Goal: Task Accomplishment & Management: Complete application form

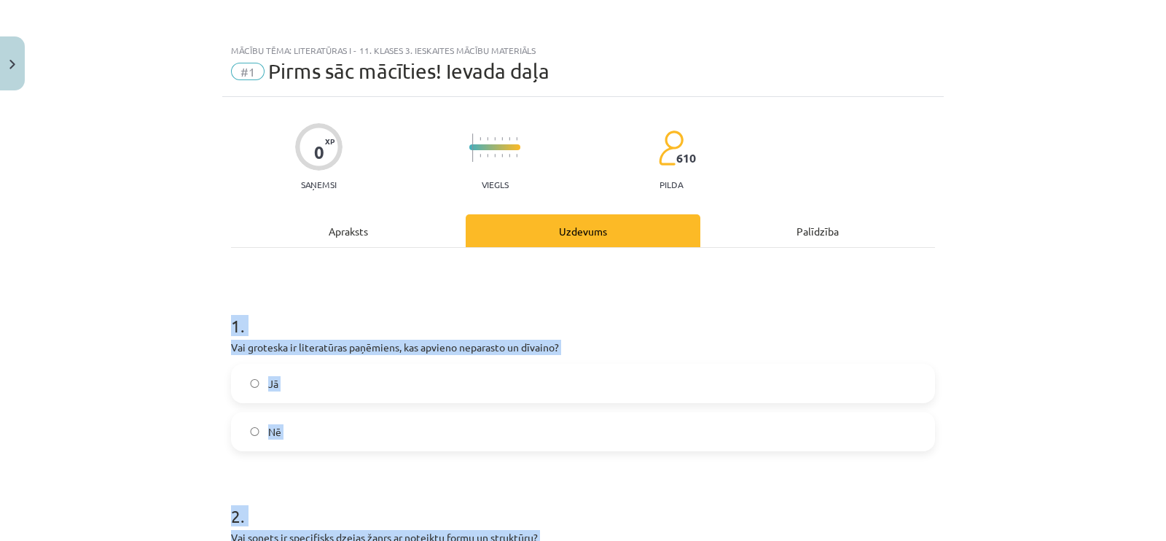
scroll to position [1791, 0]
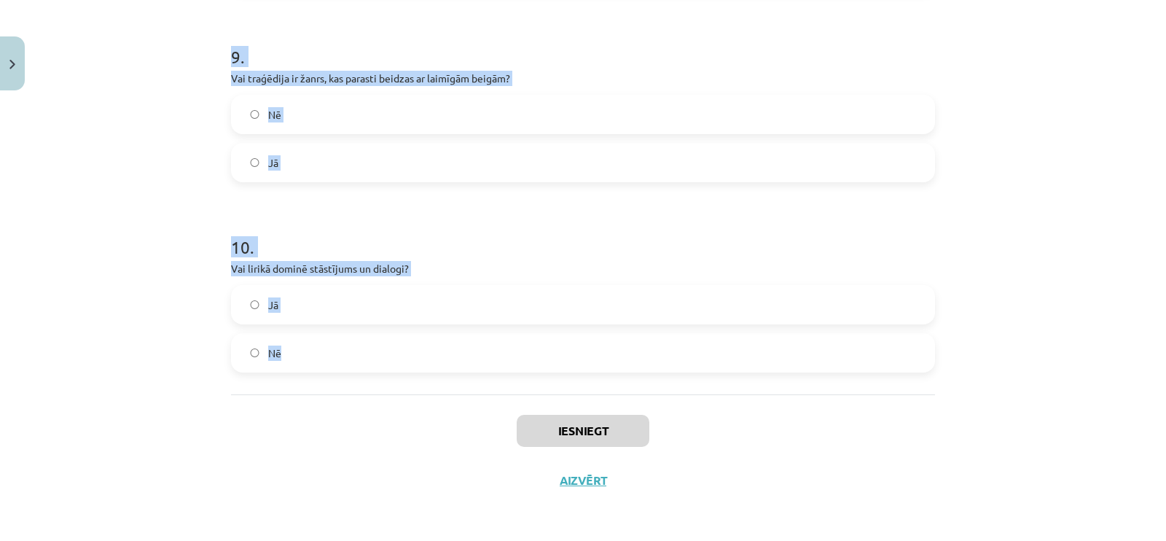
click at [90, 360] on div "Mācību tēma: Literatūras i - 11. klases 3. ieskaites mācību materiāls #1 Pirms …" at bounding box center [583, 270] width 1166 height 541
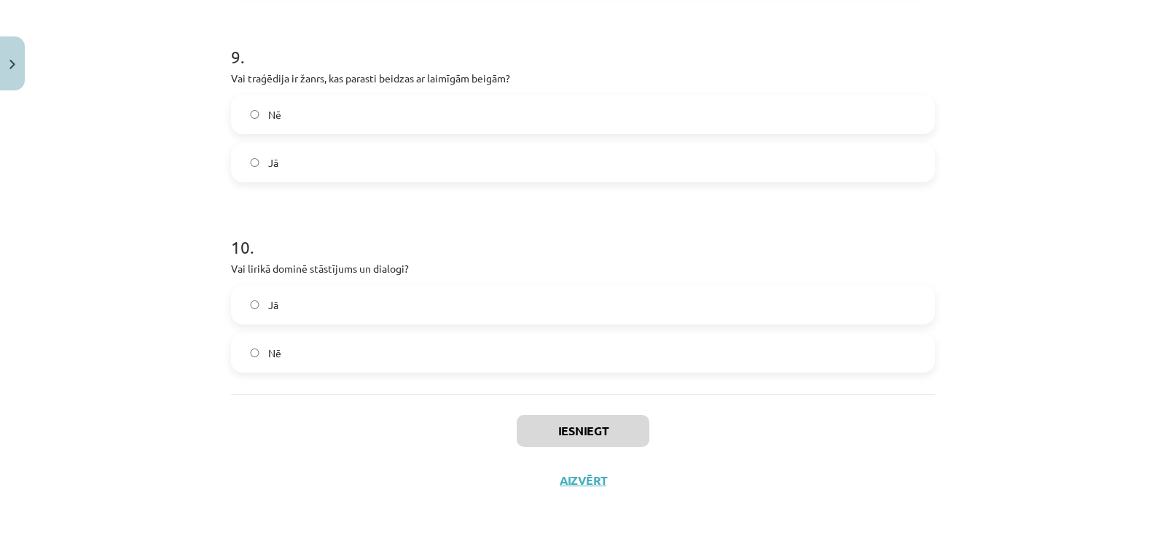
click at [313, 353] on label "Nē" at bounding box center [582, 353] width 701 height 36
click at [302, 120] on label "Nē" at bounding box center [582, 114] width 701 height 36
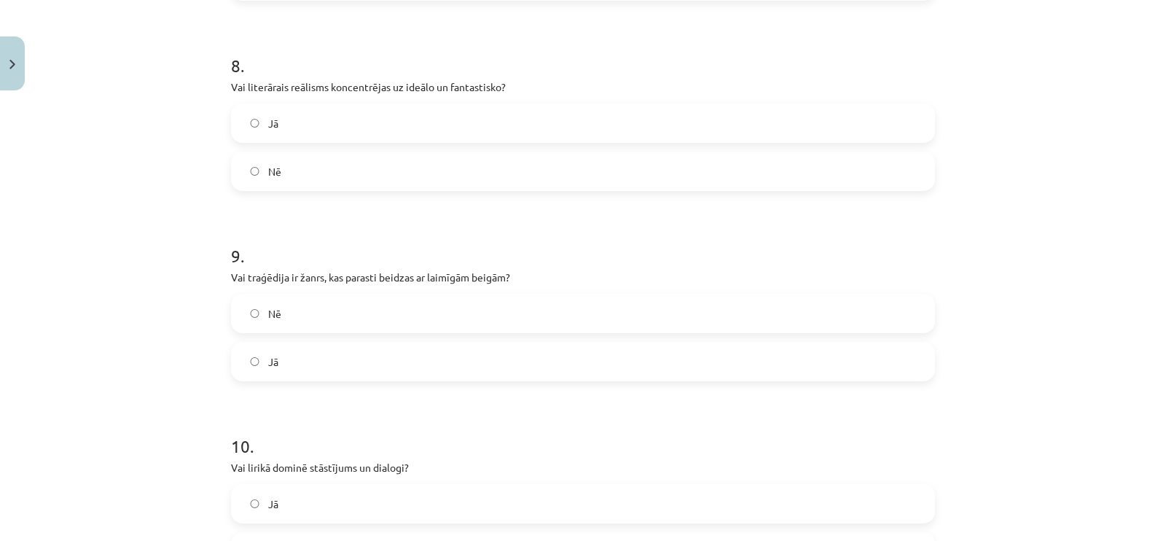
scroll to position [1517, 0]
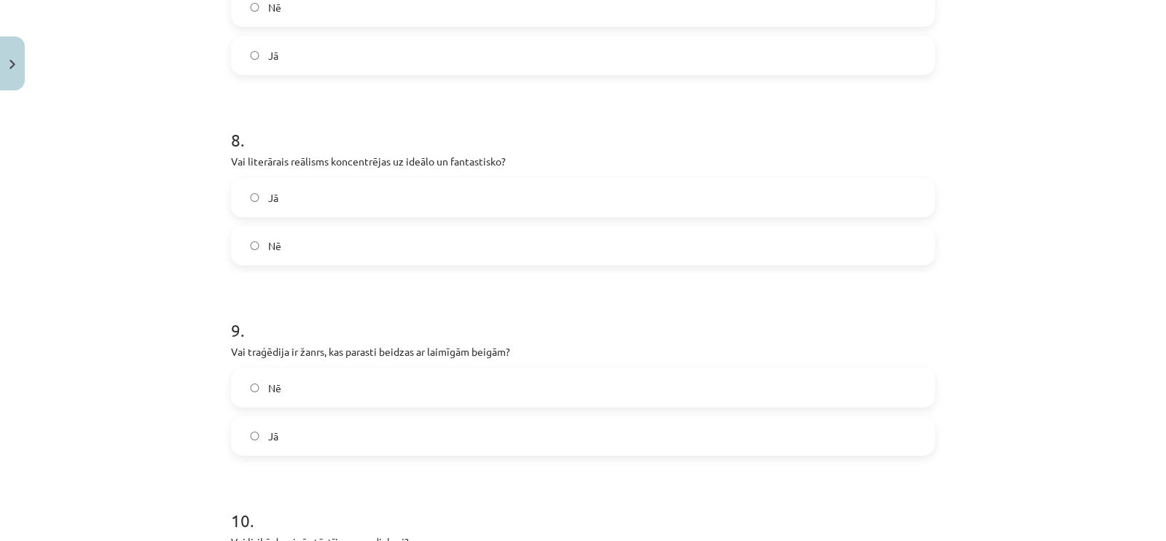
click at [305, 245] on label "Nē" at bounding box center [582, 245] width 701 height 36
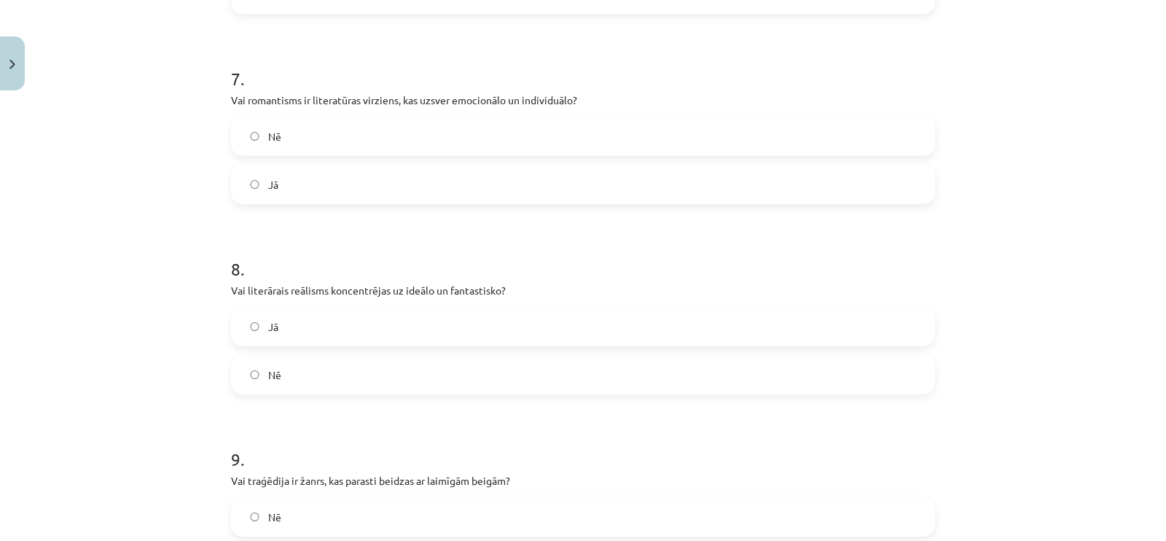
scroll to position [1335, 0]
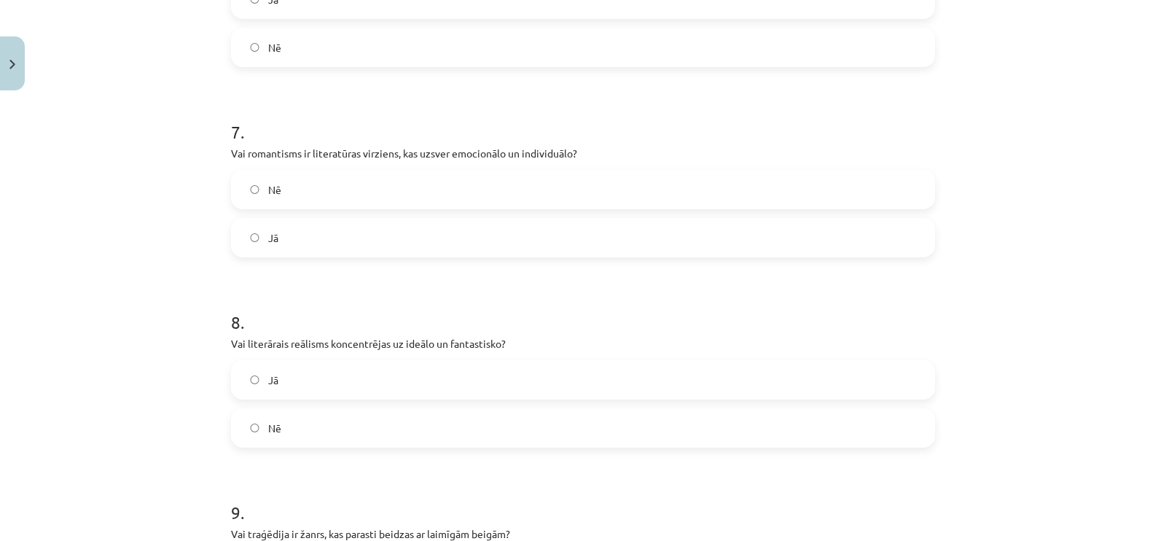
click at [313, 240] on label "Jā" at bounding box center [582, 237] width 701 height 36
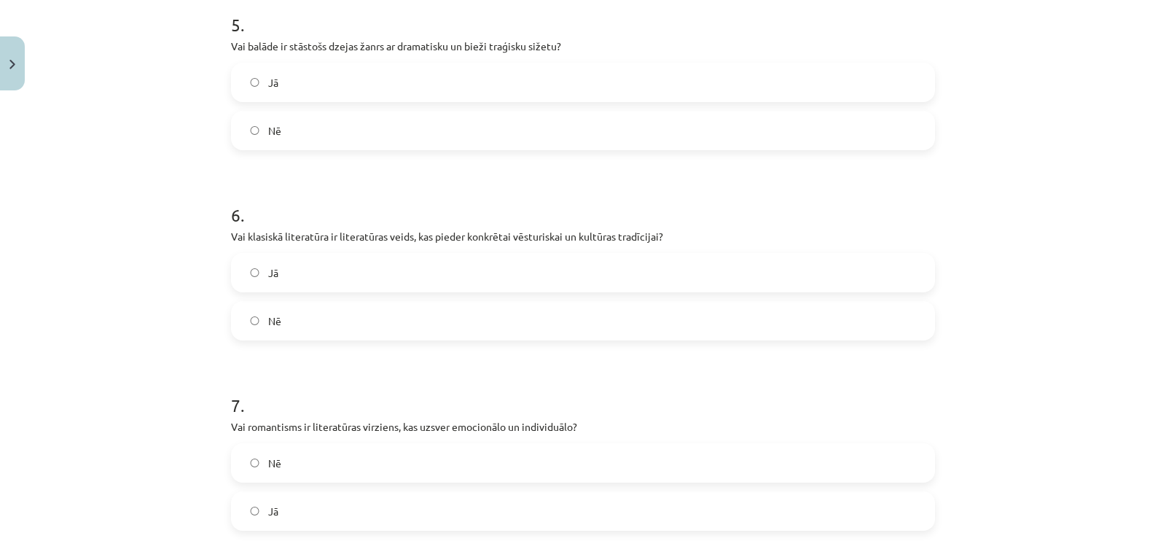
click at [300, 256] on label "Jā" at bounding box center [582, 272] width 701 height 36
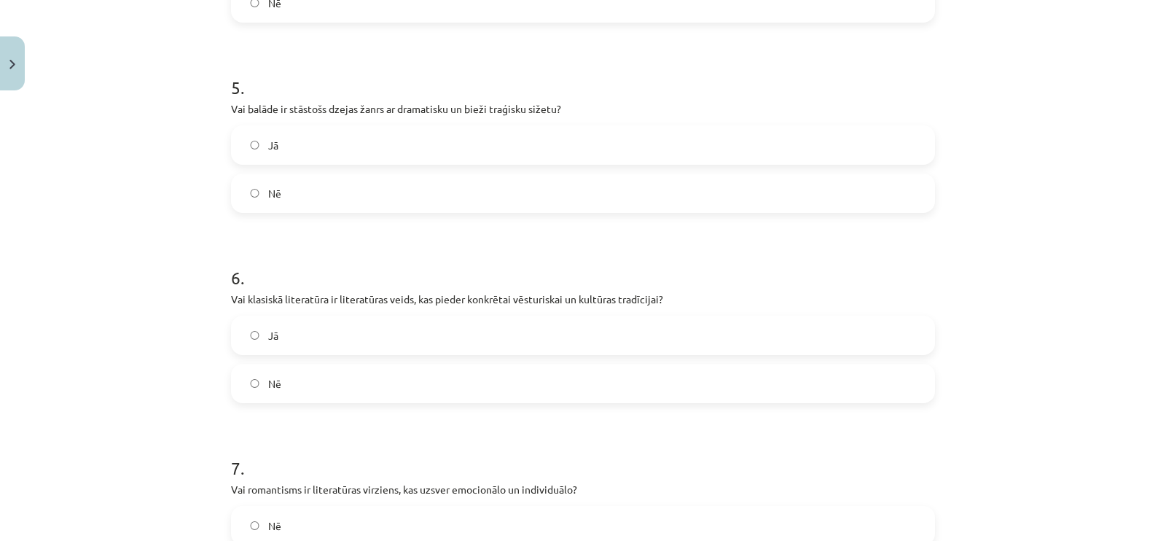
scroll to position [971, 0]
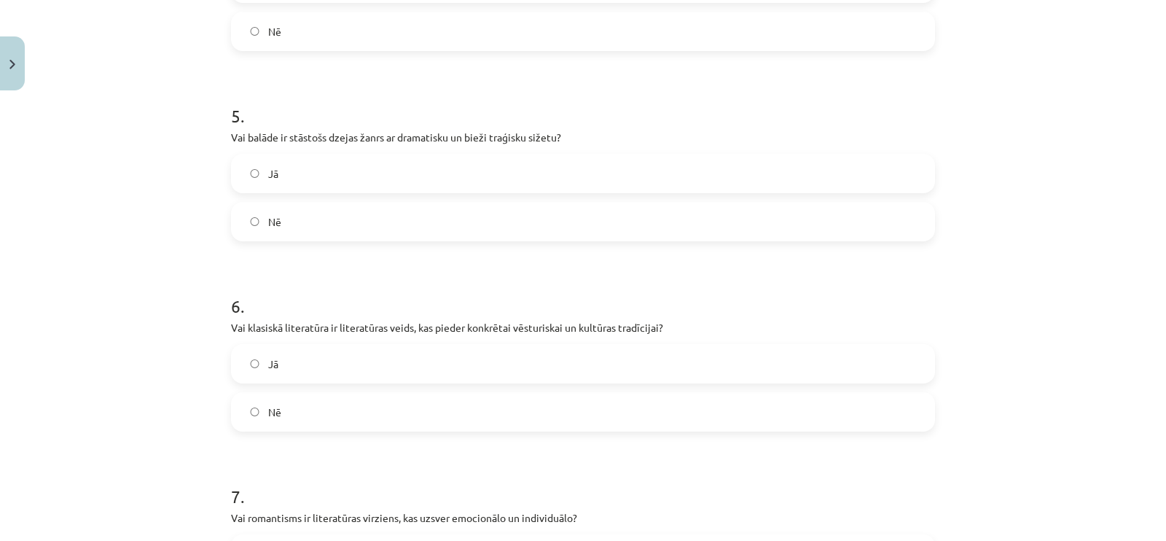
click at [313, 231] on label "Nē" at bounding box center [582, 221] width 701 height 36
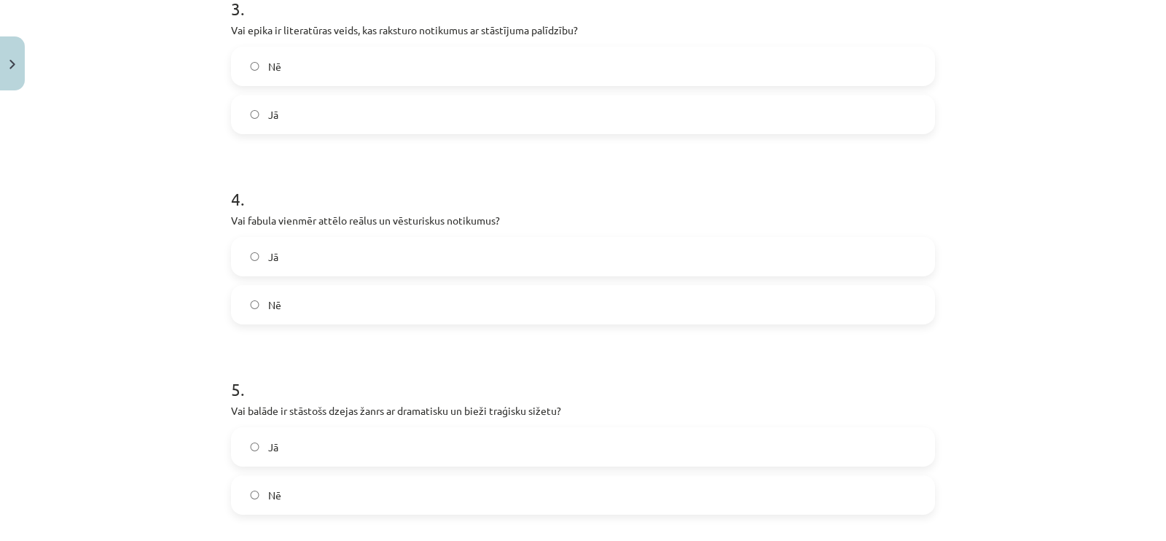
click at [307, 252] on label "Jā" at bounding box center [582, 256] width 701 height 36
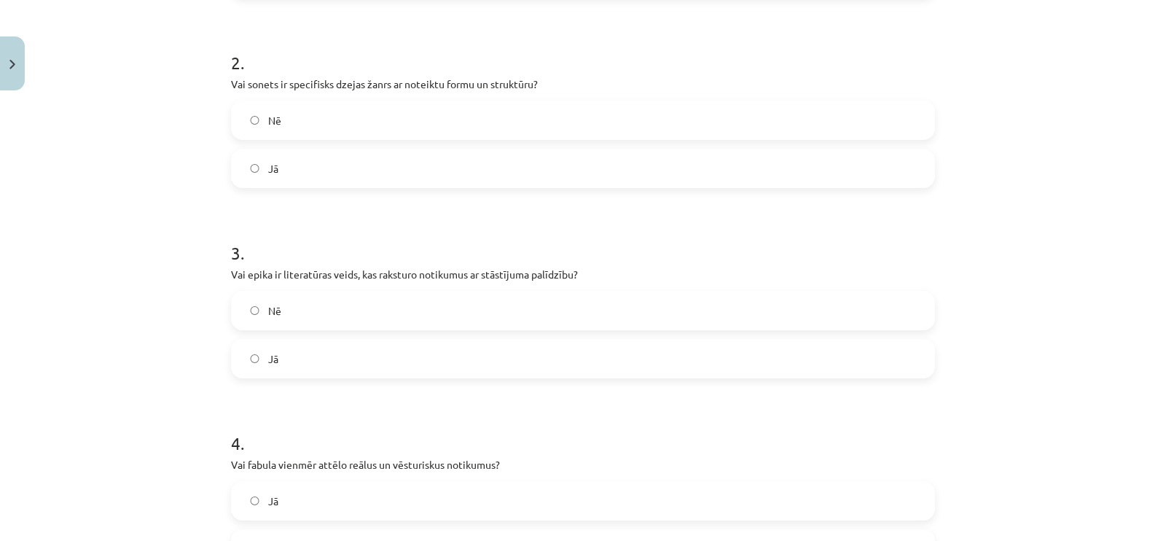
scroll to position [424, 0]
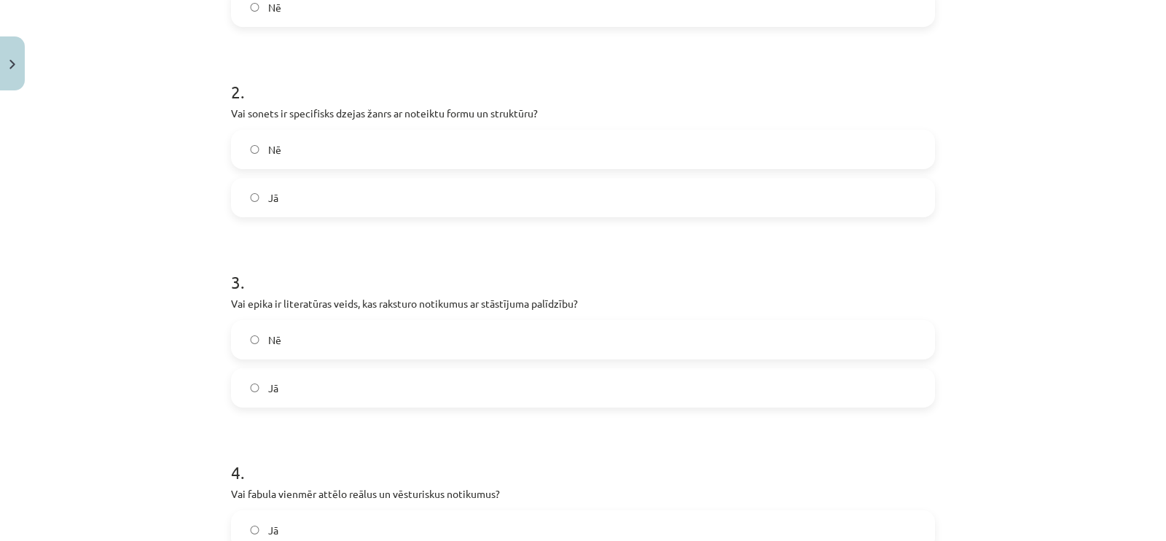
drag, startPoint x: 303, startPoint y: 395, endPoint x: 312, endPoint y: 275, distance: 119.8
click at [302, 388] on label "Jā" at bounding box center [582, 387] width 701 height 36
click at [310, 210] on label "Jā" at bounding box center [582, 197] width 701 height 36
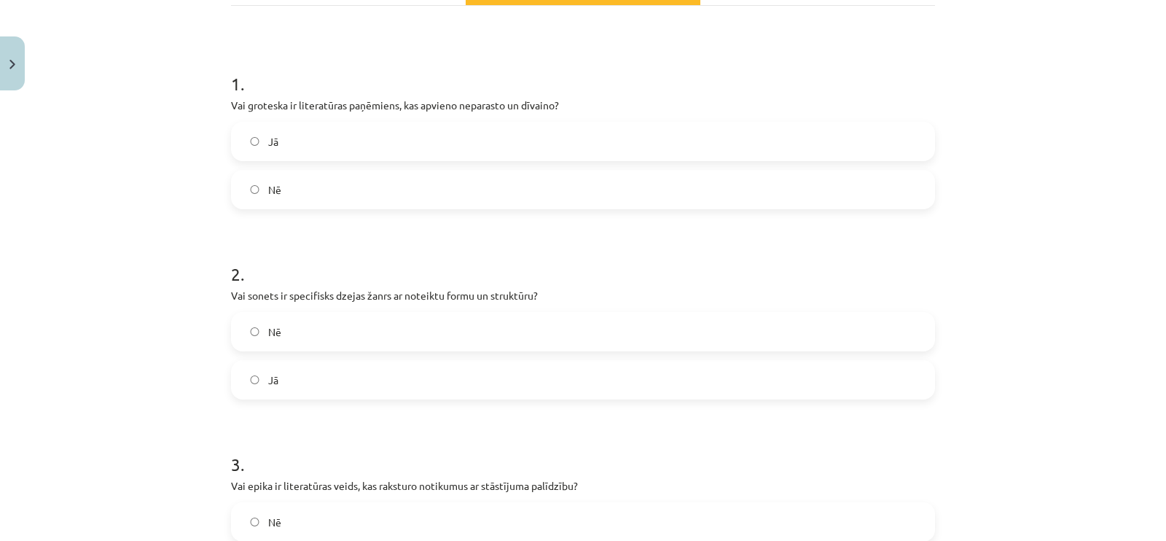
click at [315, 150] on label "Jā" at bounding box center [582, 141] width 701 height 36
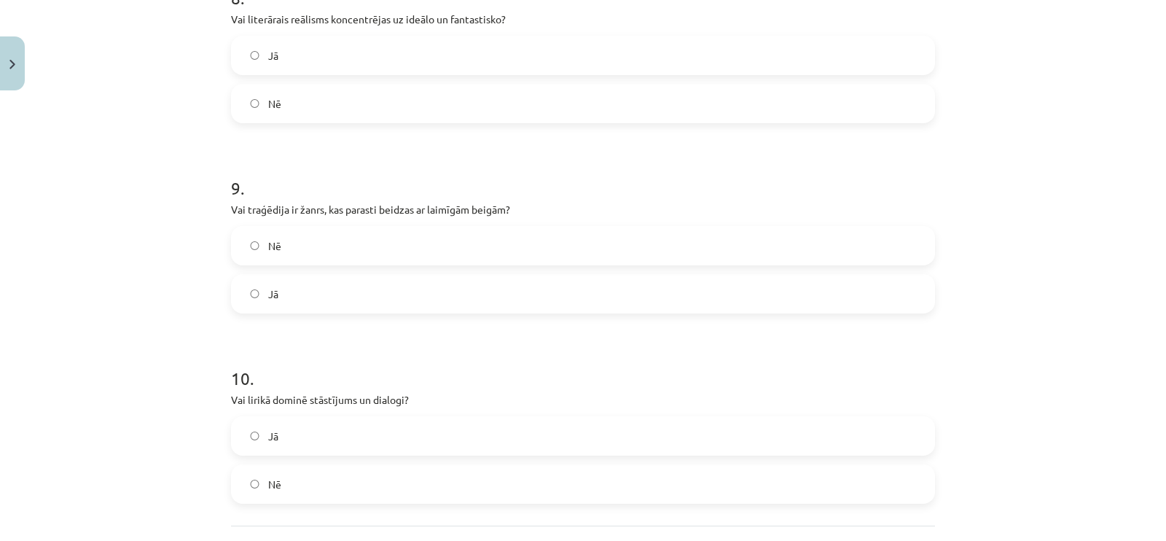
scroll to position [1791, 0]
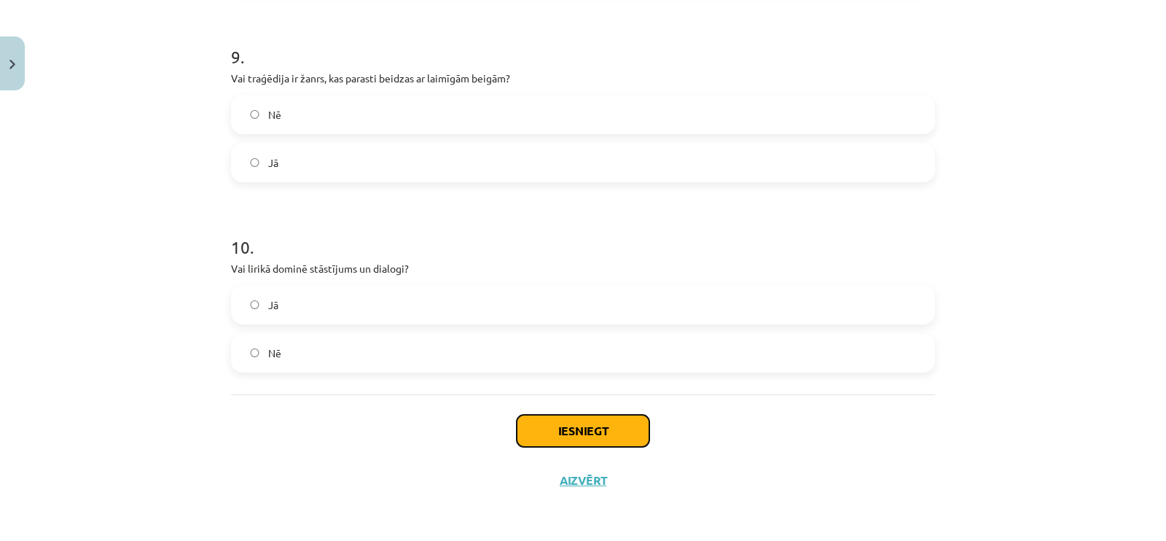
click at [570, 418] on button "Iesniegt" at bounding box center [583, 431] width 133 height 32
click at [574, 431] on button "Iesniegt" at bounding box center [583, 431] width 133 height 32
click at [576, 431] on button "Iesniegt" at bounding box center [583, 431] width 133 height 32
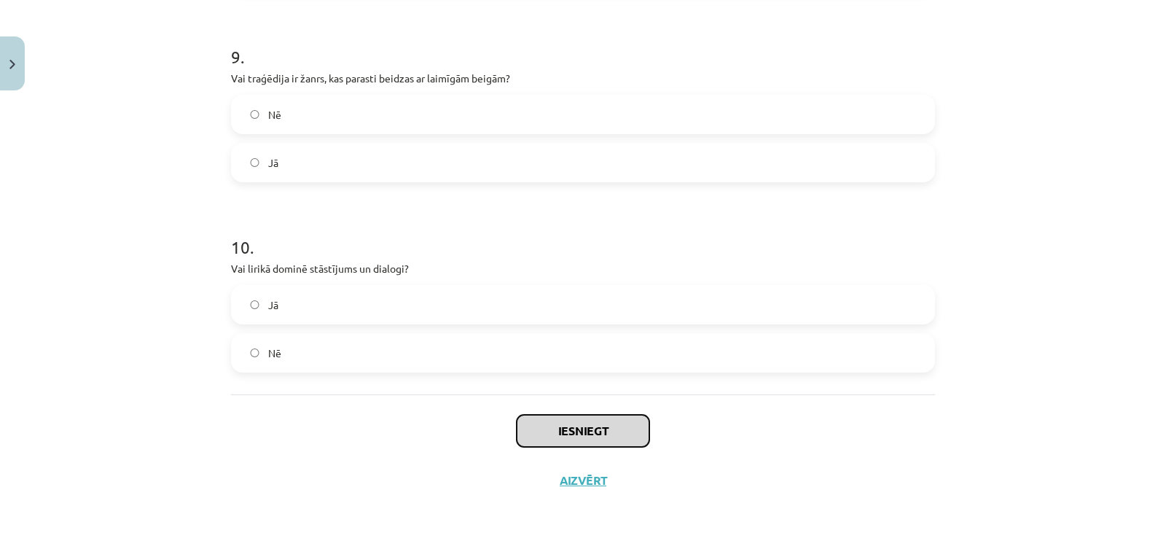
click at [576, 431] on button "Iesniegt" at bounding box center [583, 431] width 133 height 32
click at [592, 431] on button "Iesniegt" at bounding box center [583, 431] width 133 height 32
click at [22, 67] on button "Close" at bounding box center [12, 63] width 25 height 54
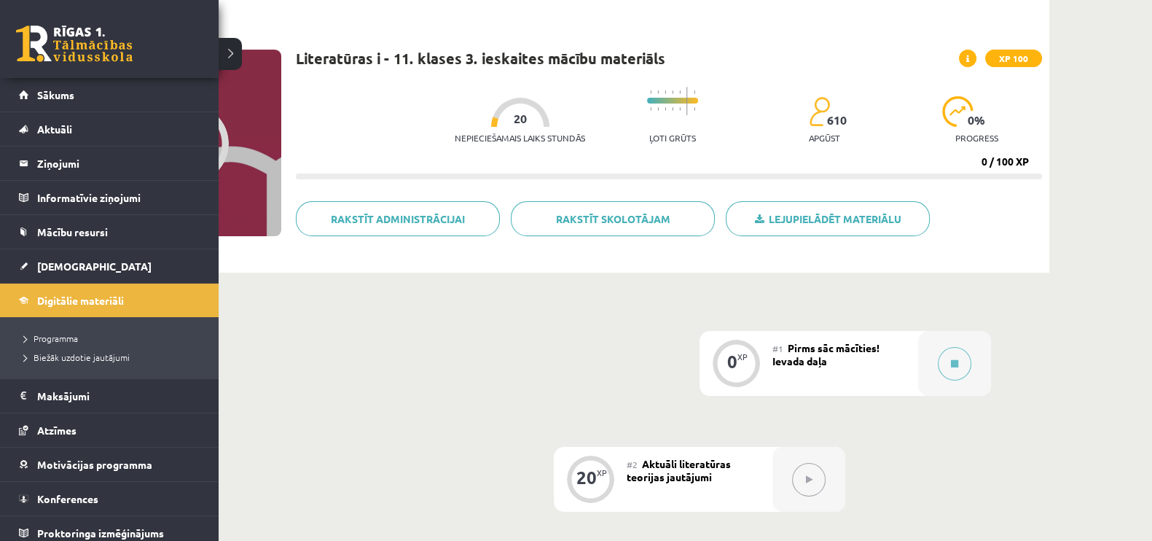
click at [48, 36] on link at bounding box center [74, 44] width 117 height 36
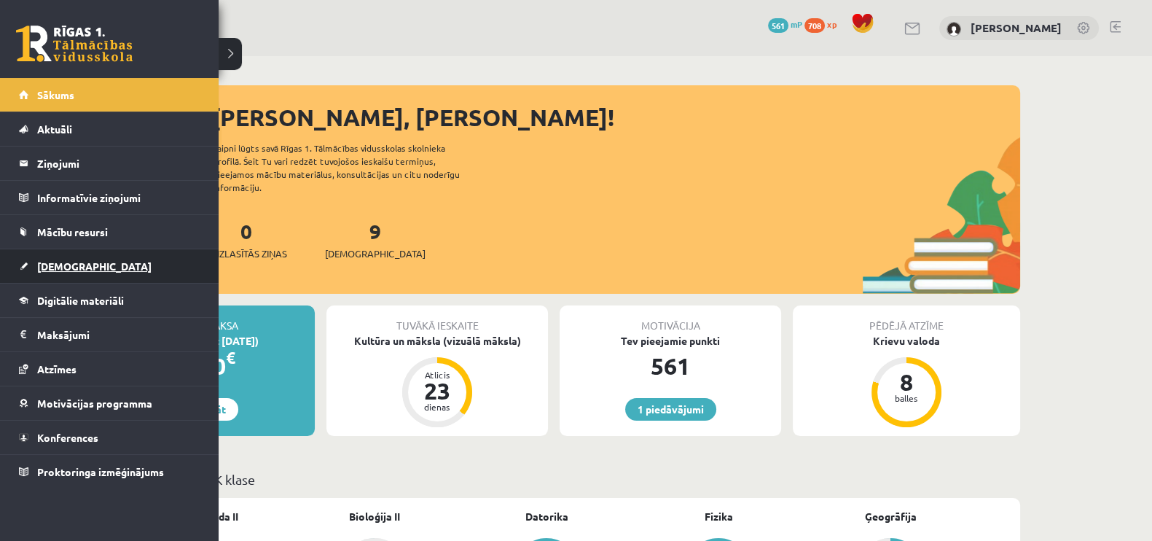
click at [59, 260] on span "[DEMOGRAPHIC_DATA]" at bounding box center [94, 265] width 114 height 13
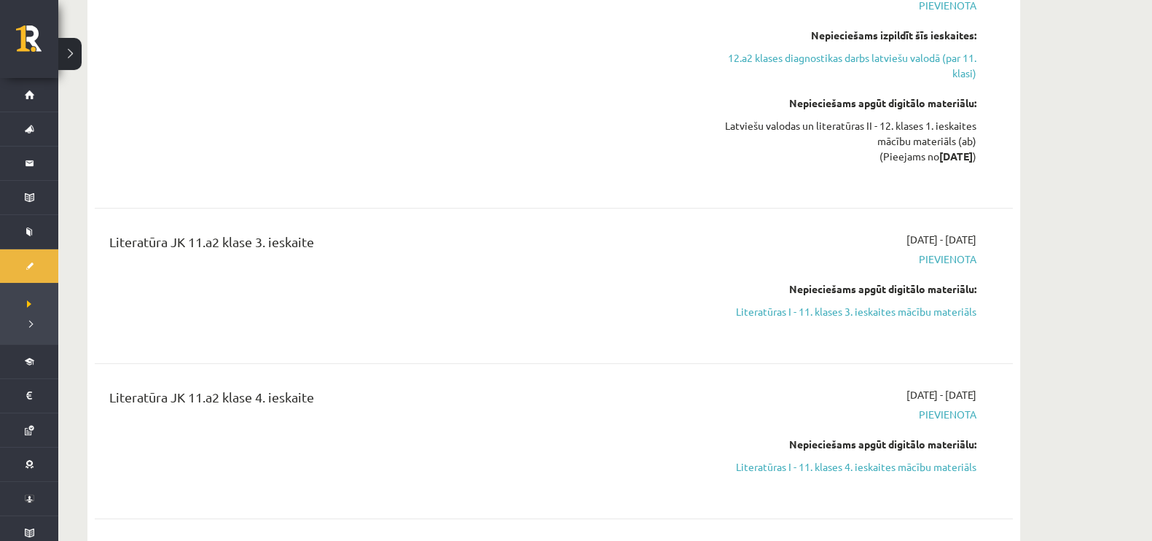
scroll to position [1822, 0]
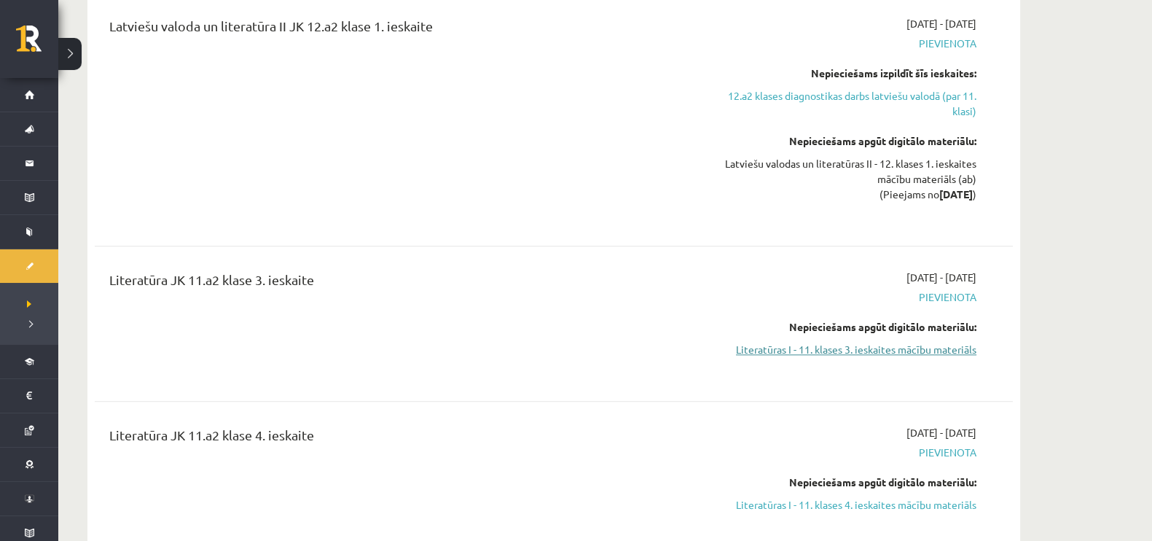
click at [929, 345] on link "Literatūras I - 11. klases 3. ieskaites mācību materiāls" at bounding box center [839, 349] width 275 height 15
drag, startPoint x: 653, startPoint y: 110, endPoint x: 496, endPoint y: 210, distance: 185.8
click at [496, 210] on div "Latviešu valoda un literatūra II JK 12.a2 klase 1. ieskaite" at bounding box center [394, 119] width 592 height 206
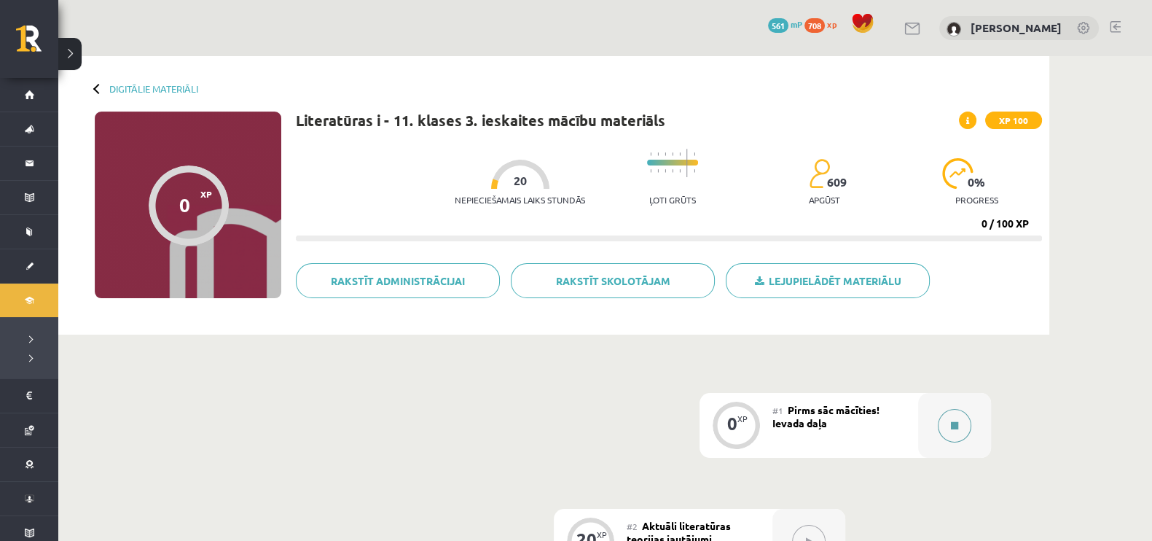
click at [931, 430] on div at bounding box center [954, 425] width 73 height 65
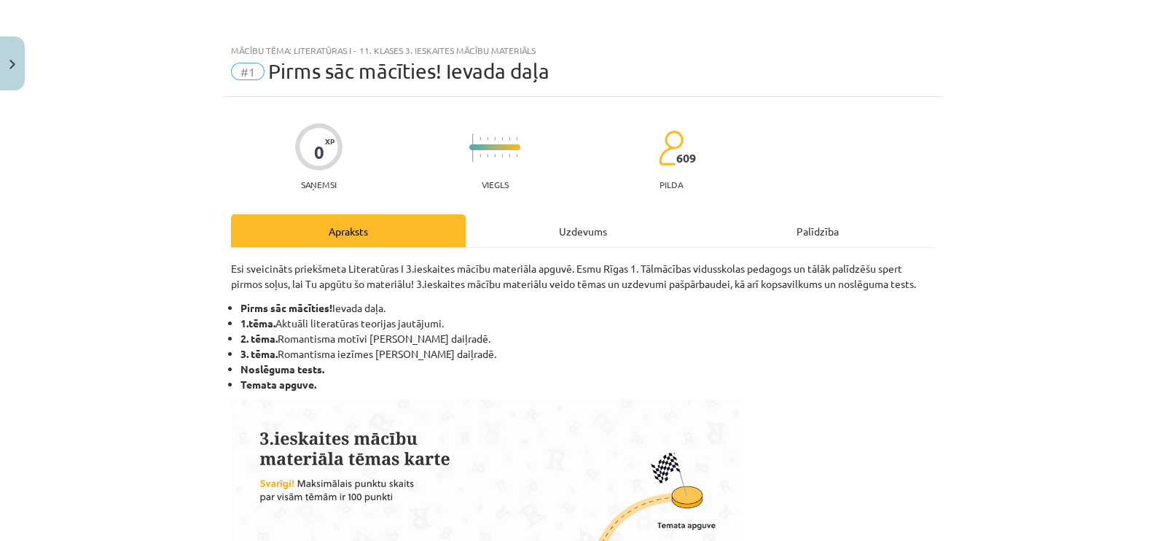
click at [561, 238] on div "Uzdevums" at bounding box center [583, 230] width 235 height 33
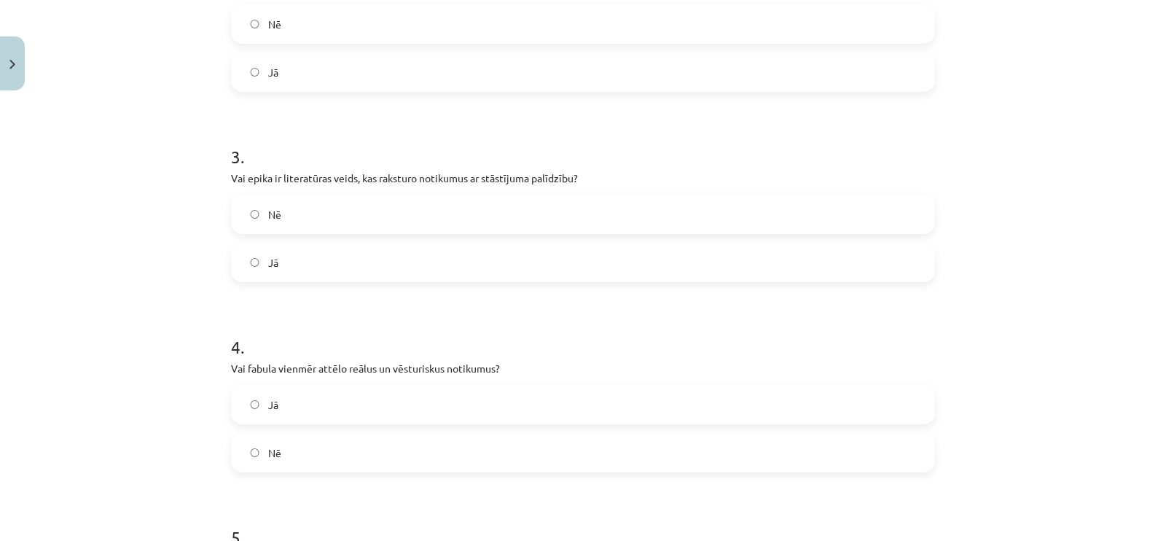
scroll to position [309, 0]
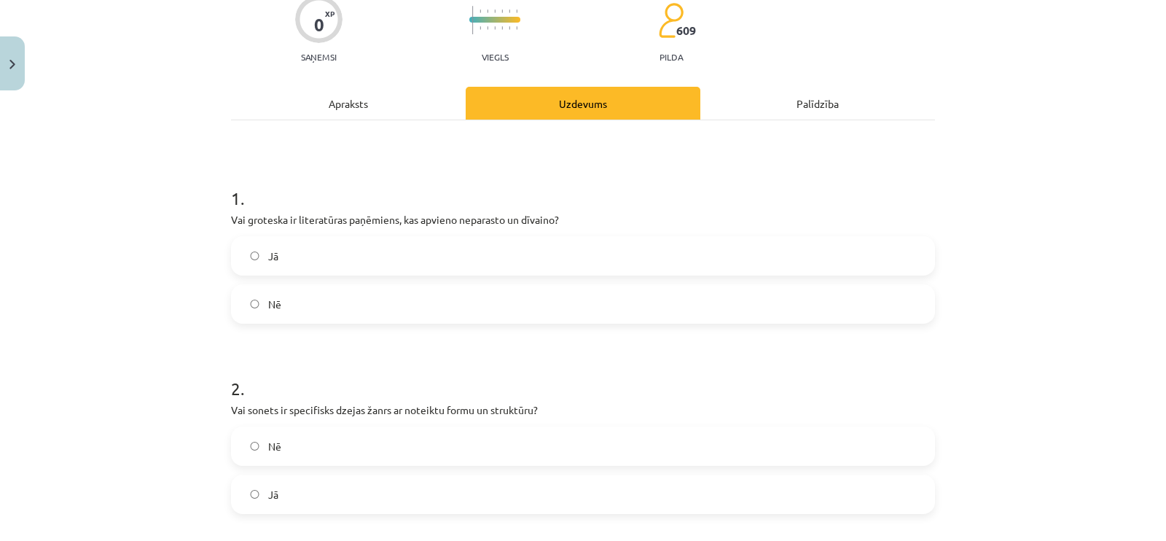
click at [305, 251] on label "Jā" at bounding box center [582, 256] width 701 height 36
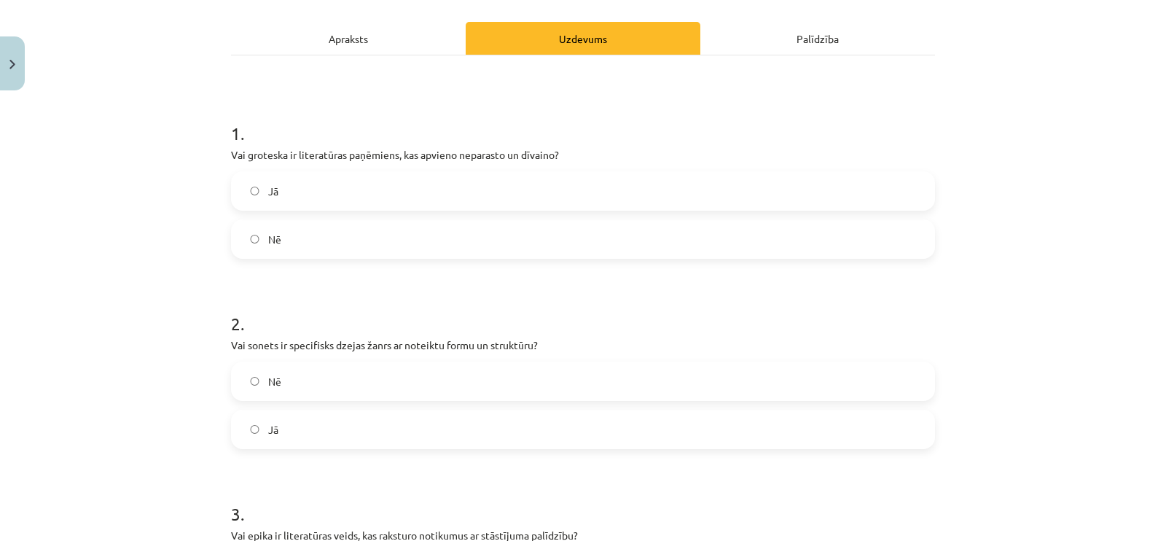
scroll to position [219, 0]
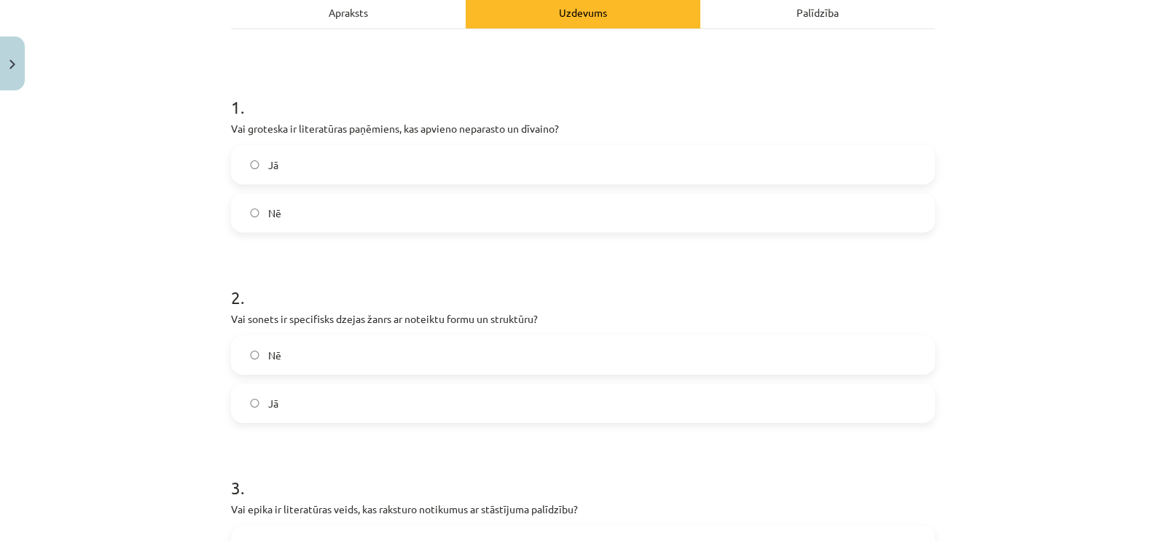
click at [316, 399] on label "Jā" at bounding box center [582, 403] width 701 height 36
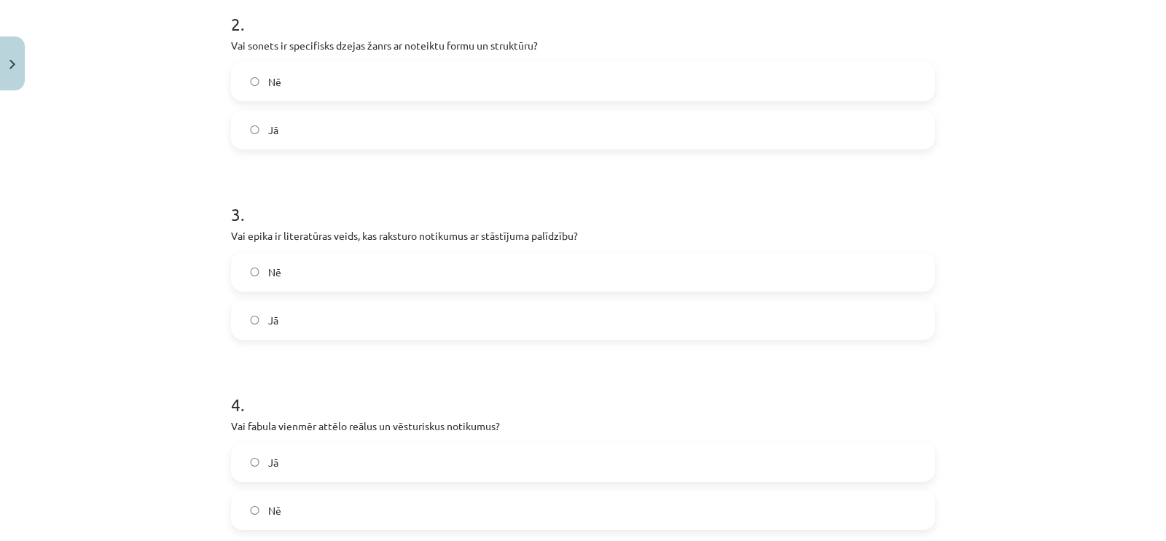
click at [313, 316] on label "Jā" at bounding box center [582, 320] width 701 height 36
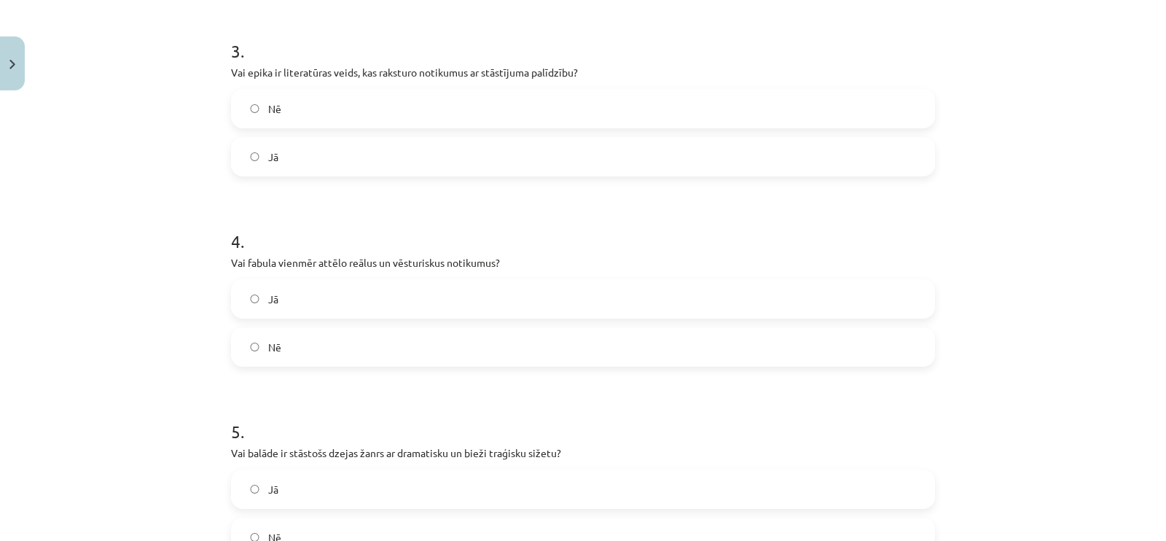
scroll to position [765, 0]
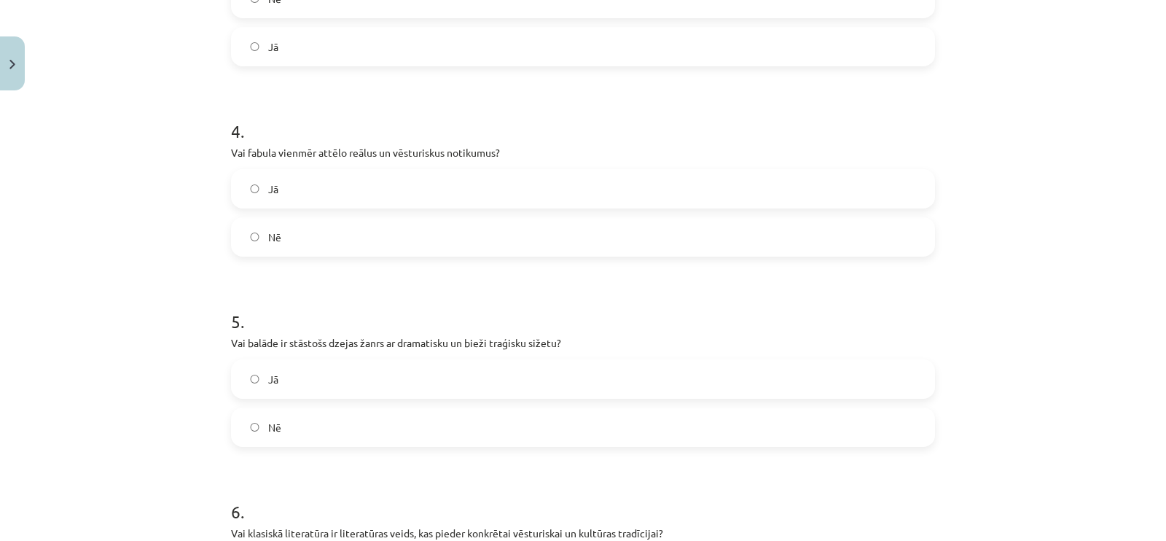
click at [310, 178] on label "Jā" at bounding box center [582, 189] width 701 height 36
click at [308, 423] on label "Nē" at bounding box center [582, 427] width 701 height 36
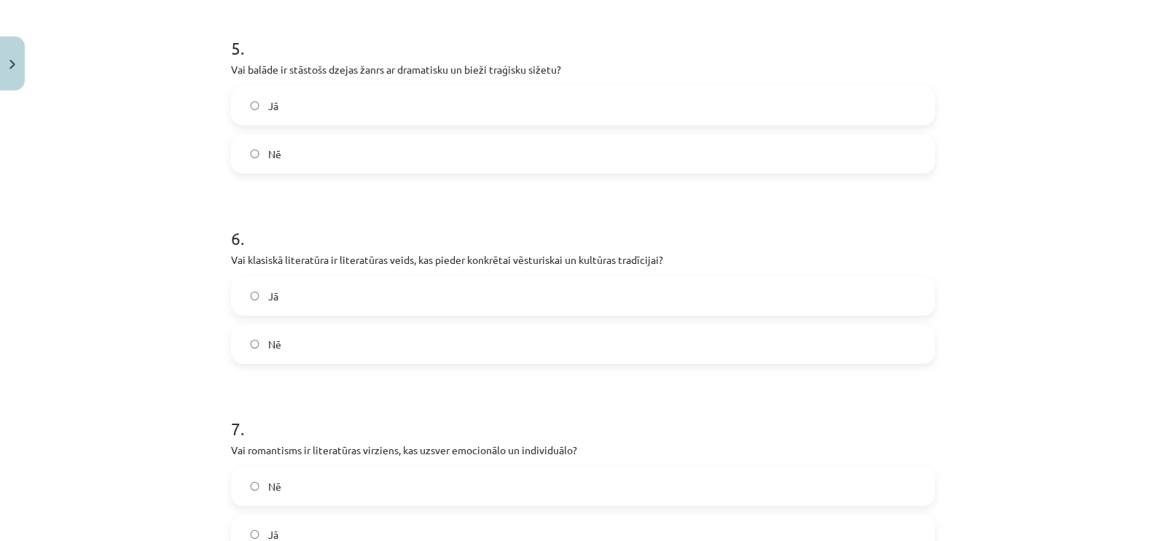
click at [321, 310] on label "Jā" at bounding box center [582, 296] width 701 height 36
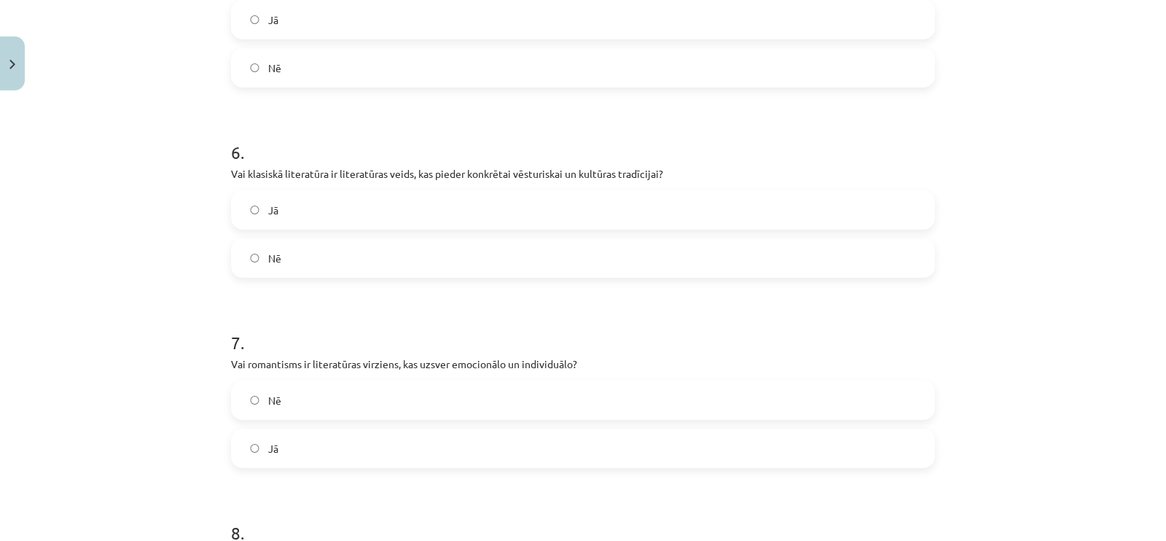
scroll to position [1220, 0]
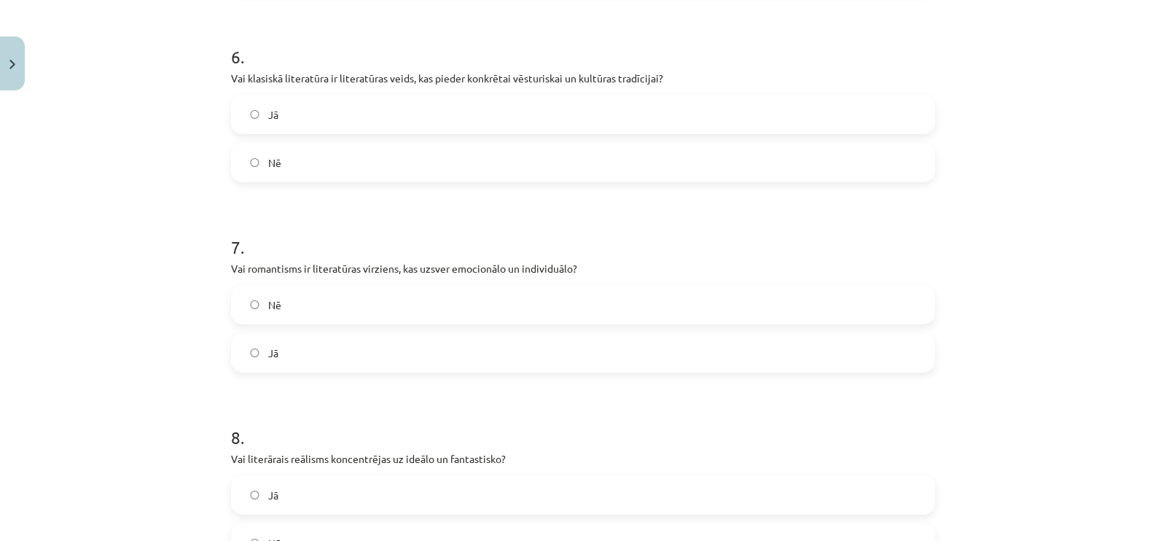
click at [330, 342] on label "Jā" at bounding box center [582, 353] width 701 height 36
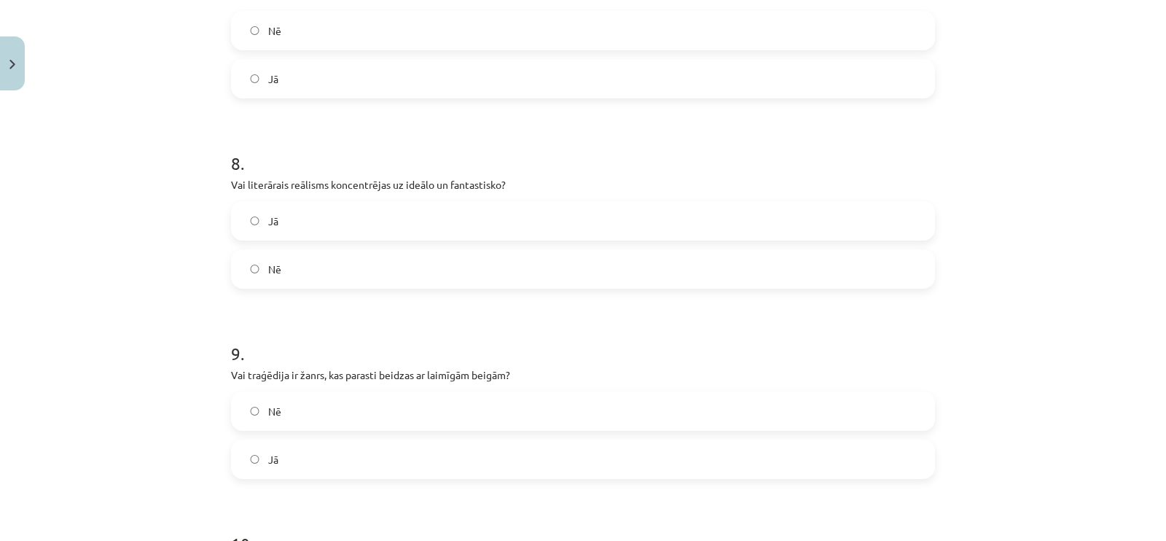
click at [310, 273] on label "Nē" at bounding box center [582, 269] width 701 height 36
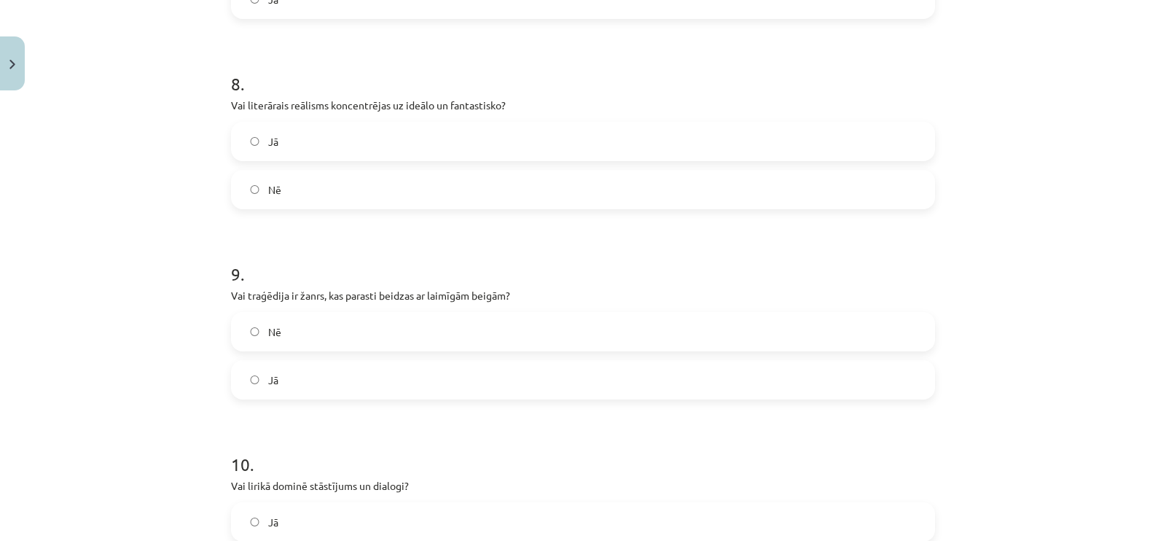
scroll to position [1676, 0]
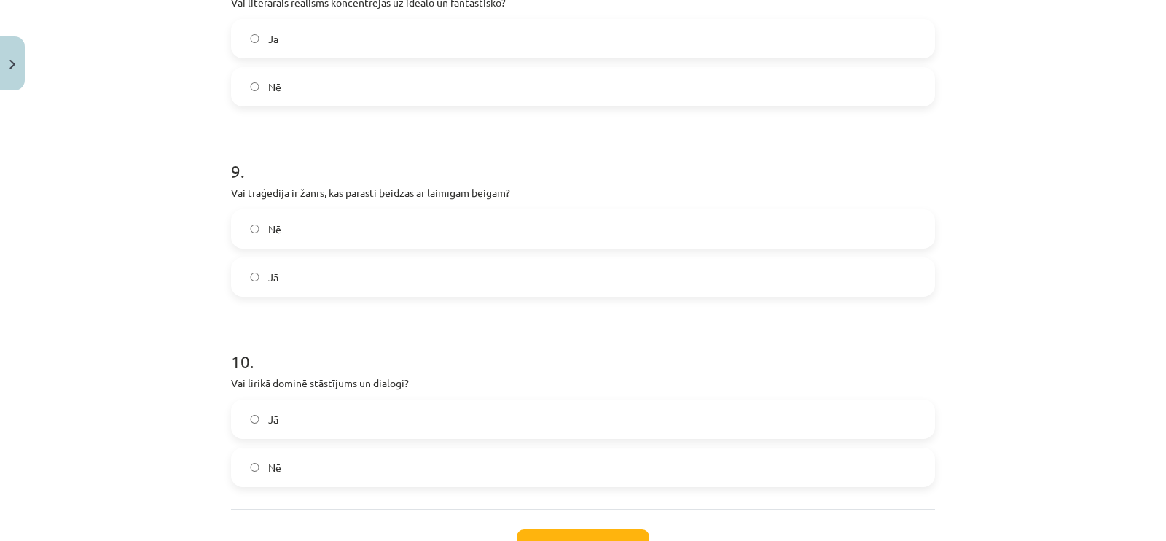
click at [309, 244] on label "Nē" at bounding box center [582, 229] width 701 height 36
drag, startPoint x: 278, startPoint y: 464, endPoint x: 395, endPoint y: 464, distance: 117.3
click at [279, 464] on label "Nē" at bounding box center [582, 467] width 701 height 36
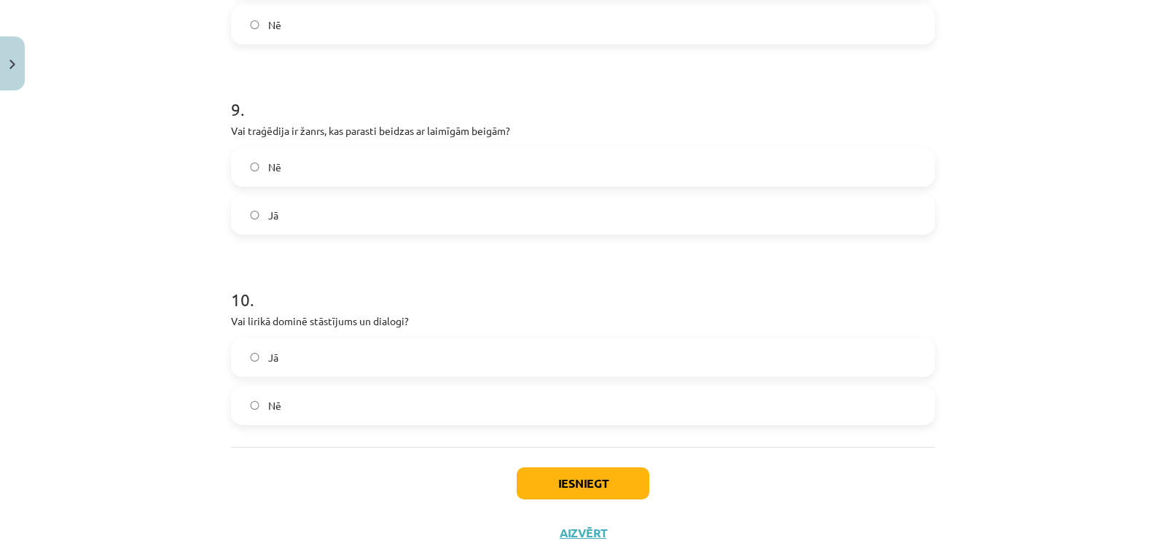
scroll to position [1767, 0]
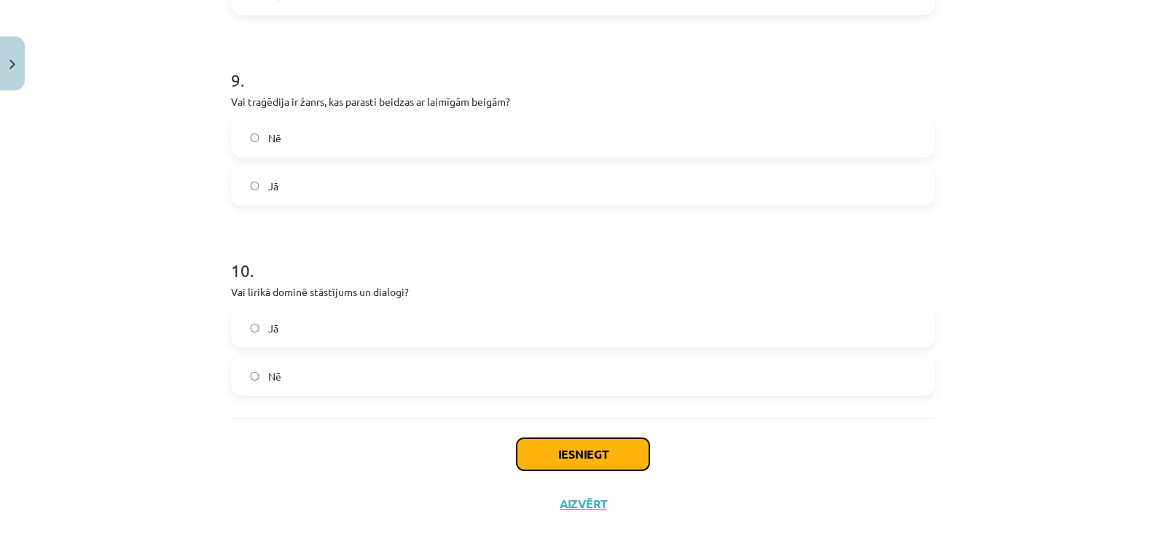
click at [557, 457] on button "Iesniegt" at bounding box center [583, 454] width 133 height 32
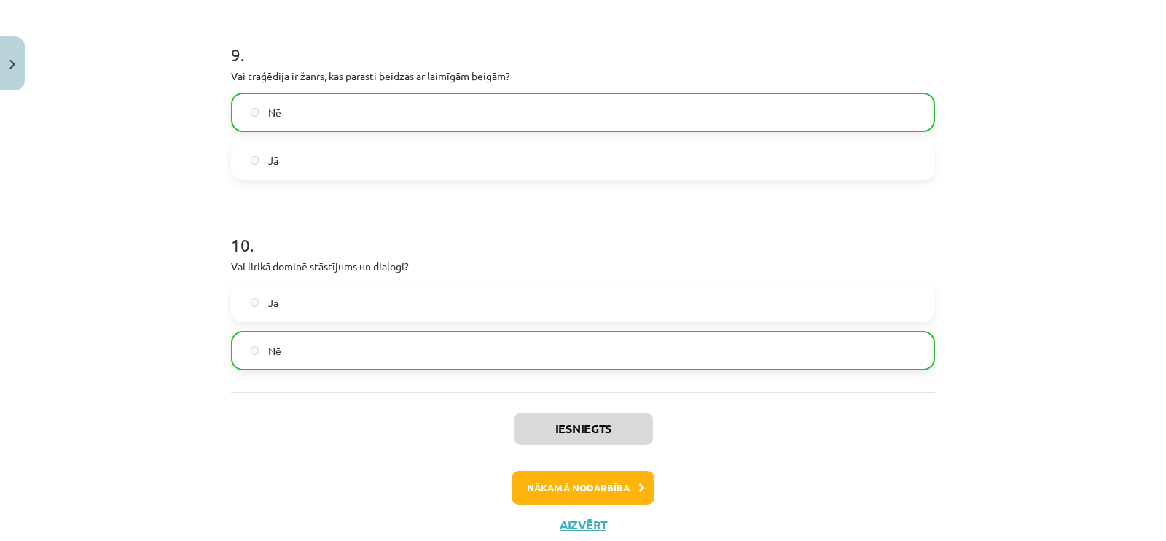
scroll to position [1836, 0]
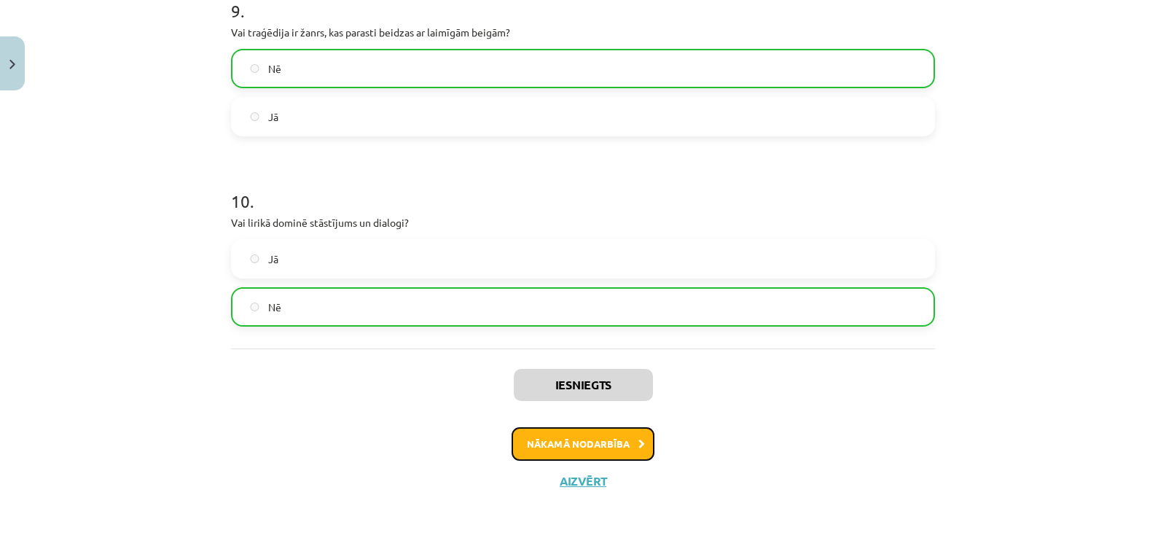
click at [590, 437] on button "Nākamā nodarbība" at bounding box center [583, 444] width 143 height 34
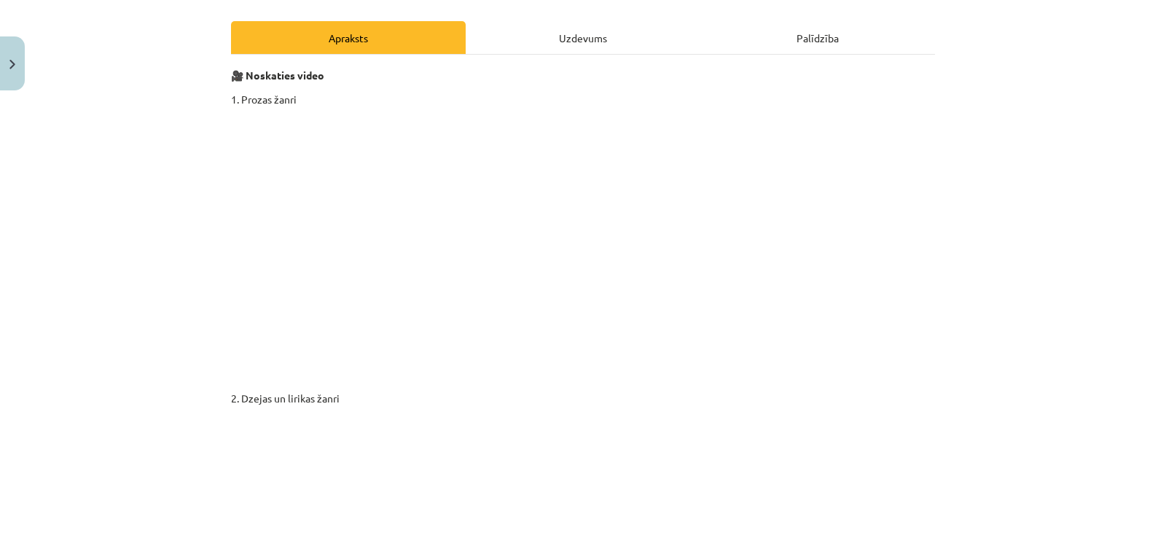
scroll to position [128, 0]
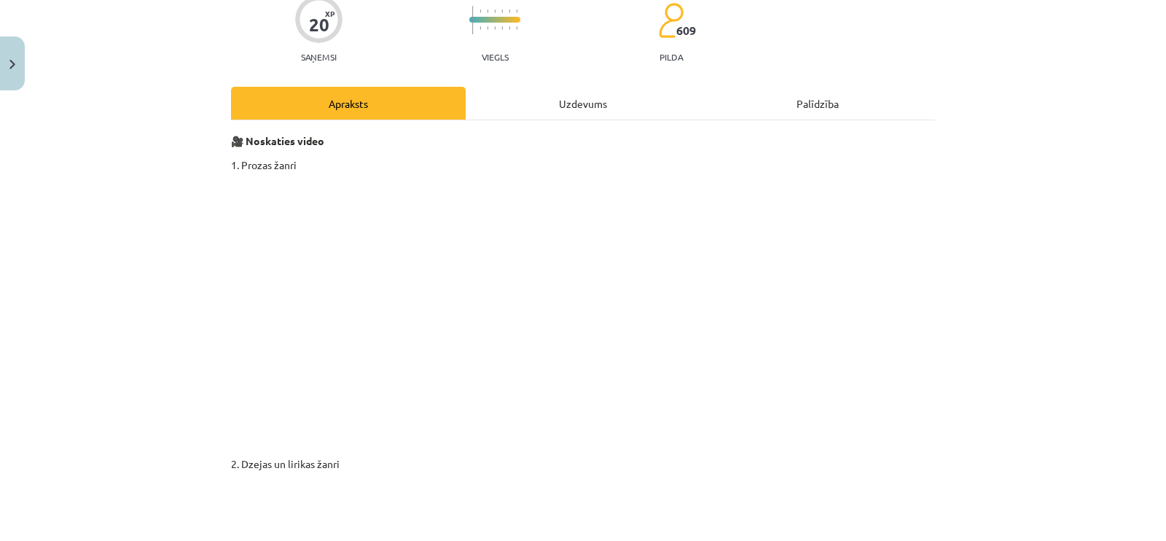
click at [552, 103] on div "Uzdevums" at bounding box center [583, 103] width 235 height 33
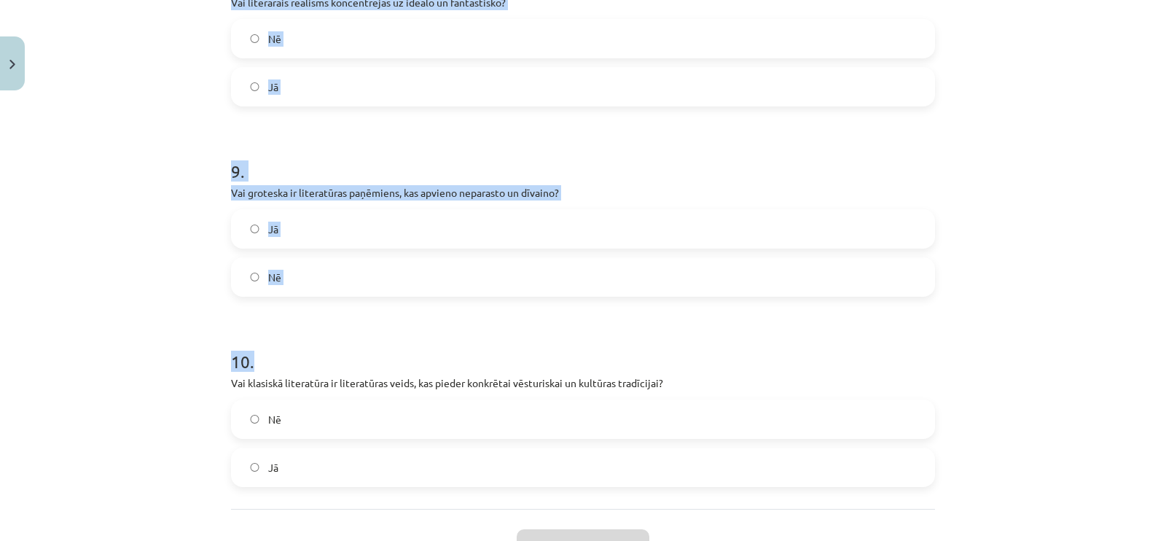
scroll to position [1791, 0]
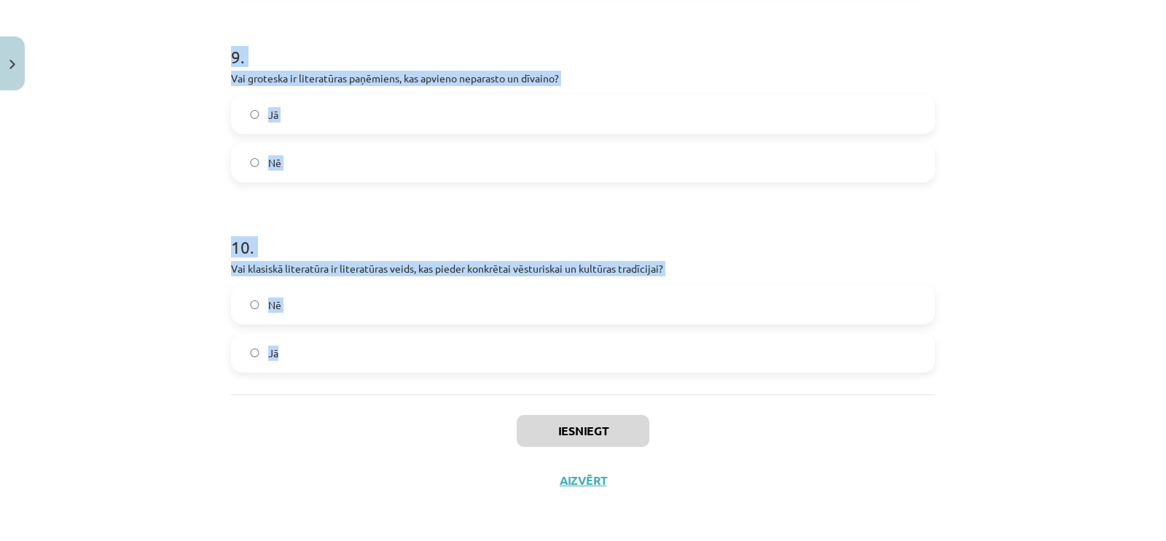
drag, startPoint x: 148, startPoint y: 275, endPoint x: 623, endPoint y: 328, distance: 478.1
click at [623, 328] on div "Mācību tēma: Literatūras i - 11. klases 3. ieskaites mācību materiāls #2 Aktuāl…" at bounding box center [583, 270] width 1166 height 541
copy form "1 . Vai oksimorons apvieno jēdzieniski pretrunīgus vārdus? Jā Nē 2 . Vai anafor…"
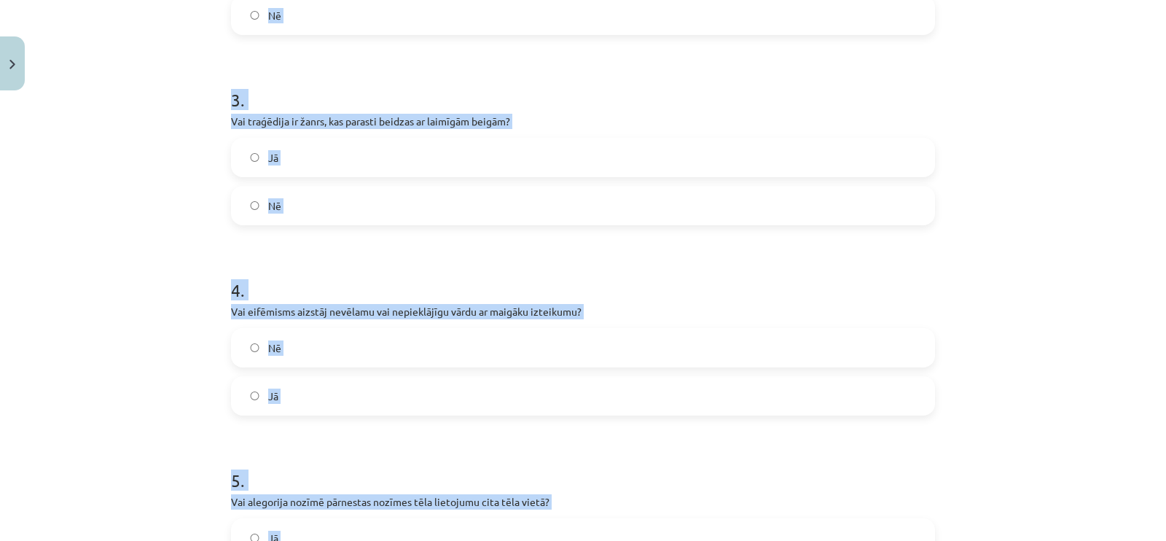
scroll to position [424, 0]
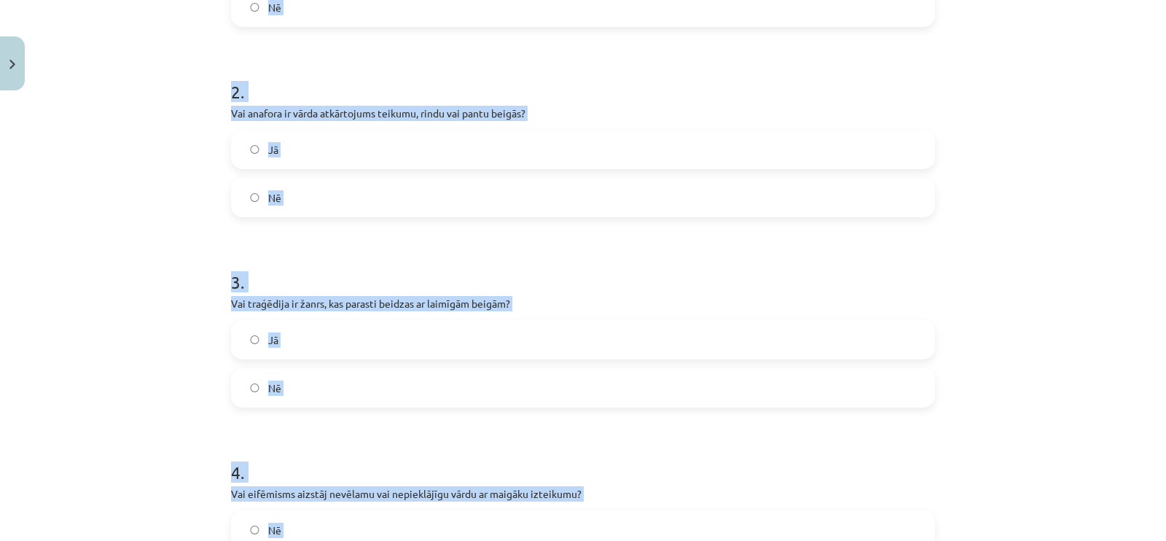
click at [168, 220] on div "Mācību tēma: Literatūras i - 11. klases 3. ieskaites mācību materiāls #2 Aktuāl…" at bounding box center [583, 270] width 1166 height 541
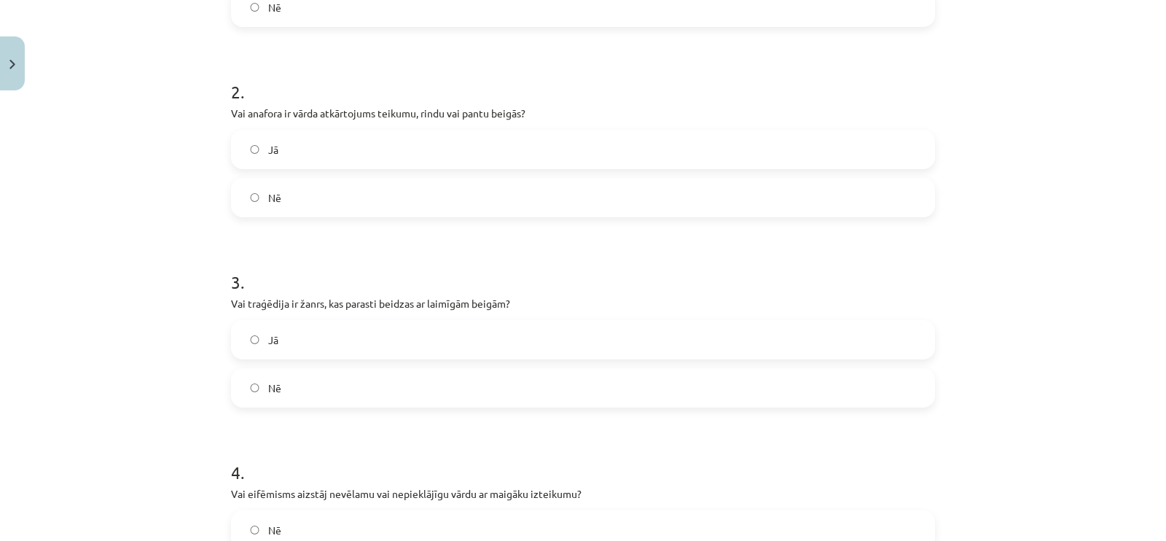
scroll to position [333, 0]
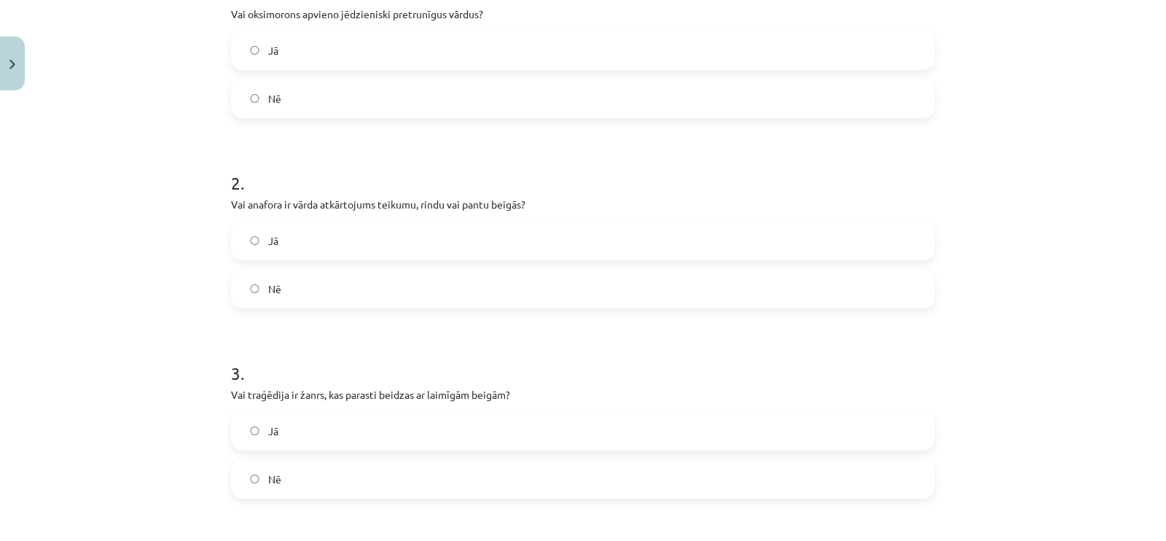
click at [268, 43] on span "Jā" at bounding box center [273, 50] width 10 height 15
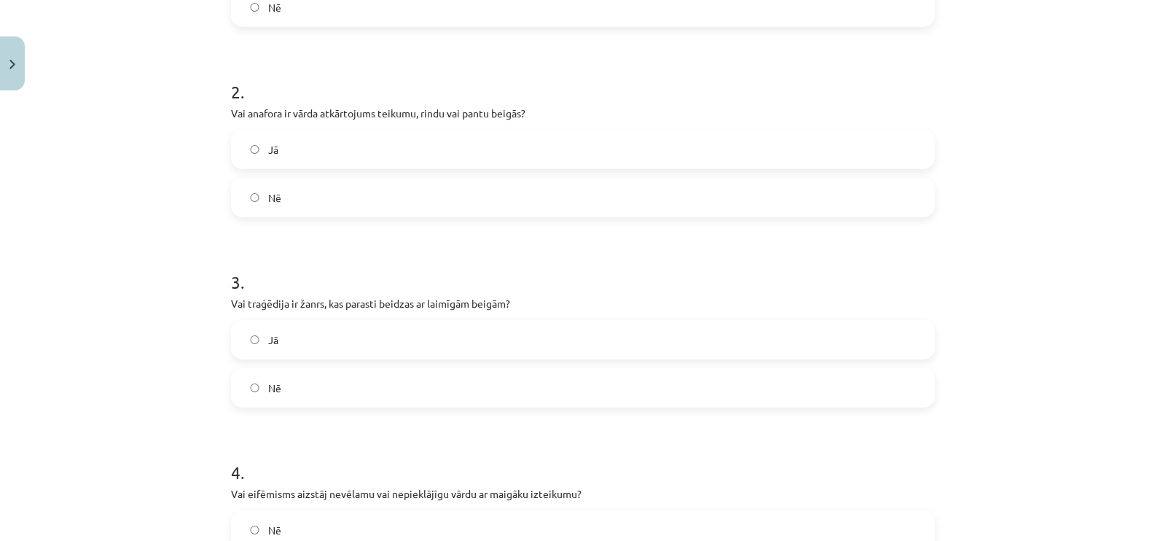
click at [294, 395] on label "Nē" at bounding box center [582, 387] width 701 height 36
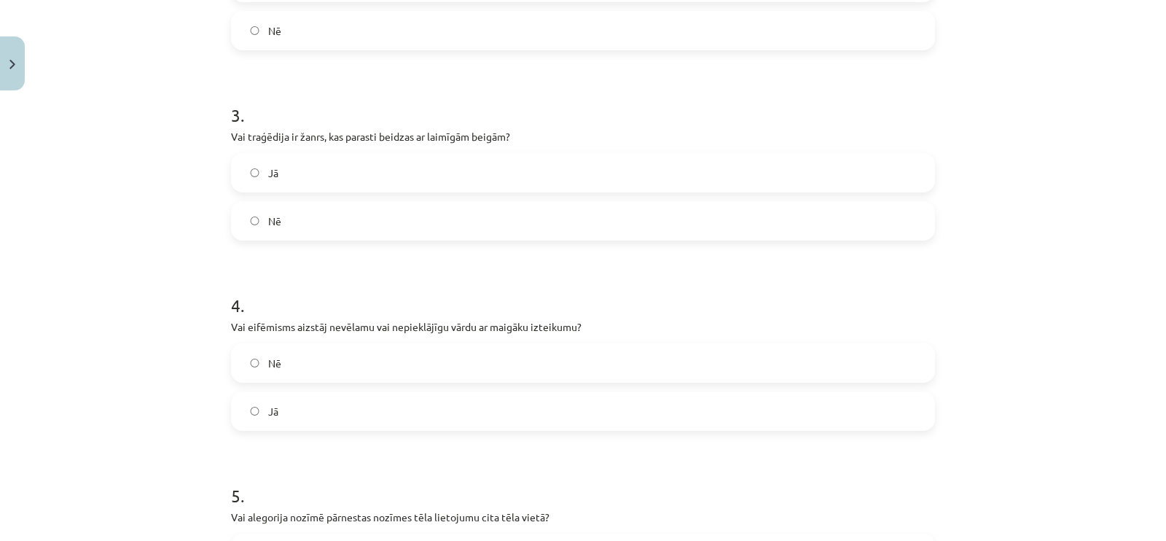
scroll to position [606, 0]
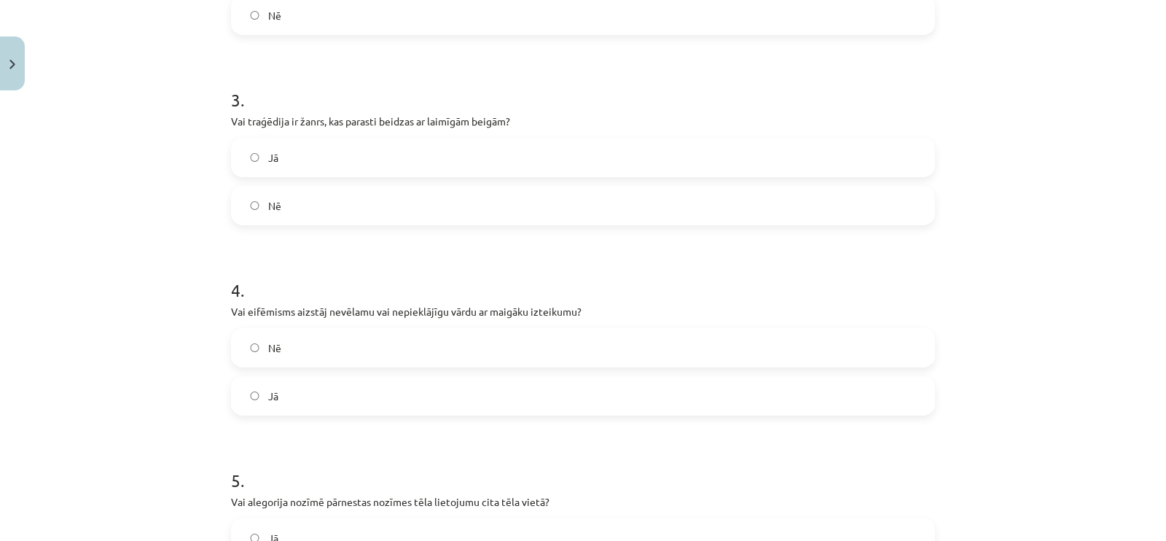
click at [299, 388] on label "Jā" at bounding box center [582, 395] width 701 height 36
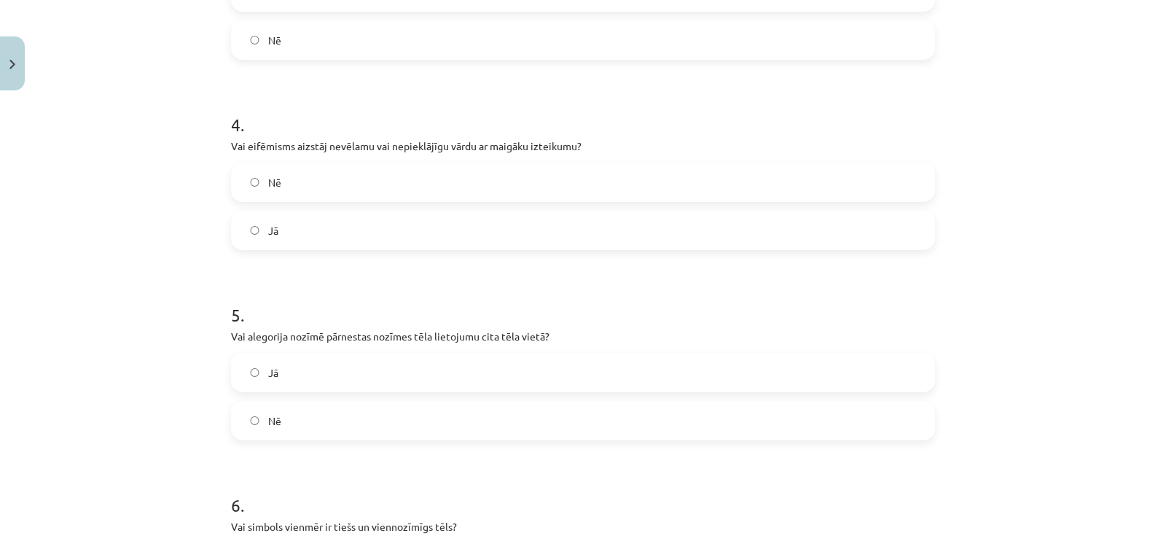
scroll to position [880, 0]
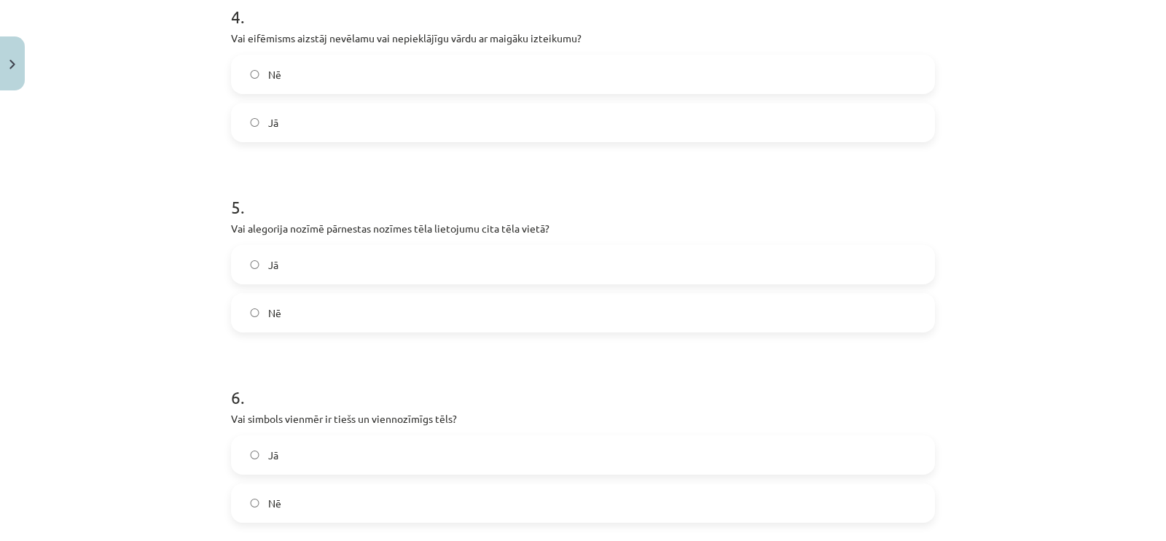
click at [292, 281] on label "Jā" at bounding box center [582, 264] width 701 height 36
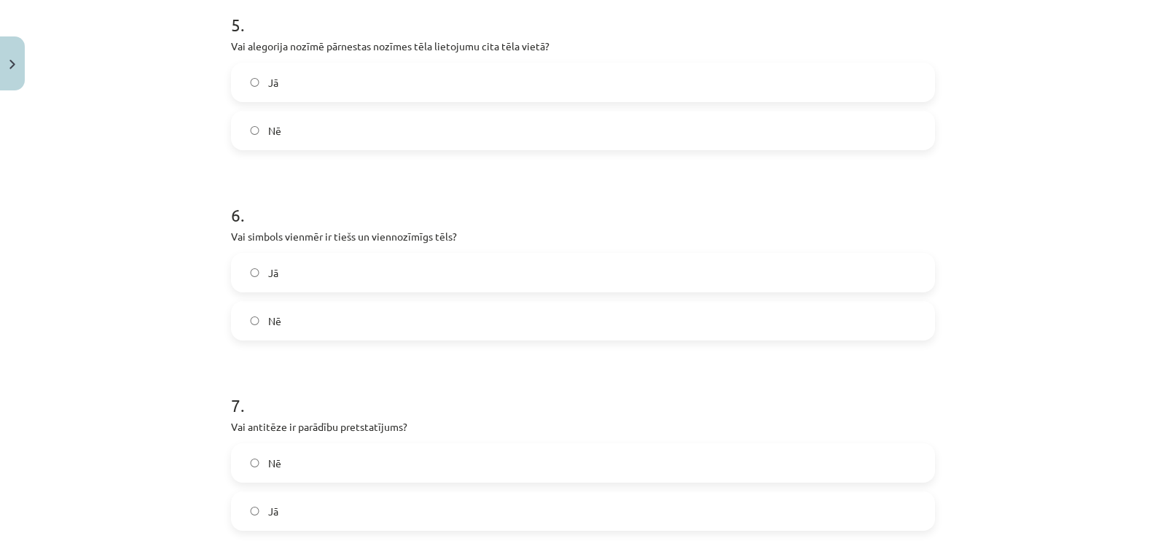
click at [302, 324] on label "Nē" at bounding box center [582, 320] width 701 height 36
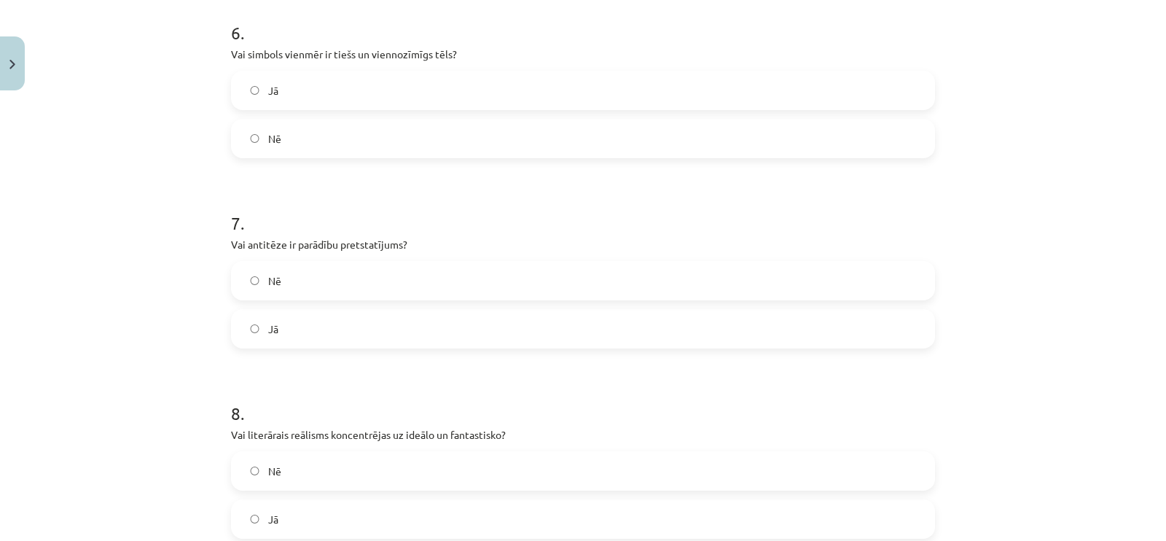
click at [309, 334] on label "Jā" at bounding box center [582, 328] width 701 height 36
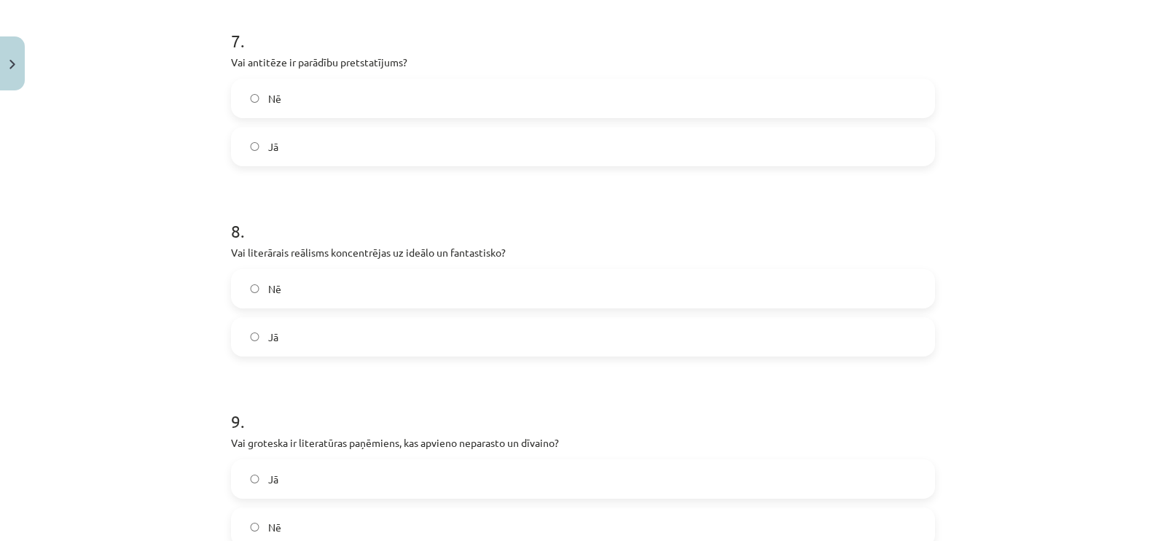
click at [307, 296] on label "Nē" at bounding box center [582, 288] width 701 height 36
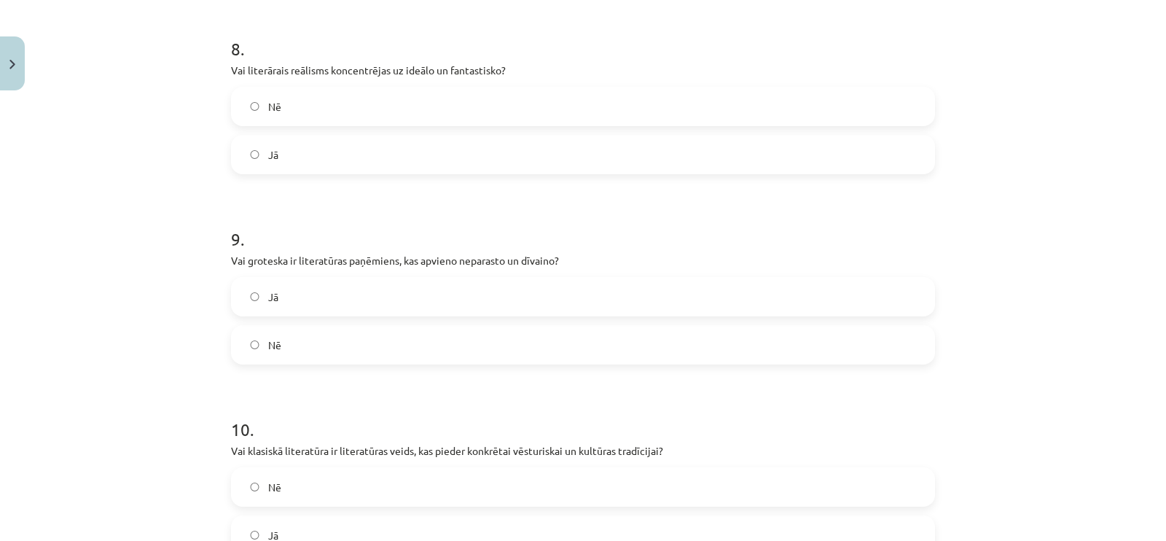
click at [306, 306] on label "Jā" at bounding box center [582, 296] width 701 height 36
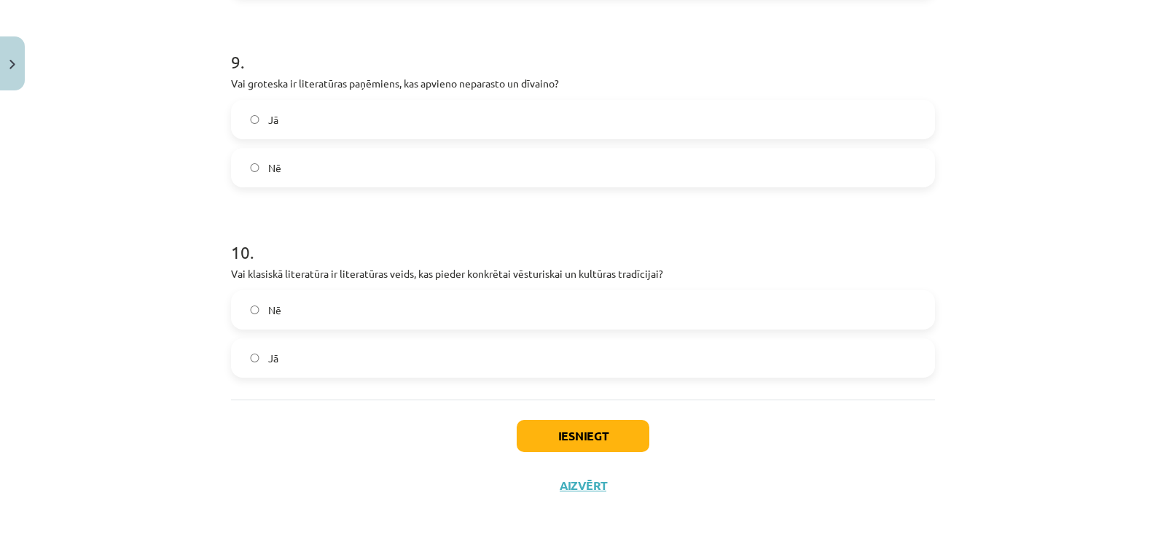
scroll to position [1791, 0]
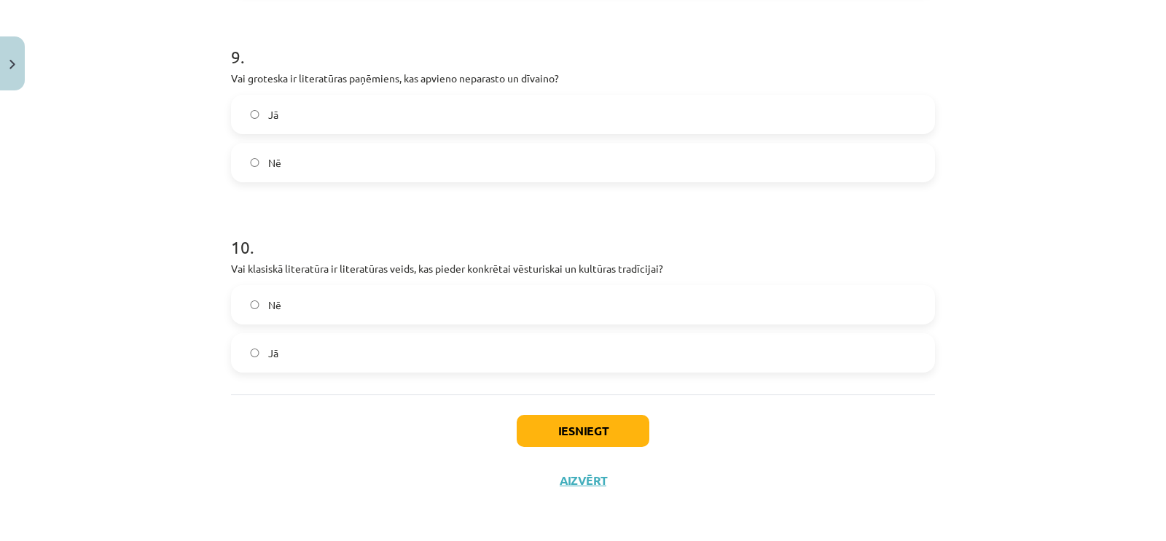
drag, startPoint x: 313, startPoint y: 347, endPoint x: 481, endPoint y: 383, distance: 171.4
click at [316, 348] on label "Jā" at bounding box center [582, 353] width 701 height 36
drag, startPoint x: 511, startPoint y: 388, endPoint x: 536, endPoint y: 422, distance: 42.7
click at [540, 425] on button "Iesniegt" at bounding box center [583, 431] width 133 height 32
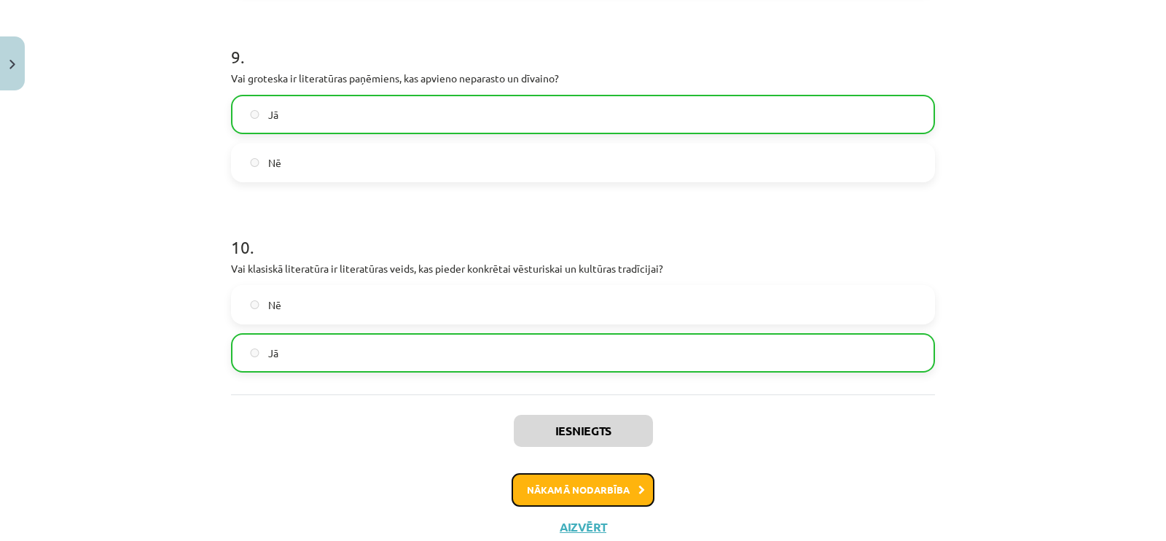
click at [589, 504] on button "Nākamā nodarbība" at bounding box center [583, 490] width 143 height 34
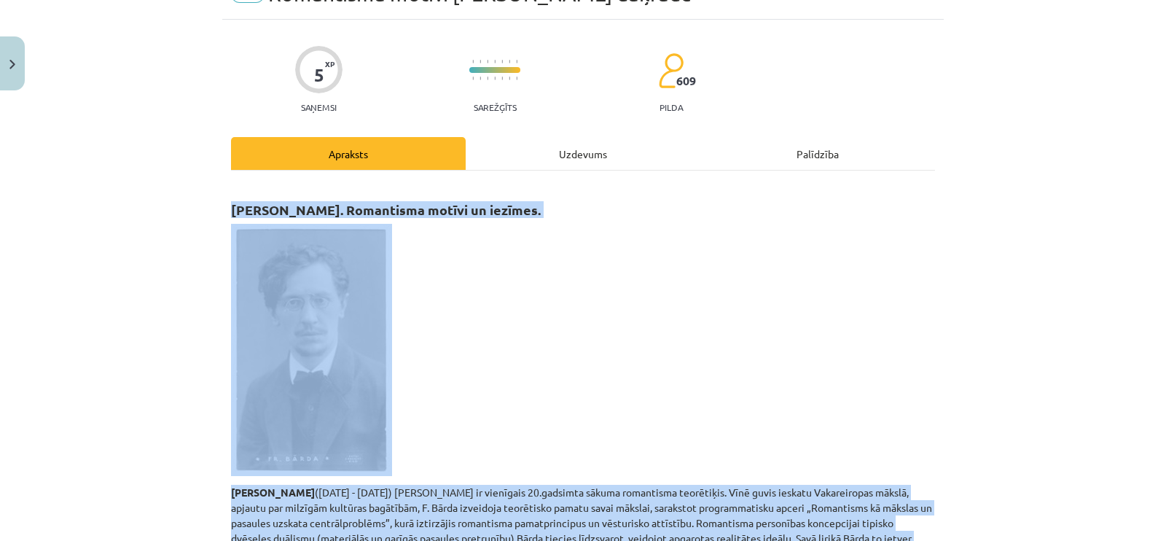
scroll to position [36, 0]
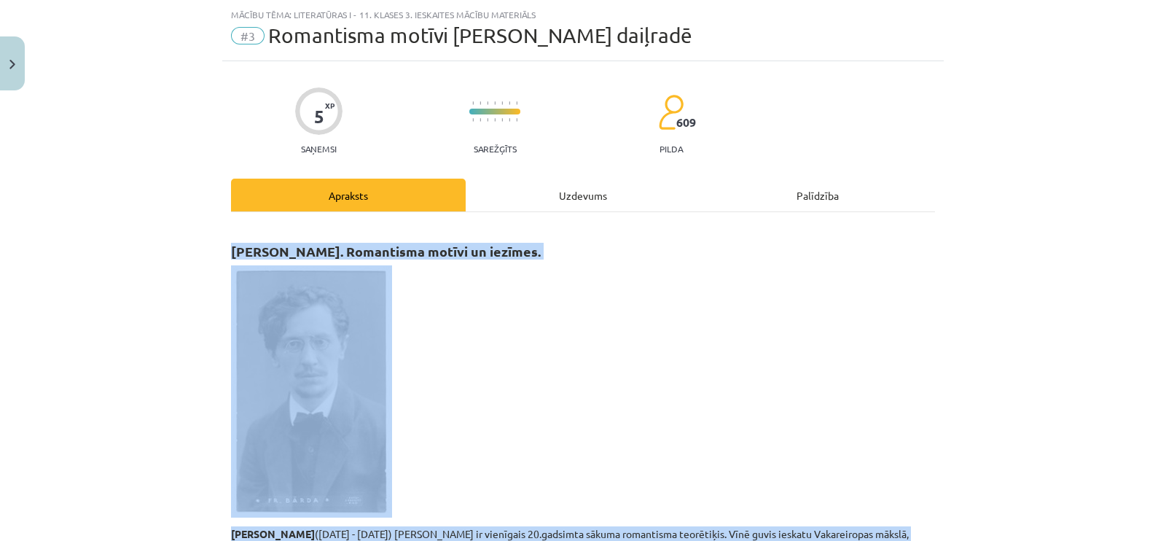
drag, startPoint x: 577, startPoint y: 433, endPoint x: 579, endPoint y: 345, distance: 87.5
click at [577, 431] on p at bounding box center [583, 391] width 704 height 252
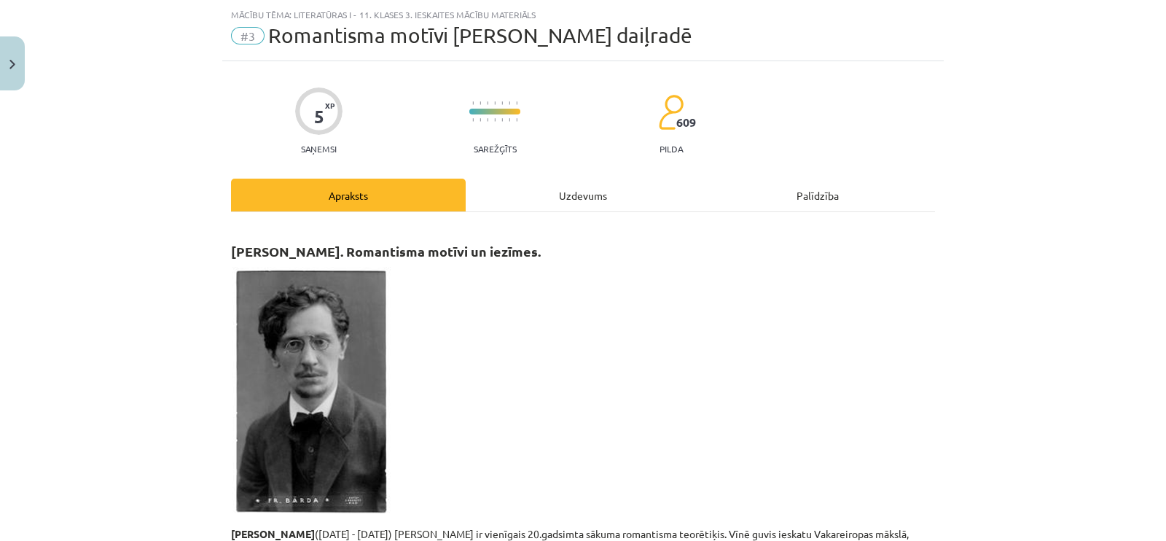
click at [587, 205] on div "Uzdevums" at bounding box center [583, 195] width 235 height 33
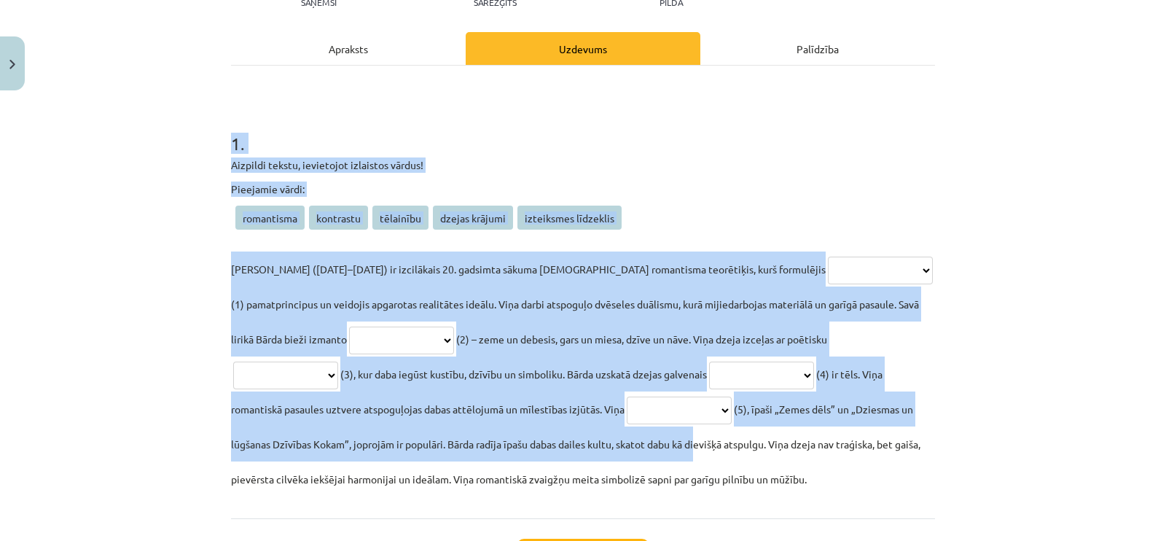
scroll to position [306, 0]
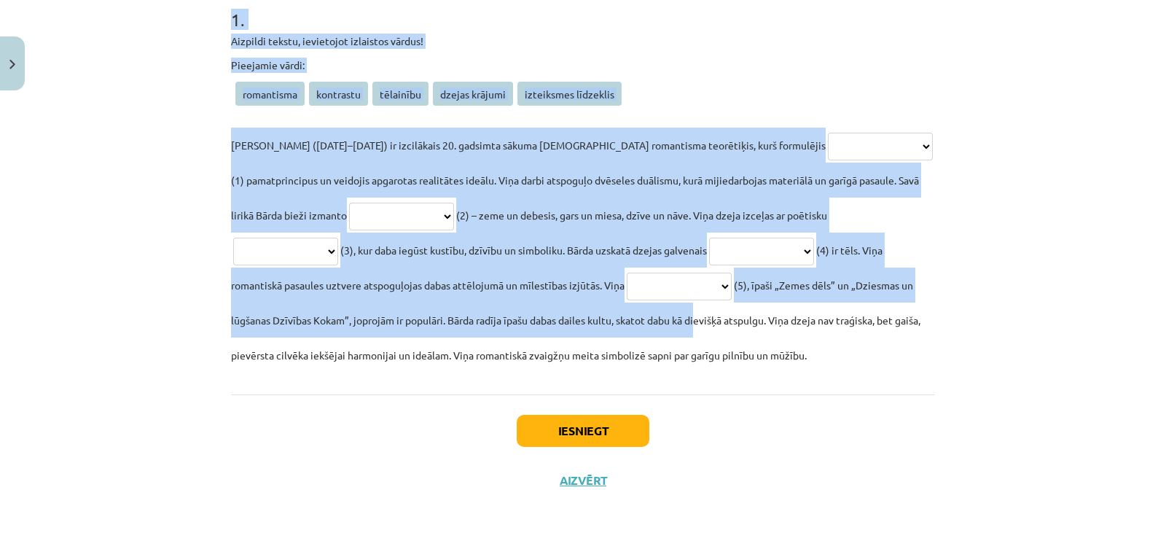
drag, startPoint x: 189, startPoint y: 260, endPoint x: 829, endPoint y: 344, distance: 644.6
click at [829, 345] on div "**********" at bounding box center [583, 270] width 1166 height 541
copy div "**********"
click at [799, 313] on span "(5), īpaši „Zemes dēls” un „Dziesmas un lūgšanas Dzīvības Kokam”, joprojām ir p…" at bounding box center [575, 319] width 689 height 83
click at [832, 359] on p "**********" at bounding box center [583, 250] width 704 height 245
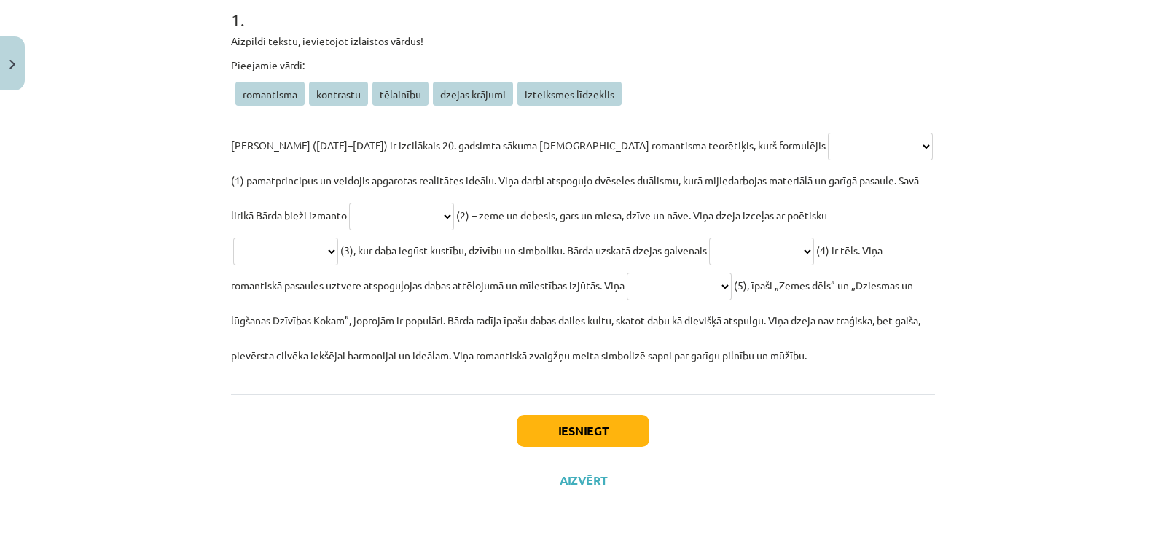
click at [828, 146] on select "**********" at bounding box center [880, 147] width 105 height 28
click at [828, 147] on select "**********" at bounding box center [880, 147] width 105 height 28
click at [828, 144] on select "**********" at bounding box center [880, 147] width 105 height 28
select select "**********"
click at [828, 133] on select "**********" at bounding box center [880, 147] width 105 height 28
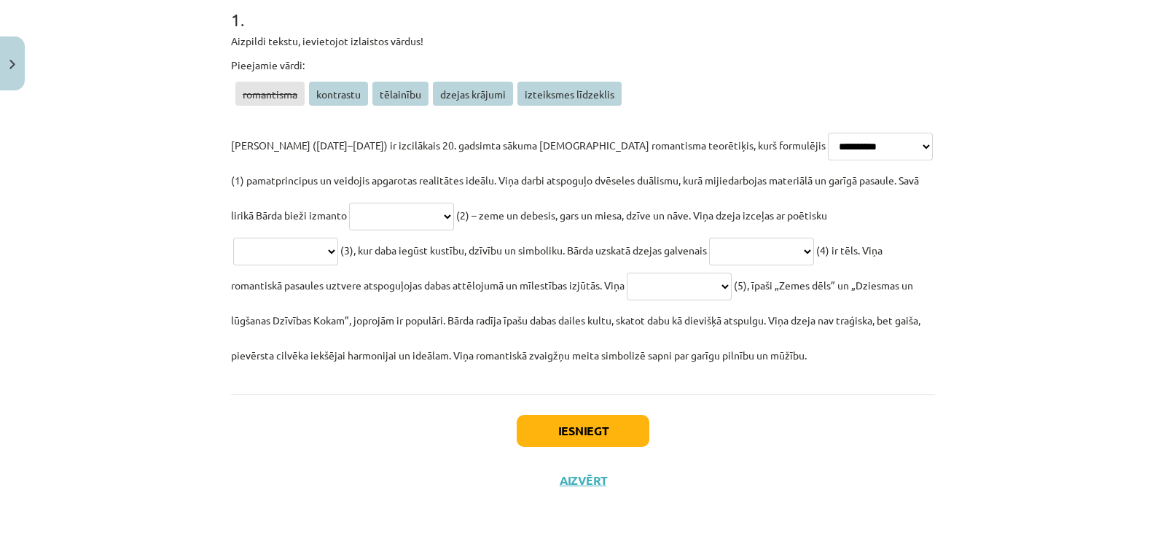
click at [353, 213] on select "**********" at bounding box center [401, 217] width 105 height 28
select select "*********"
click at [349, 203] on select "**********" at bounding box center [401, 217] width 105 height 28
click at [338, 238] on select "**********" at bounding box center [285, 252] width 105 height 28
select select "*********"
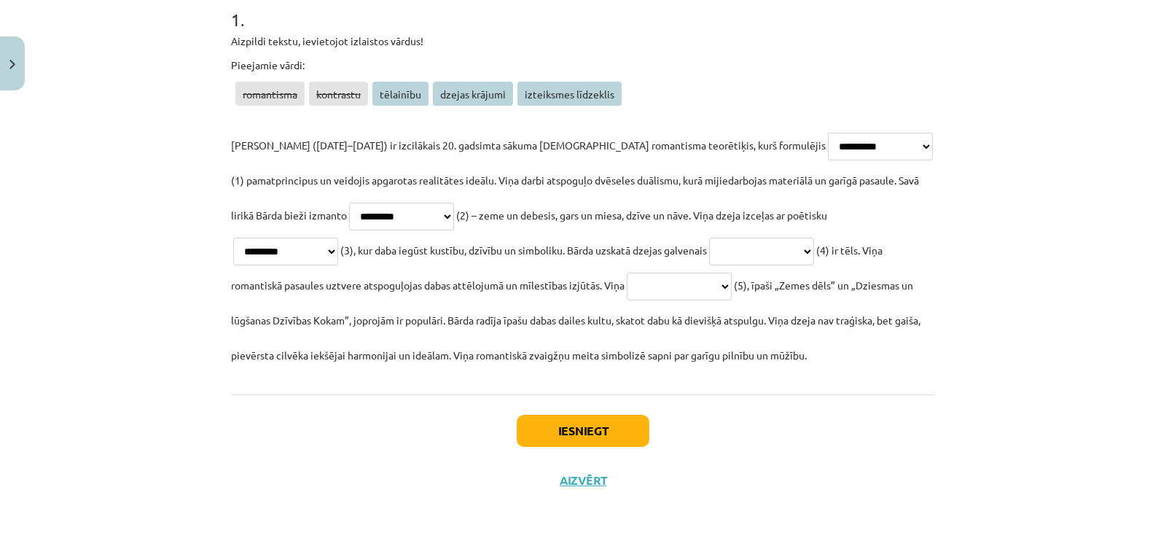
click at [338, 238] on select "**********" at bounding box center [285, 252] width 105 height 28
click at [709, 249] on select "**********" at bounding box center [761, 252] width 105 height 28
select select "**********"
click at [709, 238] on select "**********" at bounding box center [761, 252] width 105 height 28
click at [627, 283] on select "**********" at bounding box center [679, 287] width 105 height 28
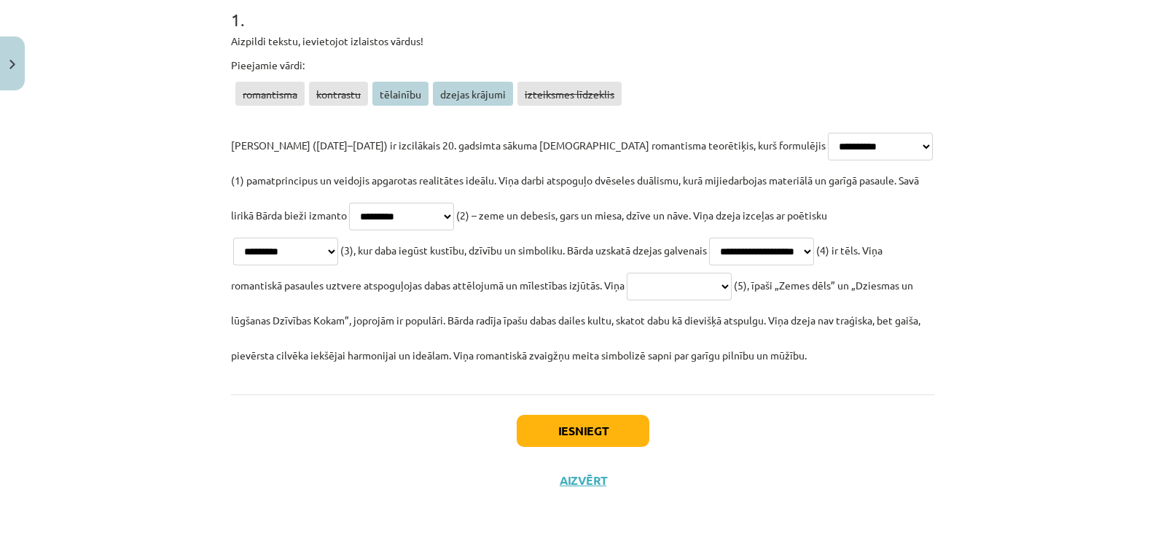
select select "**********"
click at [627, 273] on select "**********" at bounding box center [679, 287] width 105 height 28
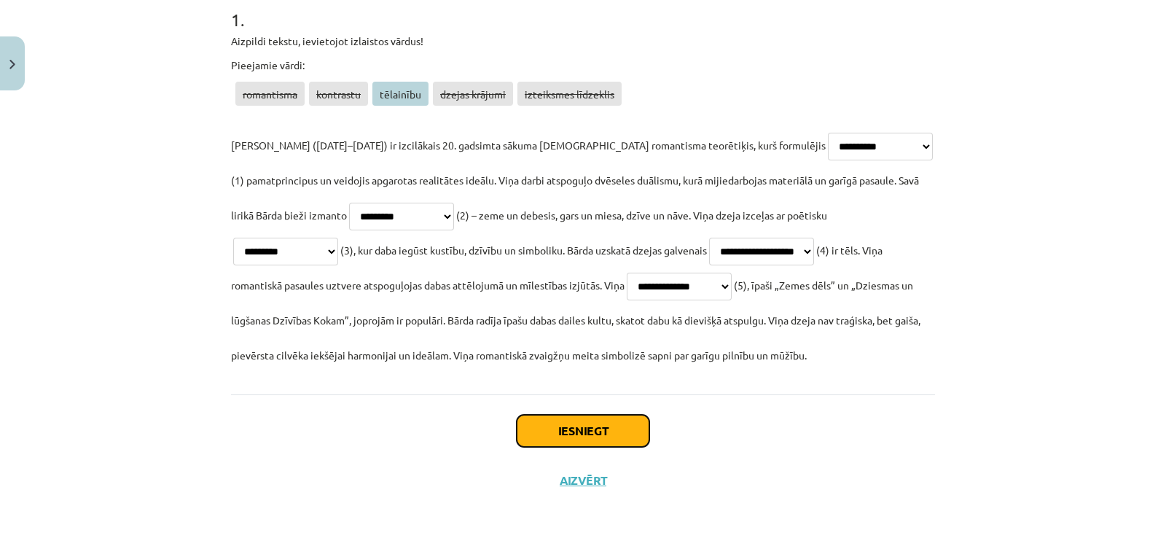
click at [590, 417] on button "Iesniegt" at bounding box center [583, 431] width 133 height 32
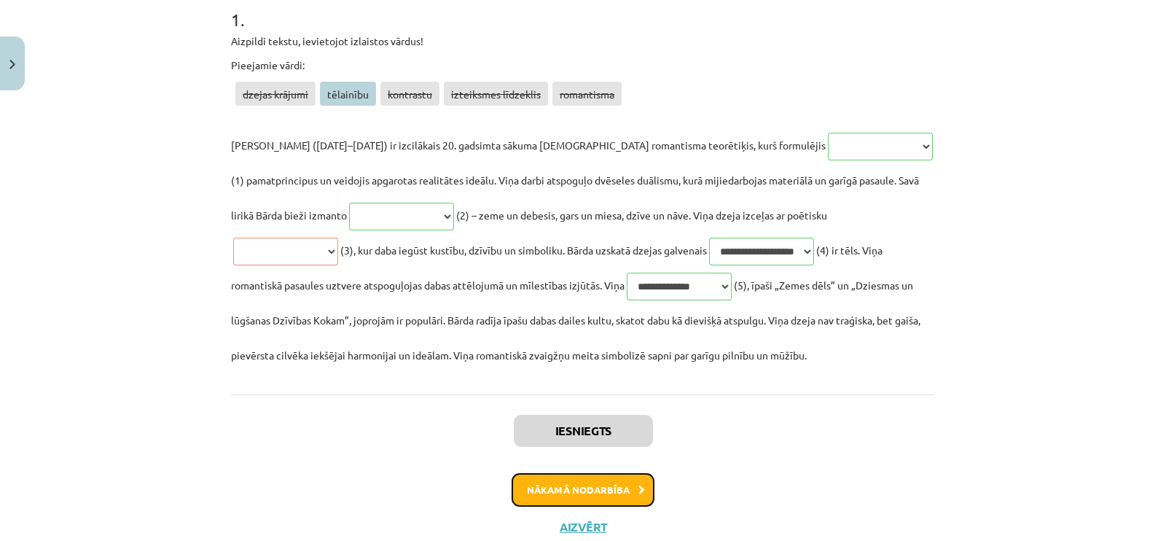
click at [606, 477] on button "Nākamā nodarbība" at bounding box center [583, 490] width 143 height 34
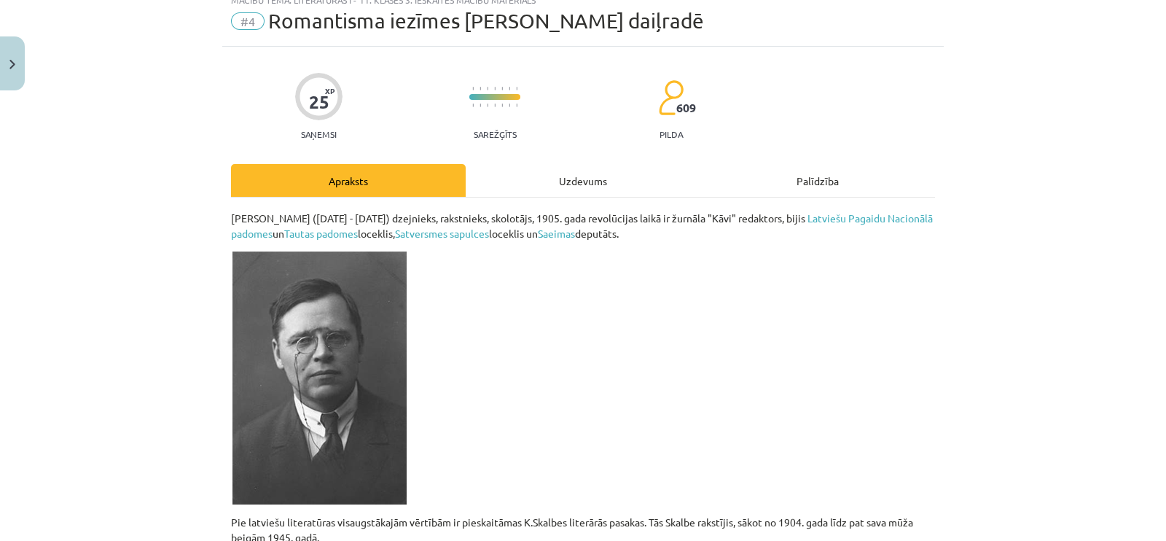
scroll to position [36, 0]
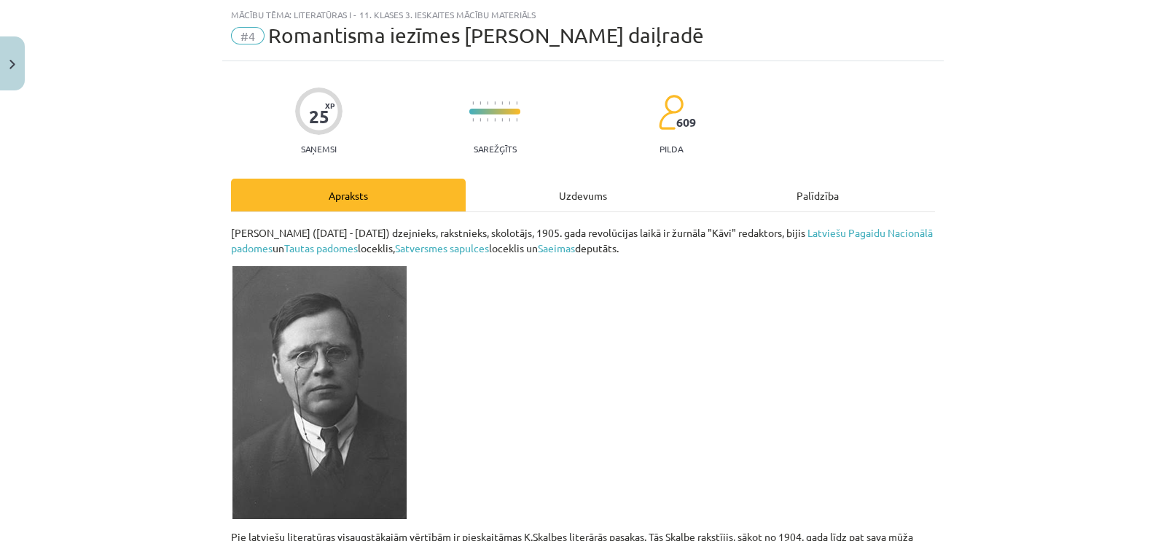
click at [584, 194] on div "Uzdevums" at bounding box center [583, 195] width 235 height 33
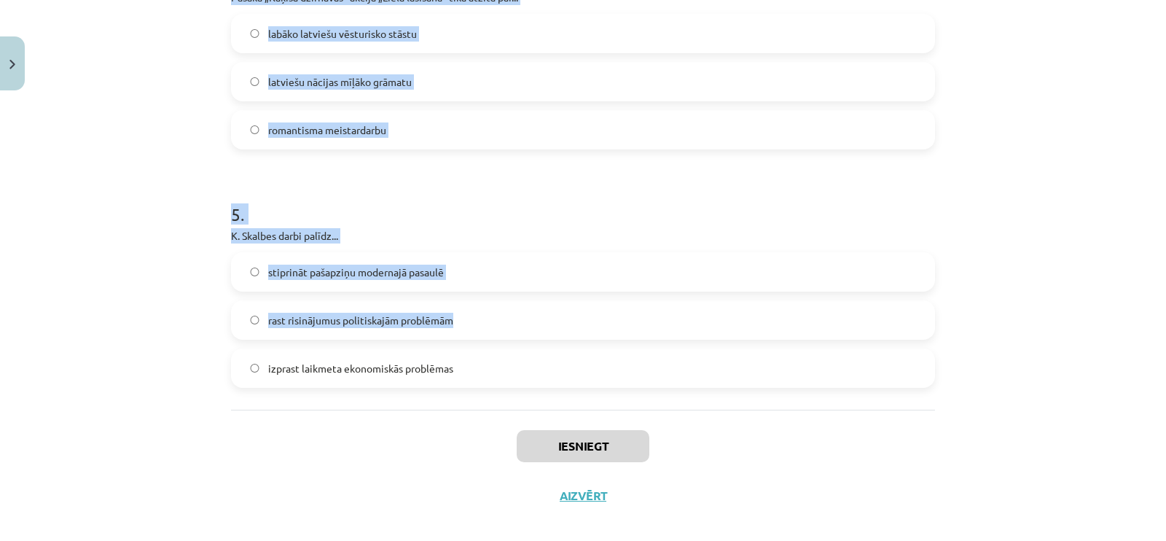
scroll to position [1080, 0]
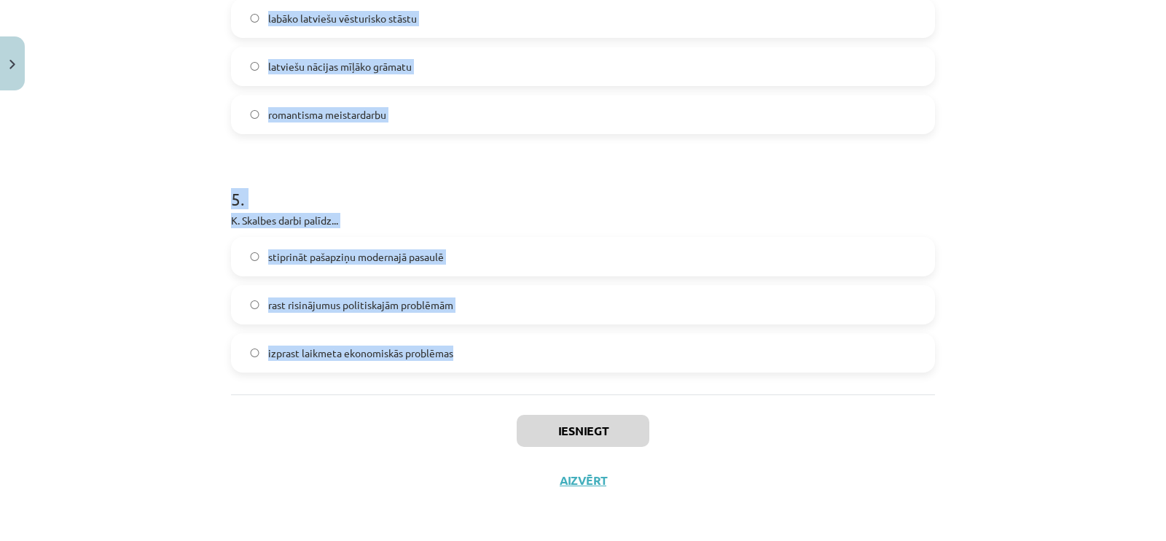
drag, startPoint x: 183, startPoint y: 288, endPoint x: 474, endPoint y: 347, distance: 296.7
click at [474, 347] on div "Mācību tēma: Literatūras i - 11. klases 3. ieskaites mācību materiāls #4 Romant…" at bounding box center [583, 270] width 1166 height 541
copy form "1 . Pasakā „Kā es braucu Ziemeļmeitas lūkoties” autors... protestē pret mietpil…"
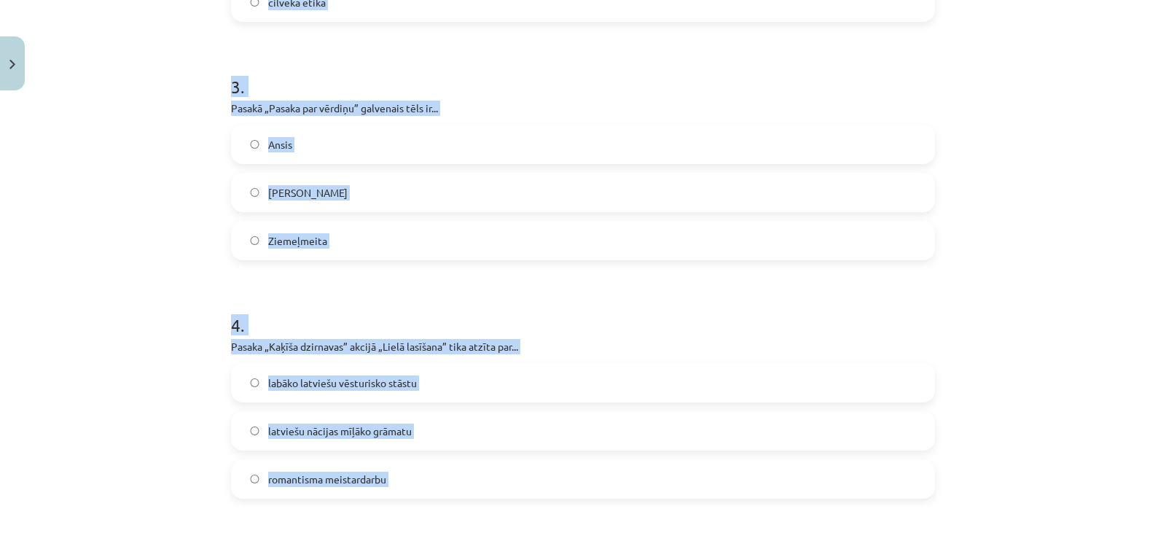
scroll to position [442, 0]
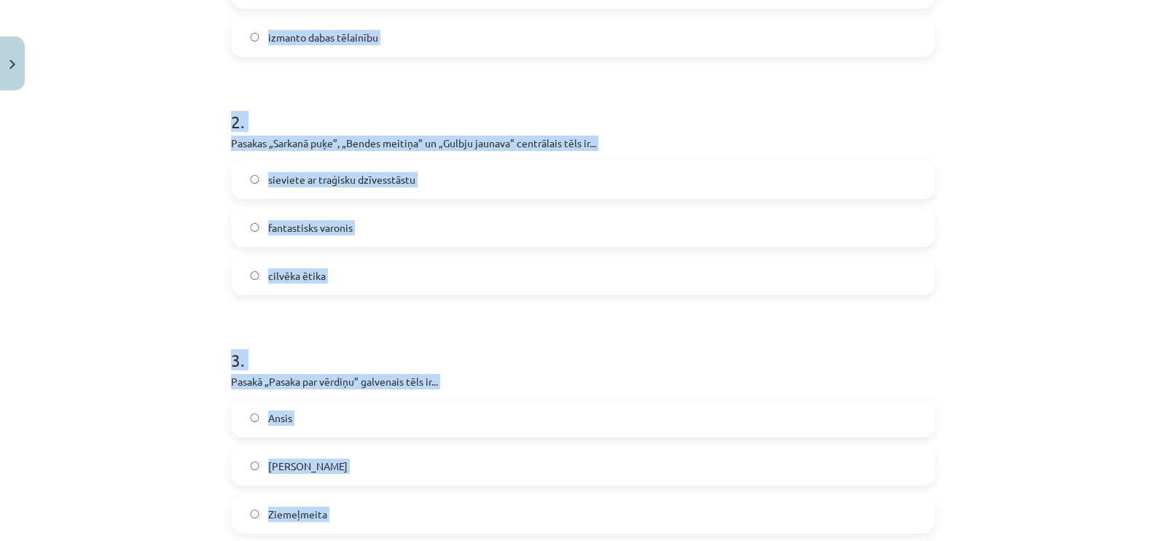
click at [291, 437] on div "Ansis baltais kaķītis Ziemeļmeita" at bounding box center [583, 466] width 704 height 136
click at [302, 414] on label "Ansis" at bounding box center [582, 417] width 701 height 36
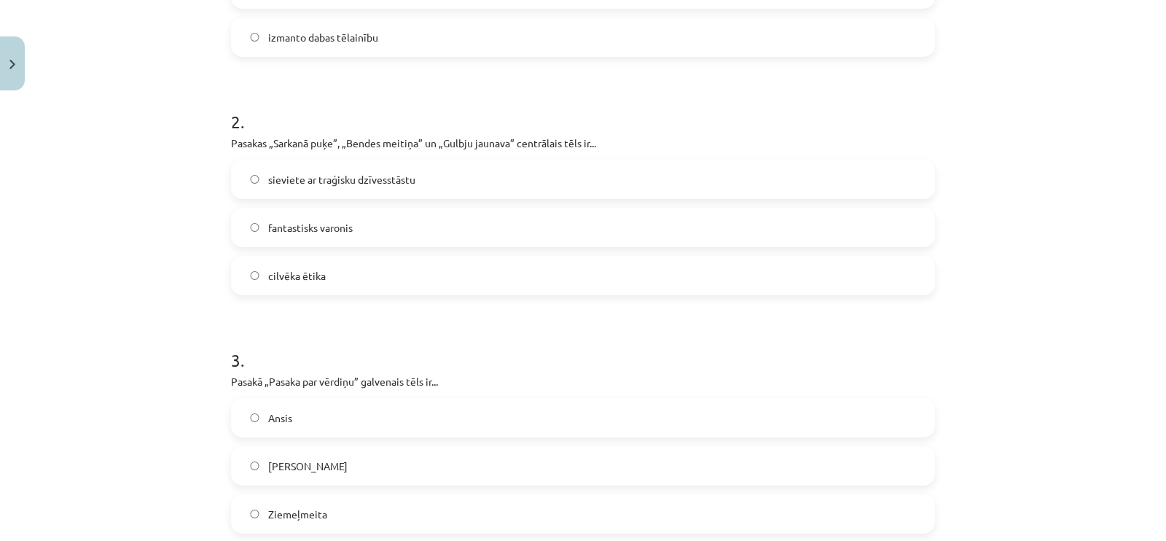
drag, startPoint x: 164, startPoint y: 366, endPoint x: 160, endPoint y: 337, distance: 29.5
click at [163, 365] on div "Mācību tēma: Literatūras i - 11. klases 3. ieskaites mācību materiāls #4 Romant…" at bounding box center [583, 270] width 1166 height 541
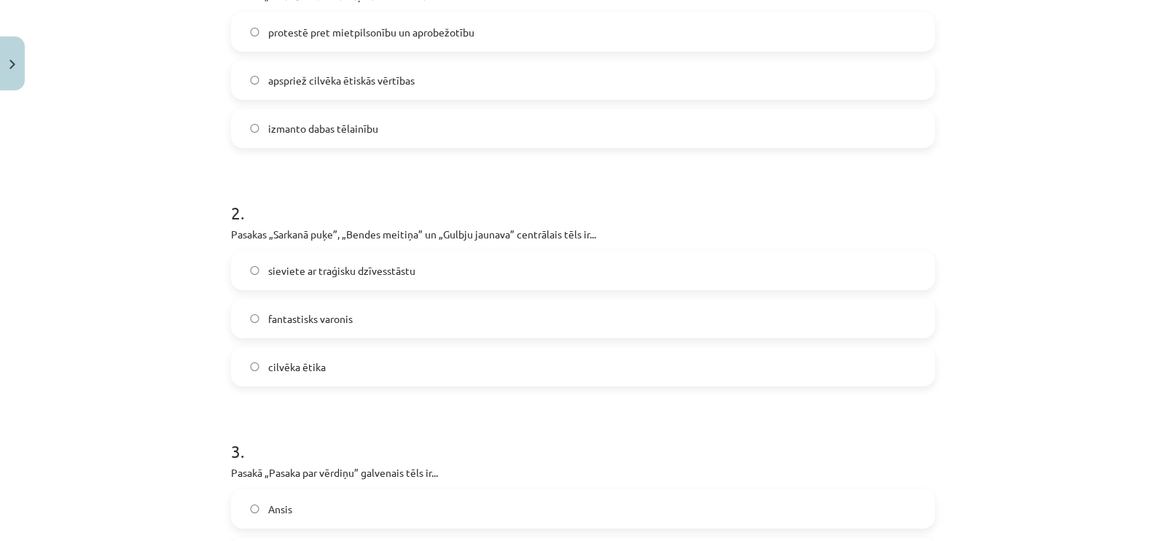
click at [347, 32] on span "protestē pret mietpilsonību un aprobežotību" at bounding box center [371, 32] width 206 height 15
click at [412, 267] on label "sieviete ar traģisku dzīvesstāstu" at bounding box center [582, 270] width 701 height 36
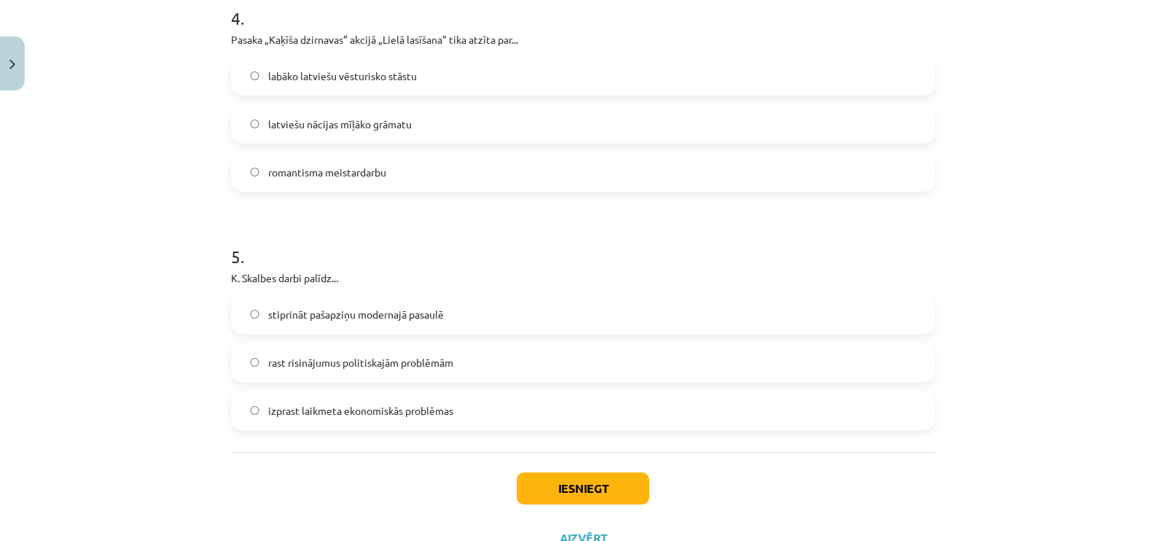
scroll to position [1080, 0]
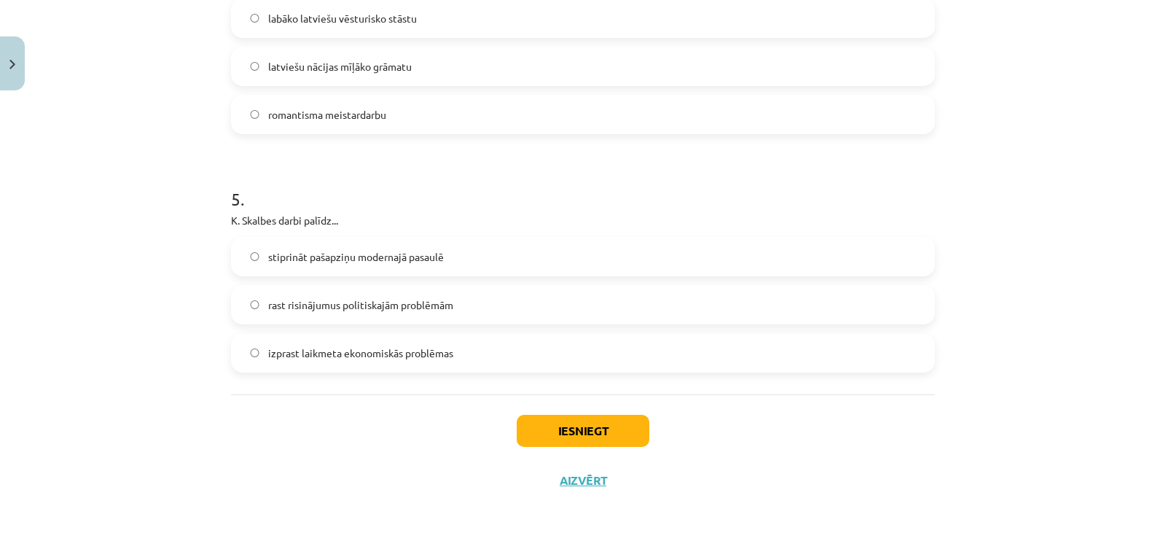
click at [368, 66] on span "latviešu nācijas mīļāko grāmatu" at bounding box center [340, 66] width 144 height 15
click at [336, 62] on span "latviešu nācijas mīļāko grāmatu" at bounding box center [340, 66] width 144 height 15
click at [415, 266] on label "stiprināt pašapziņu modernajā pasaulē" at bounding box center [582, 256] width 701 height 36
click at [573, 436] on button "Iesniegt" at bounding box center [583, 431] width 133 height 32
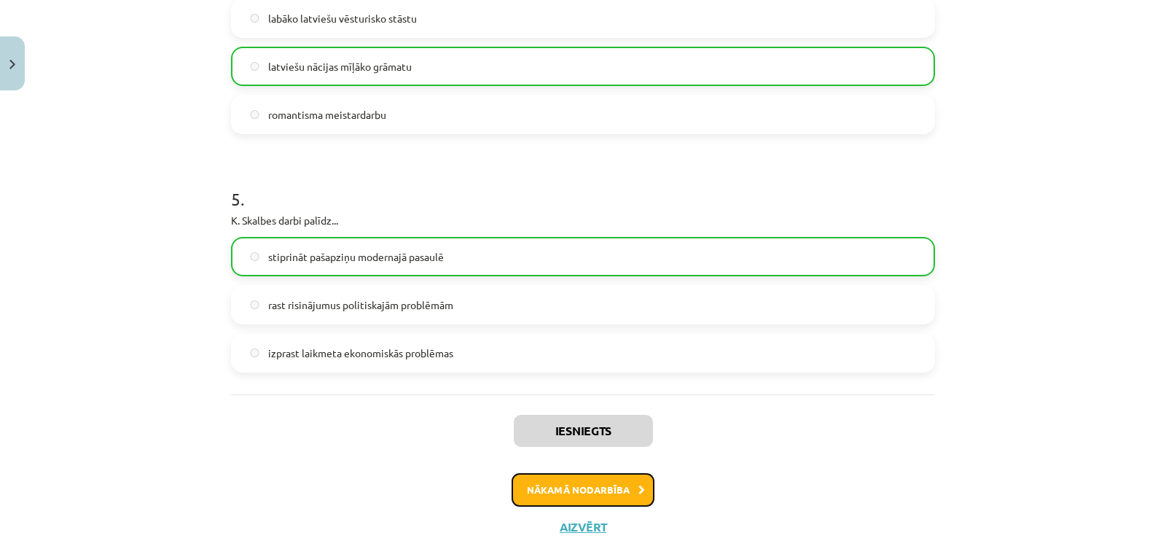
click at [612, 487] on button "Nākamā nodarbība" at bounding box center [583, 490] width 143 height 34
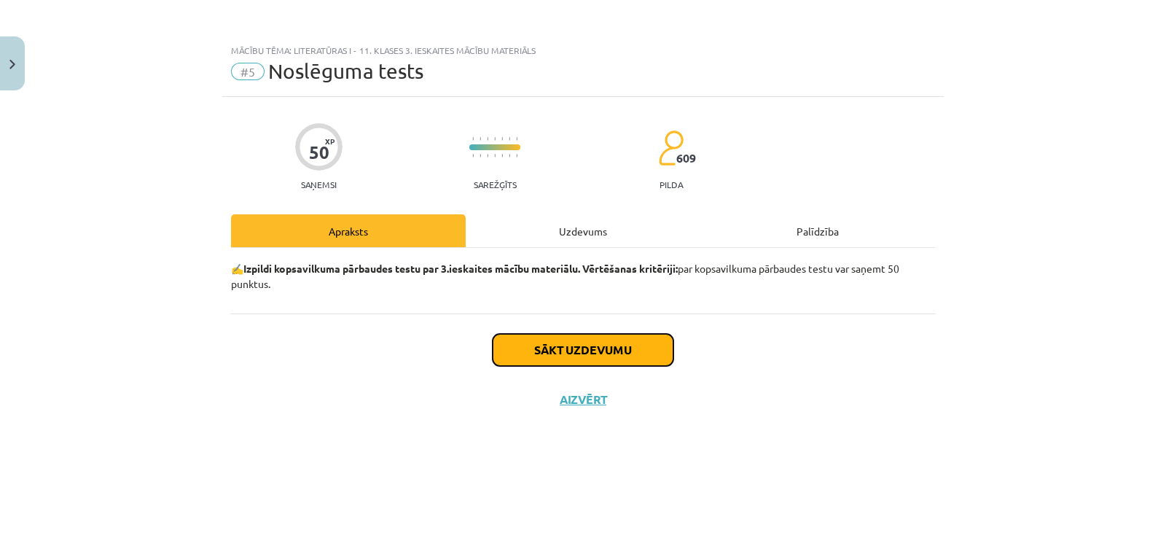
click at [565, 352] on button "Sākt uzdevumu" at bounding box center [583, 350] width 181 height 32
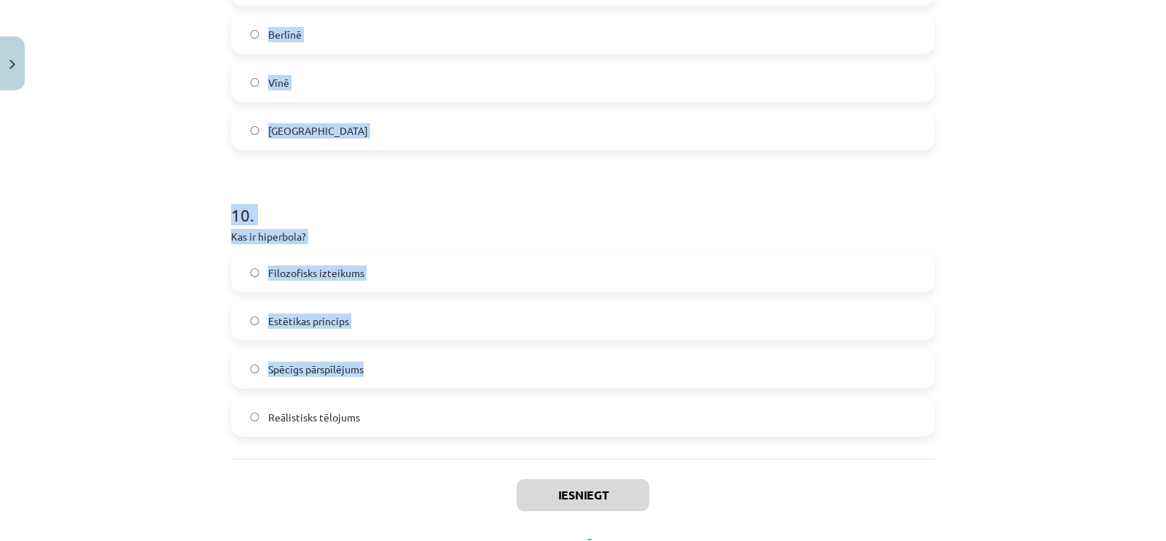
scroll to position [2752, 0]
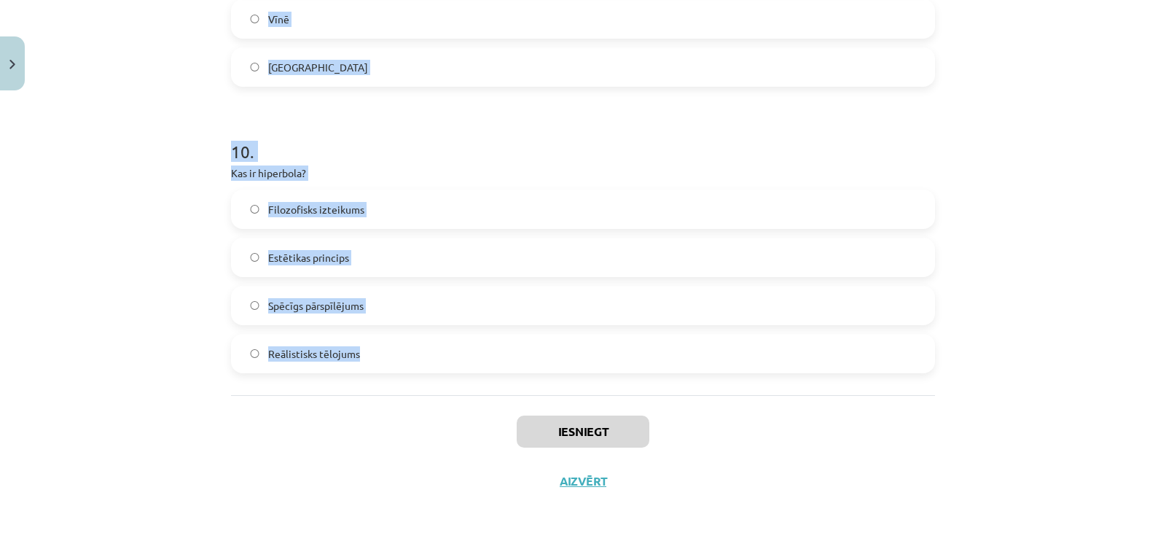
drag, startPoint x: 195, startPoint y: 328, endPoint x: 864, endPoint y: 329, distance: 668.3
click at [864, 329] on div "Mācību tēma: Literatūras i - 11. klases 3. ieskaites mācību materiāls #5 Noslēg…" at bounding box center [583, 270] width 1166 height 541
copy form "1 . Kur Skalbes pasakās atrodams zemes un dvēseles līdzsvars? „Pasaka par vērdi…"
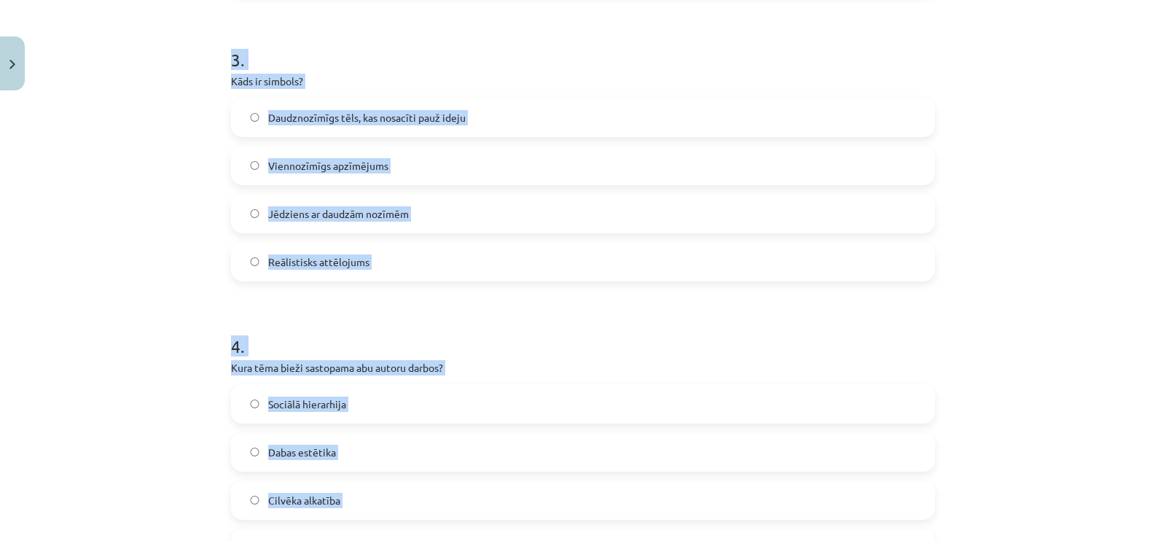
drag, startPoint x: 208, startPoint y: 197, endPoint x: 164, endPoint y: 200, distance: 43.9
click at [207, 197] on div "Mācību tēma: Literatūras i - 11. klases 3. ieskaites mācību materiāls #5 Noslēg…" at bounding box center [583, 270] width 1166 height 541
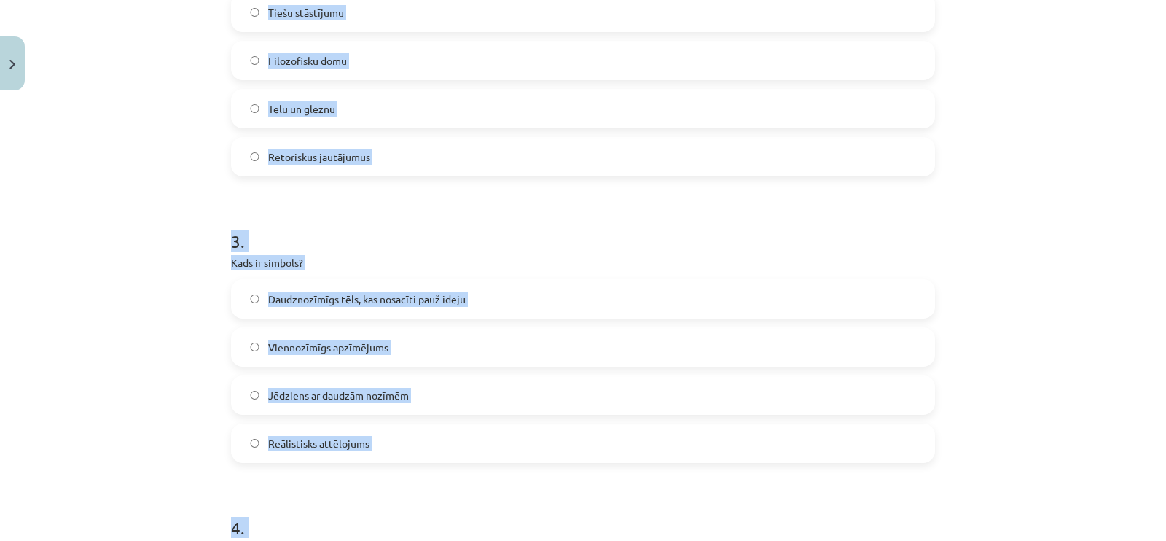
scroll to position [383, 0]
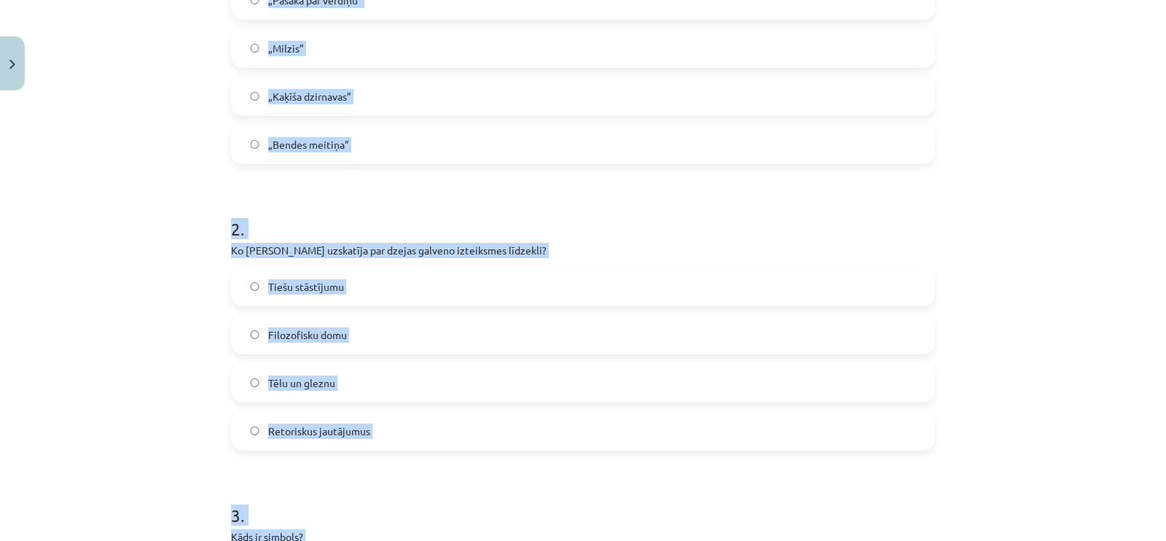
click at [160, 223] on div "Mācību tēma: Literatūras i - 11. klases 3. ieskaites mācību materiāls #5 Noslēg…" at bounding box center [583, 270] width 1166 height 541
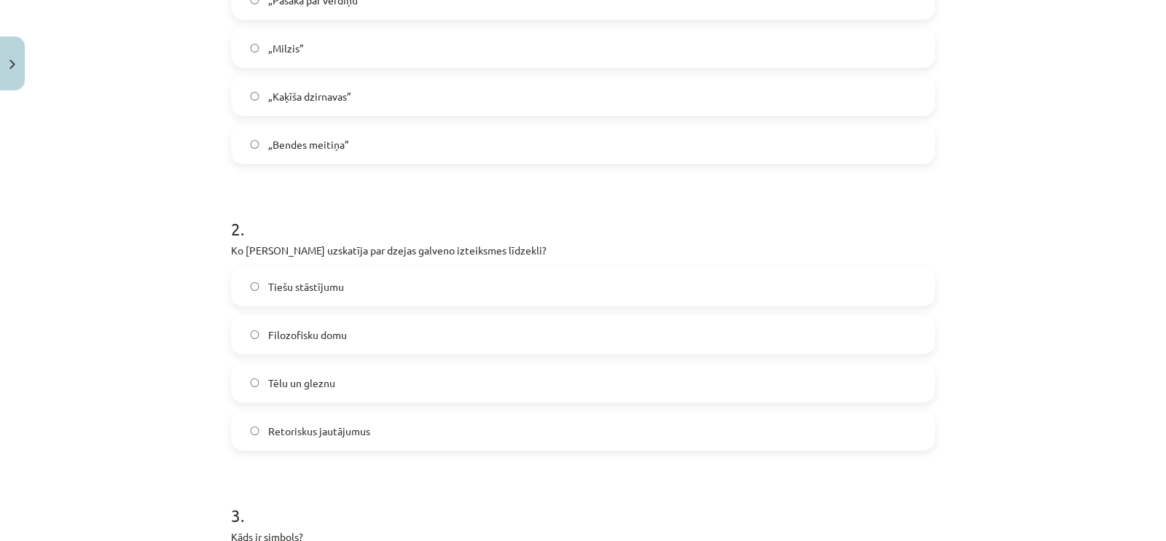
click at [308, 100] on span "„Kaķīša dzirnavas”" at bounding box center [309, 96] width 83 height 15
drag, startPoint x: 375, startPoint y: 380, endPoint x: 368, endPoint y: 100, distance: 279.9
click at [370, 348] on div "Tiešu stāstījumu Filozofisku domu Tēlu un gleznu Retoriskus jautājumus" at bounding box center [583, 359] width 704 height 184
click at [367, 388] on label "Tēlu un gleznu" at bounding box center [582, 382] width 701 height 36
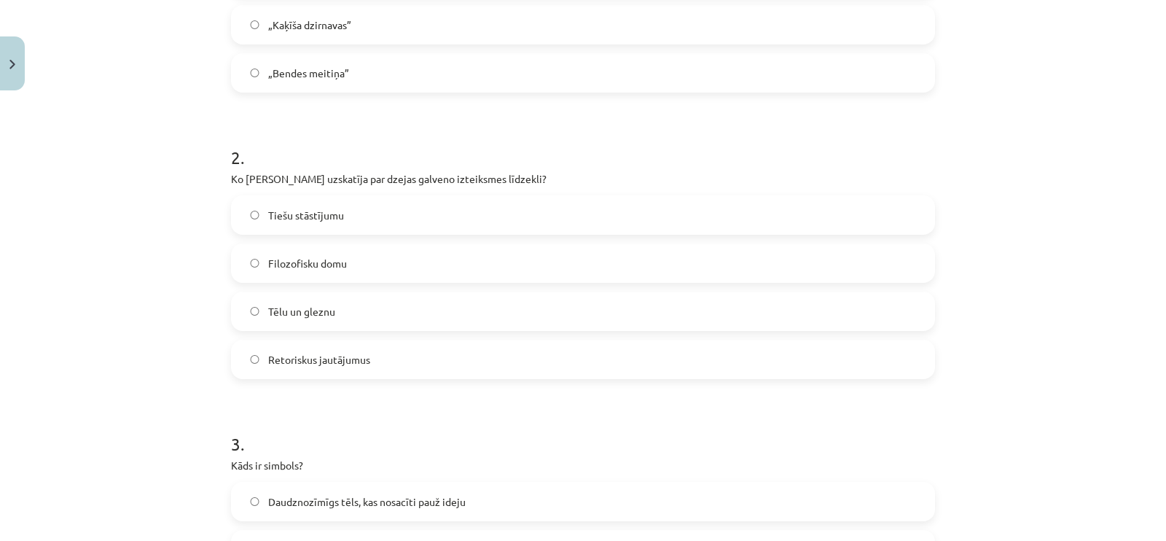
scroll to position [657, 0]
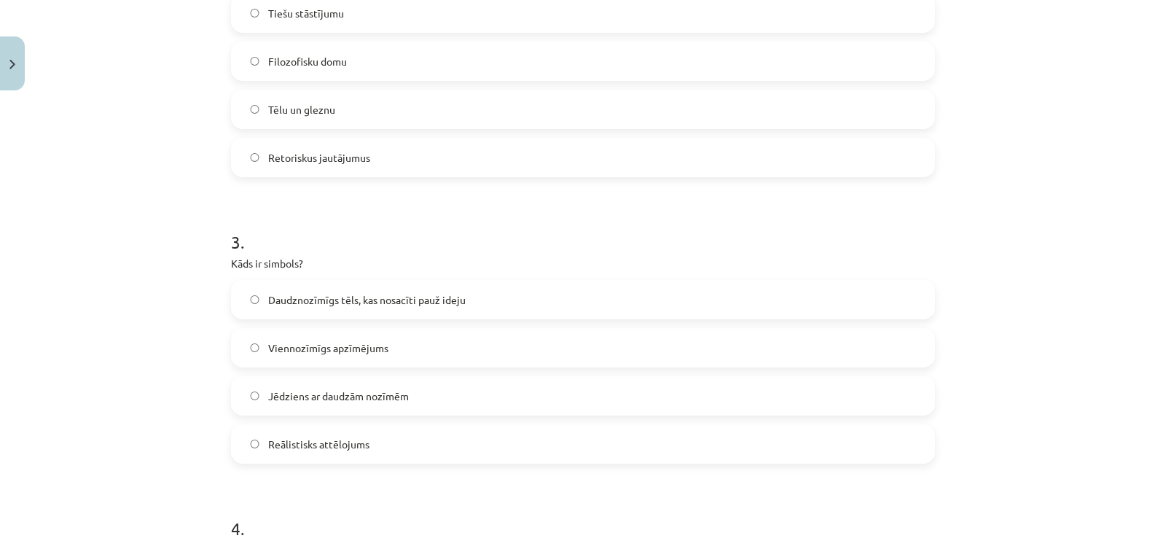
click at [354, 308] on label "Daudznozīmīgs tēls, kas nosacīti pauž ideju" at bounding box center [582, 299] width 701 height 36
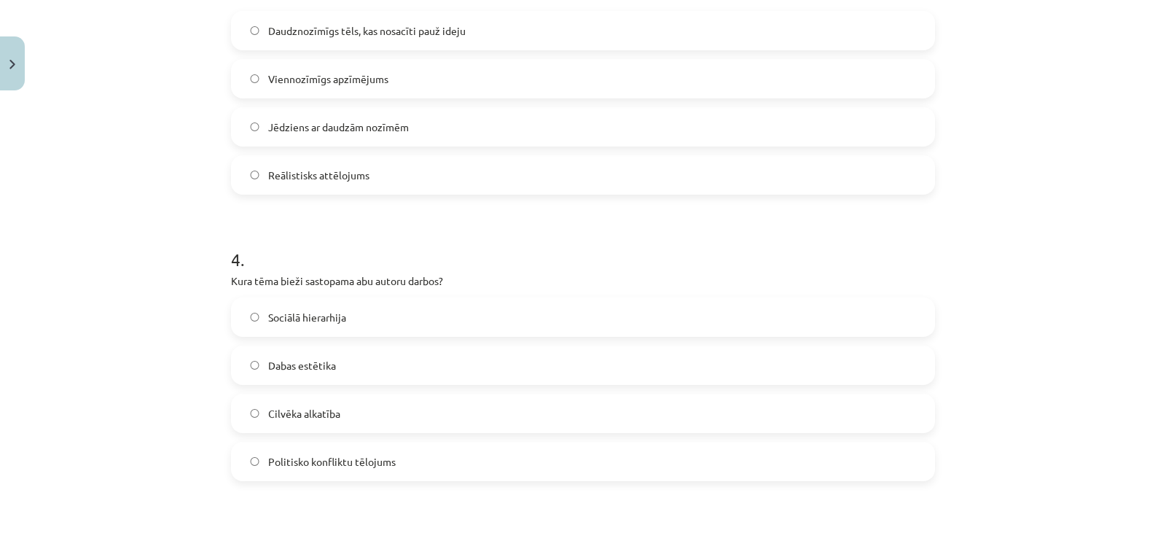
scroll to position [930, 0]
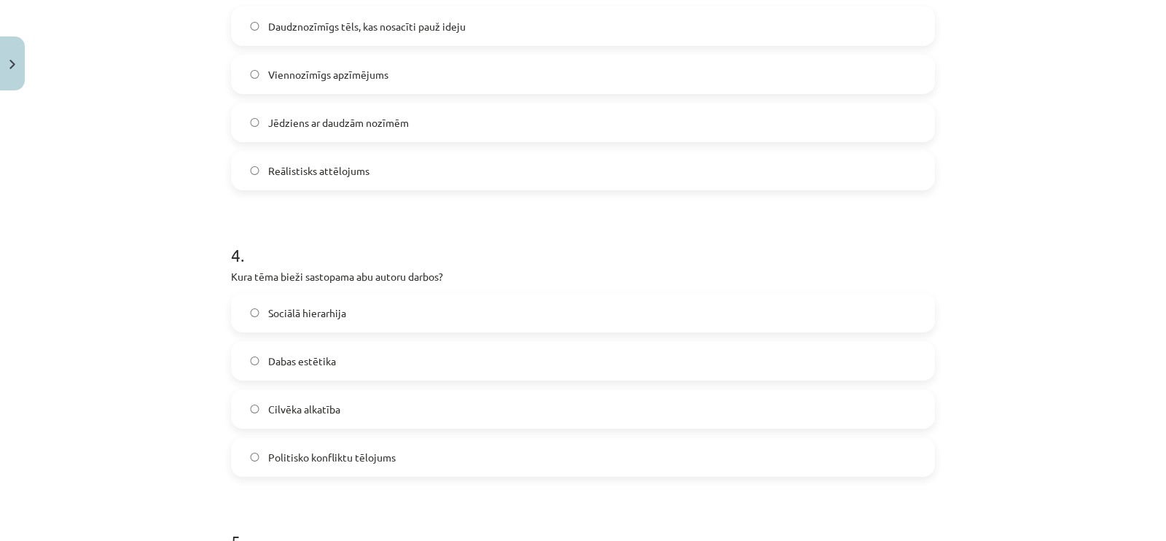
drag, startPoint x: 364, startPoint y: 360, endPoint x: 367, endPoint y: 293, distance: 67.1
click at [364, 359] on label "Dabas estētika" at bounding box center [582, 361] width 701 height 36
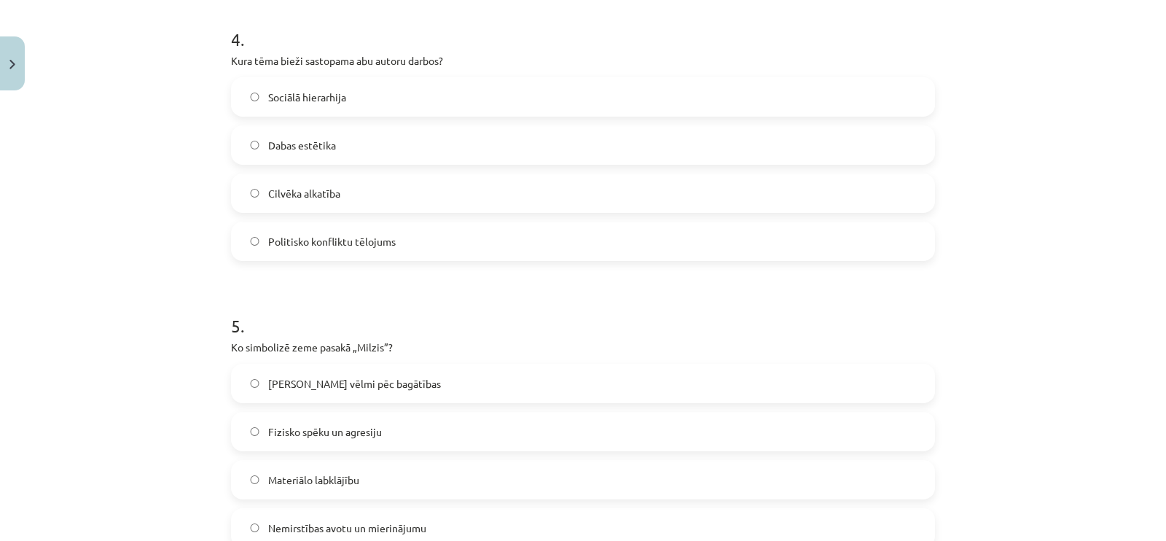
scroll to position [1203, 0]
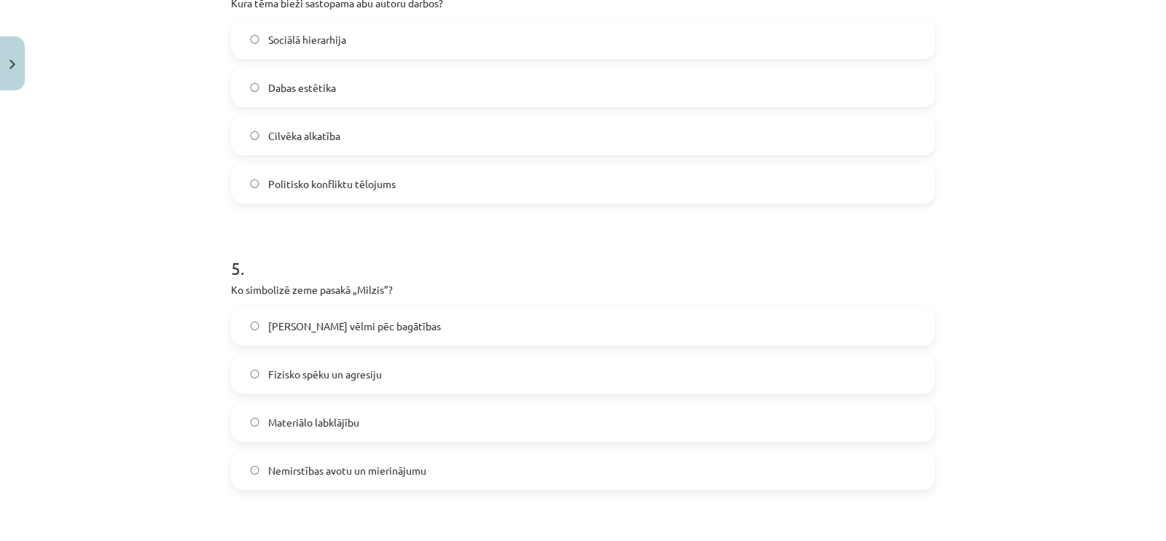
drag, startPoint x: 368, startPoint y: 471, endPoint x: 382, endPoint y: 343, distance: 128.3
click at [368, 463] on span "Nemirstības avotu un mierinājumu" at bounding box center [347, 470] width 158 height 15
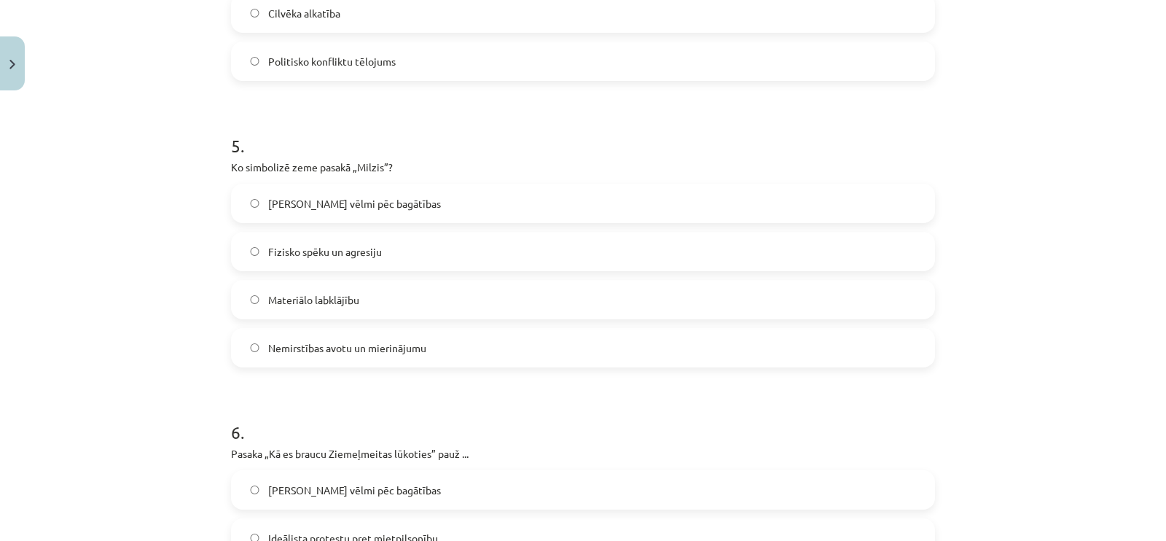
scroll to position [1476, 0]
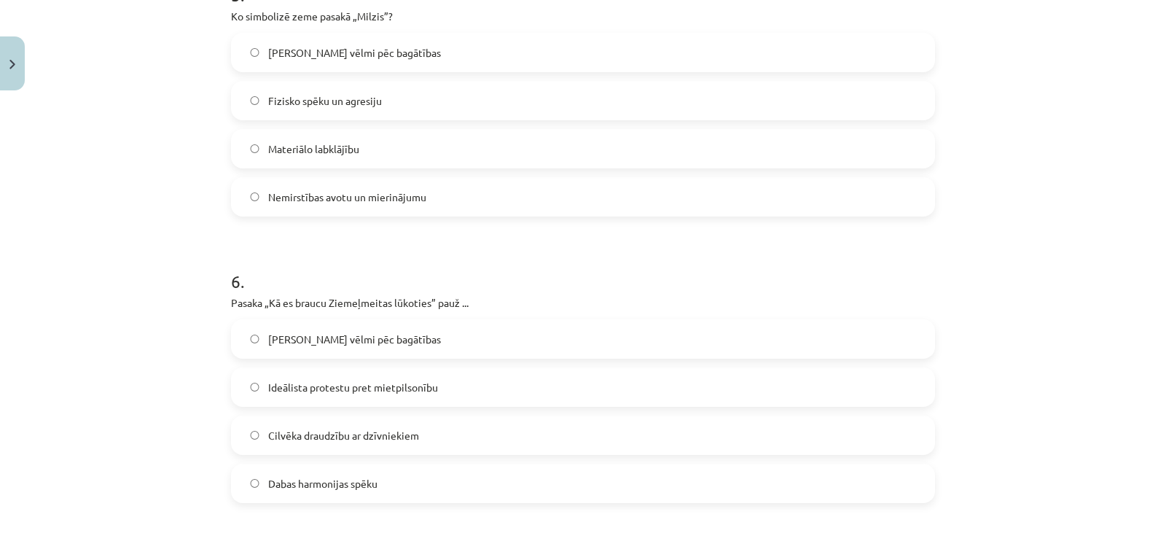
click at [445, 398] on label "Ideālista protestu pret mietpilsonību" at bounding box center [582, 387] width 701 height 36
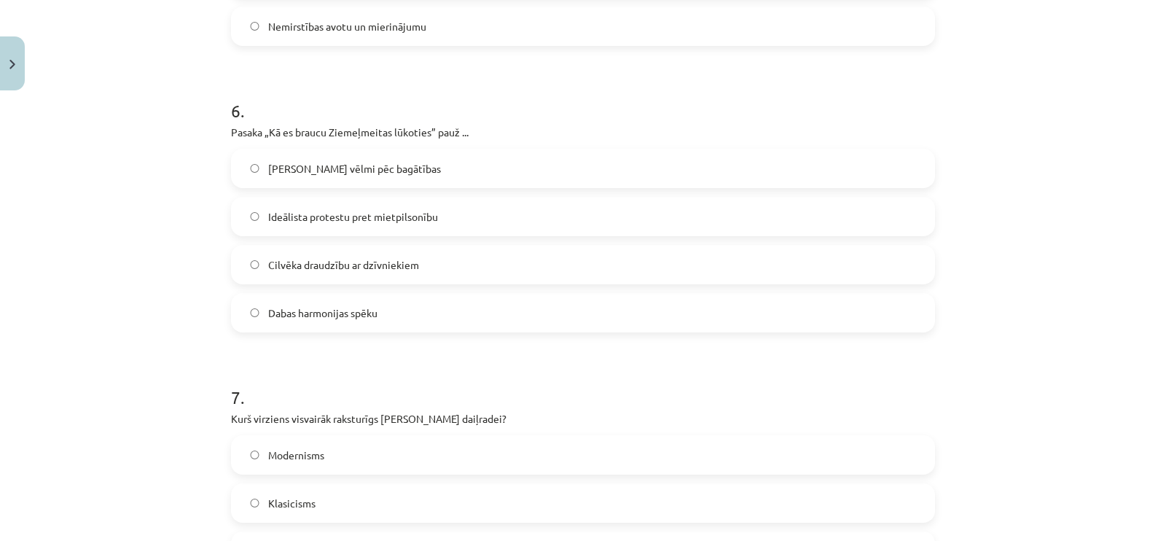
scroll to position [1841, 0]
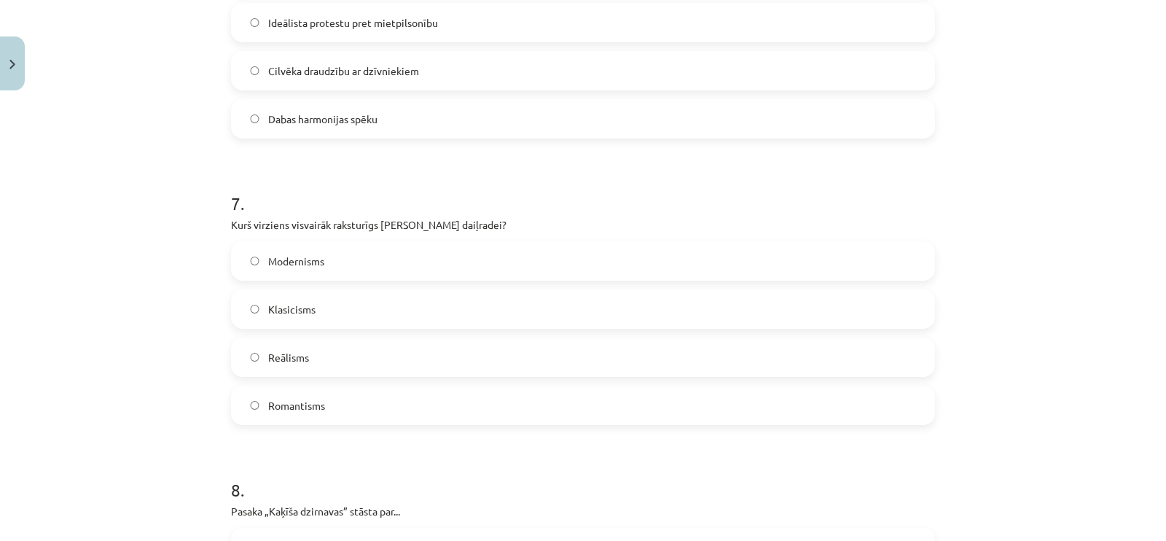
click at [401, 419] on label "Romantisms" at bounding box center [582, 405] width 701 height 36
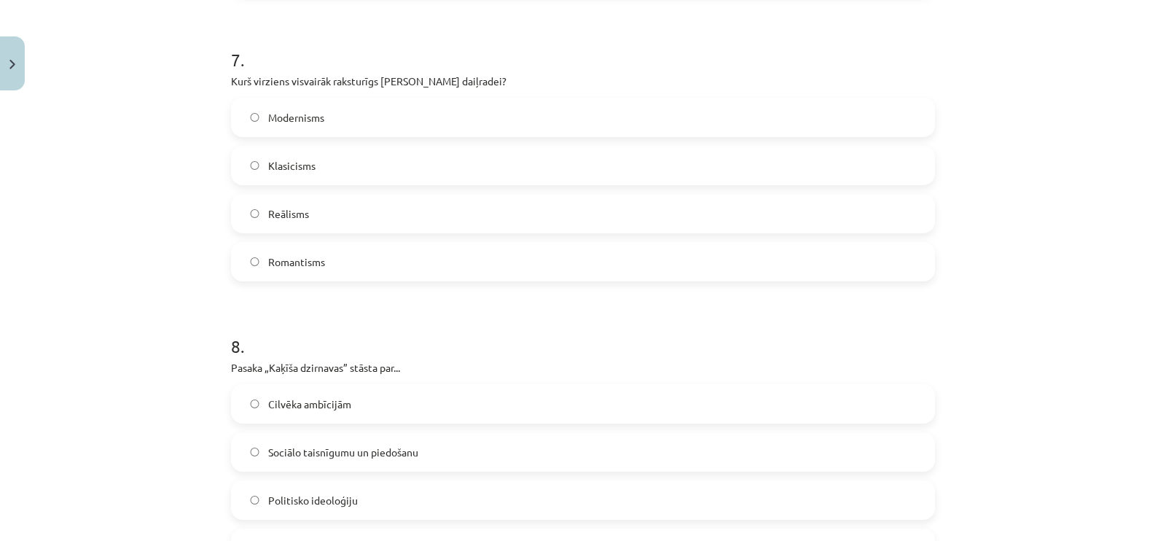
scroll to position [2114, 0]
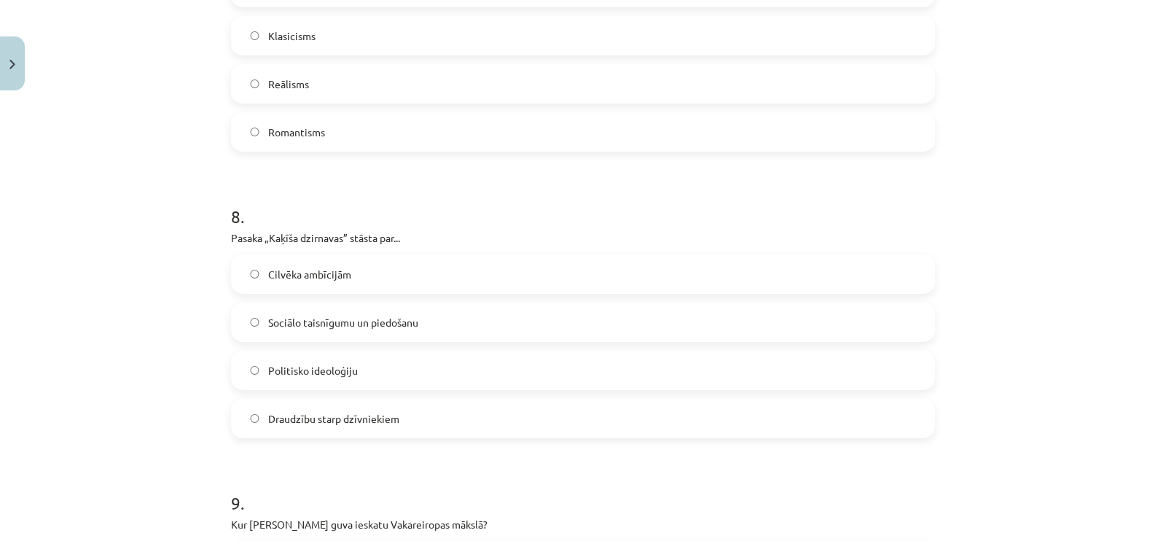
click at [420, 320] on label "Sociālo taisnīgumu un piedošanu" at bounding box center [582, 322] width 701 height 36
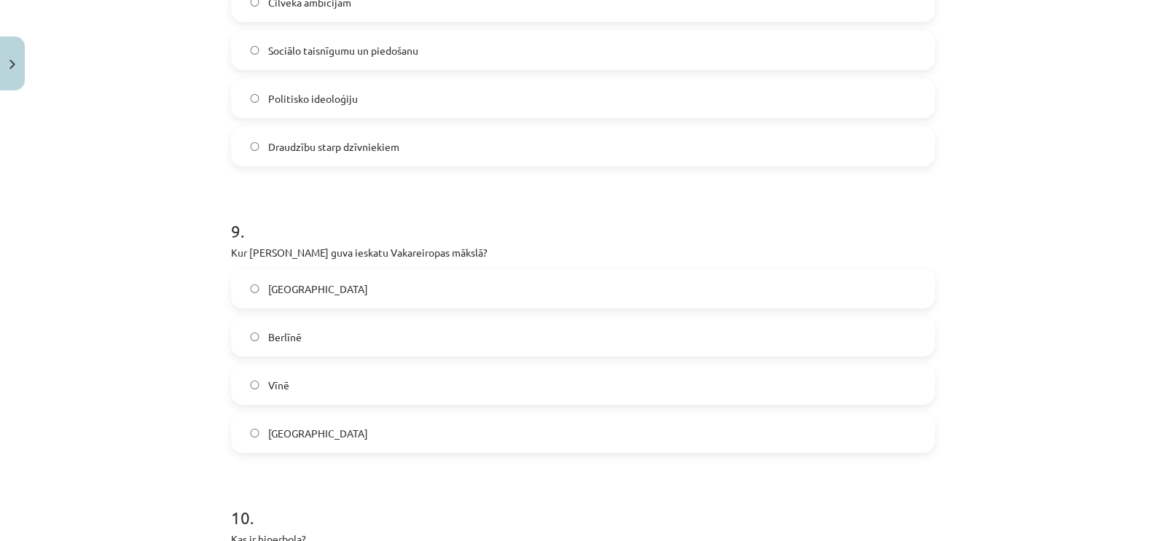
scroll to position [2387, 0]
click at [430, 393] on label "Vīnē" at bounding box center [582, 383] width 701 height 36
drag, startPoint x: 163, startPoint y: 355, endPoint x: 277, endPoint y: 407, distance: 124.9
click at [167, 359] on div "Mācību tēma: Literatūras i - 11. klases 3. ieskaites mācību materiāls #5 Noslēg…" at bounding box center [583, 270] width 1166 height 541
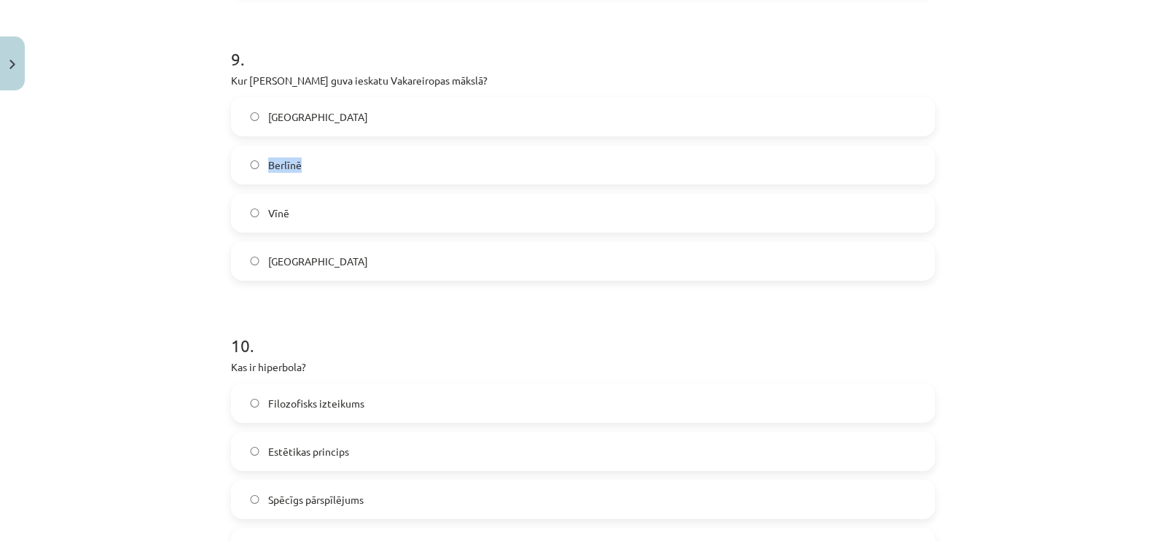
scroll to position [2752, 0]
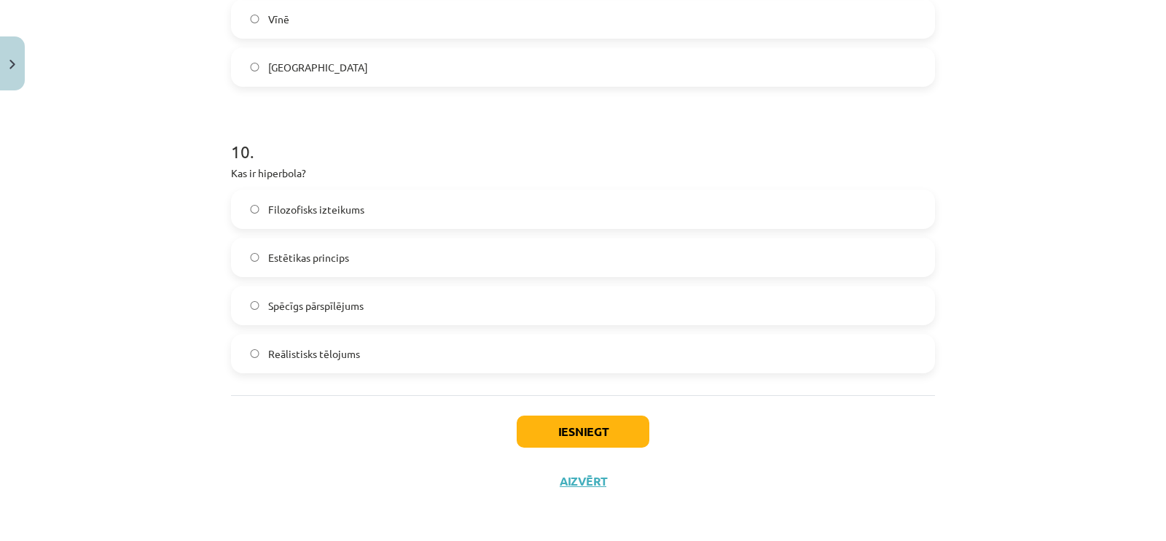
click at [389, 309] on label "Spēcīgs pārspīlējums" at bounding box center [582, 305] width 701 height 36
click at [614, 437] on button "Iesniegt" at bounding box center [583, 431] width 133 height 32
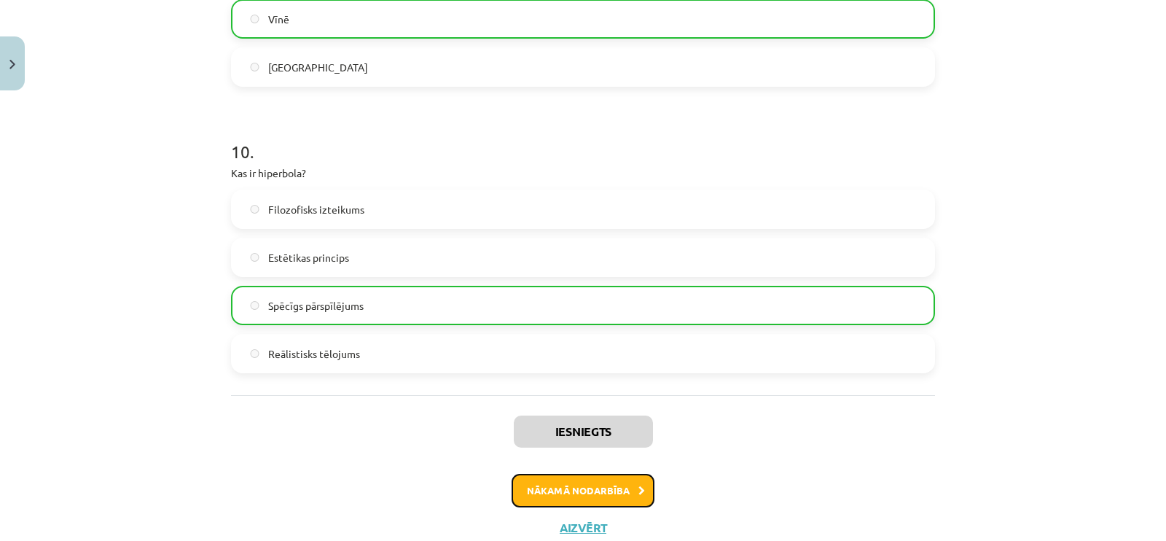
click at [590, 492] on button "Nākamā nodarbība" at bounding box center [583, 491] width 143 height 34
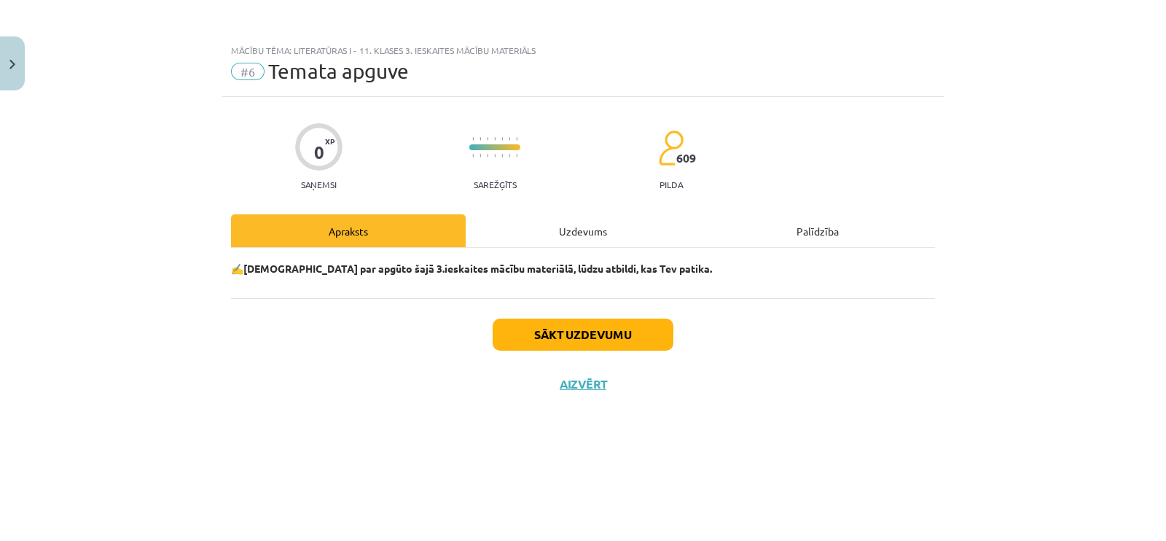
scroll to position [0, 0]
click at [598, 329] on button "Sākt uzdevumu" at bounding box center [583, 334] width 181 height 32
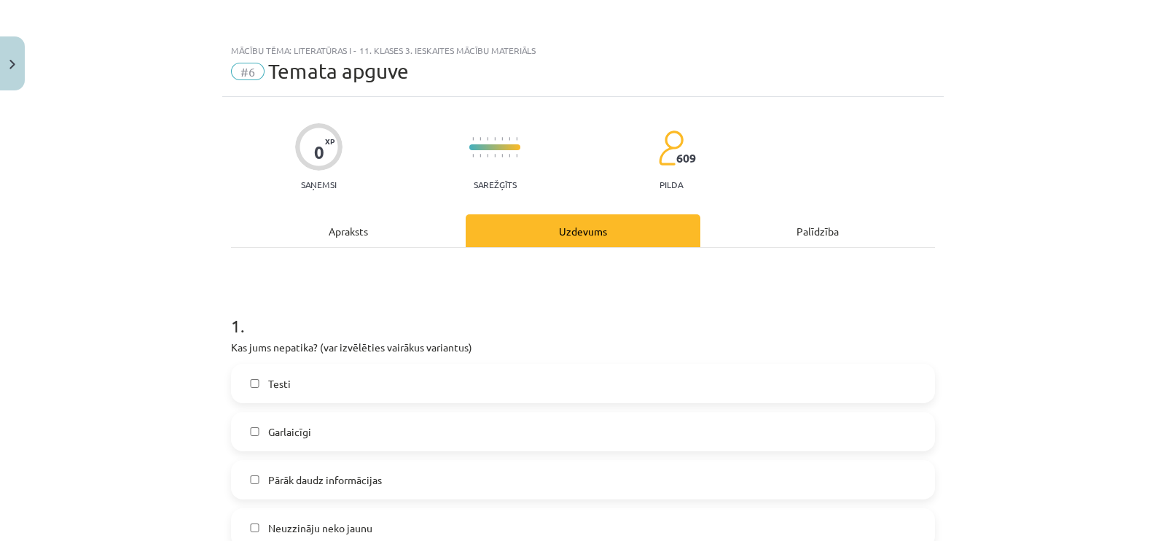
scroll to position [90, 0]
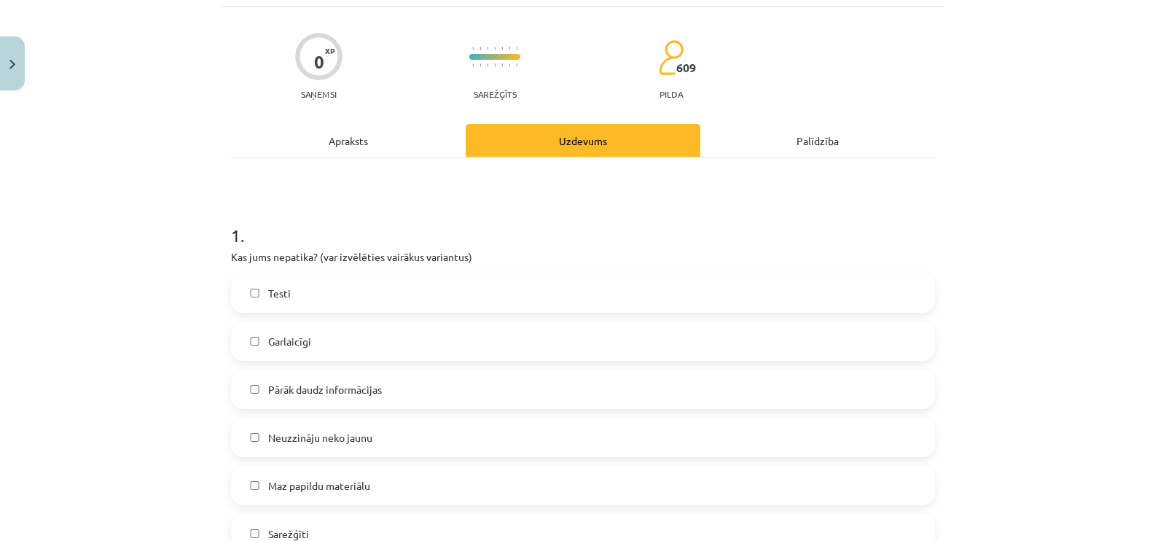
click at [268, 297] on span "Testi" at bounding box center [279, 293] width 23 height 15
click at [259, 299] on label "Testi" at bounding box center [582, 293] width 701 height 36
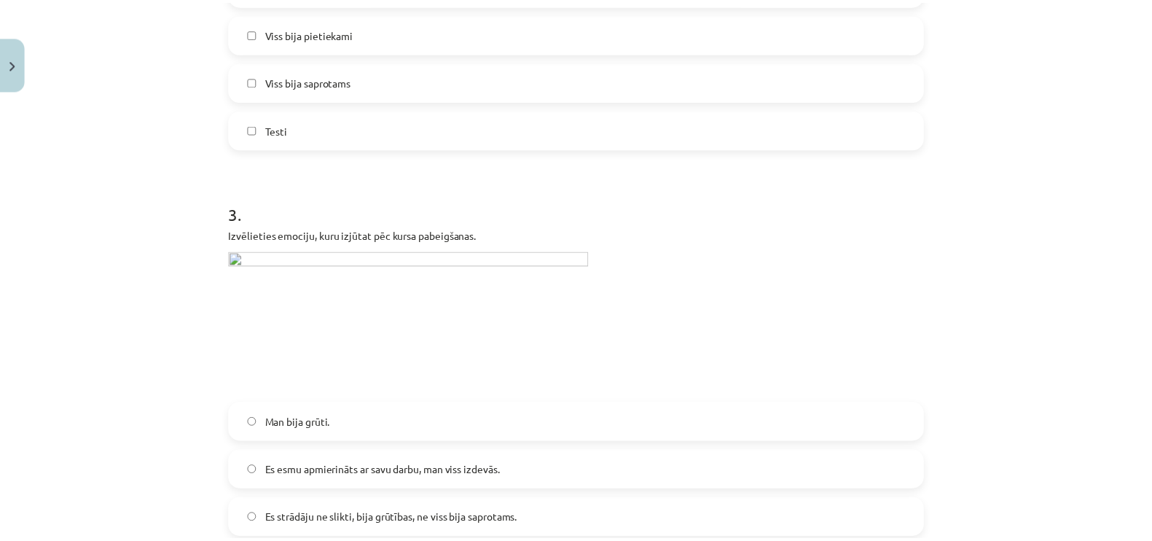
scroll to position [1044, 0]
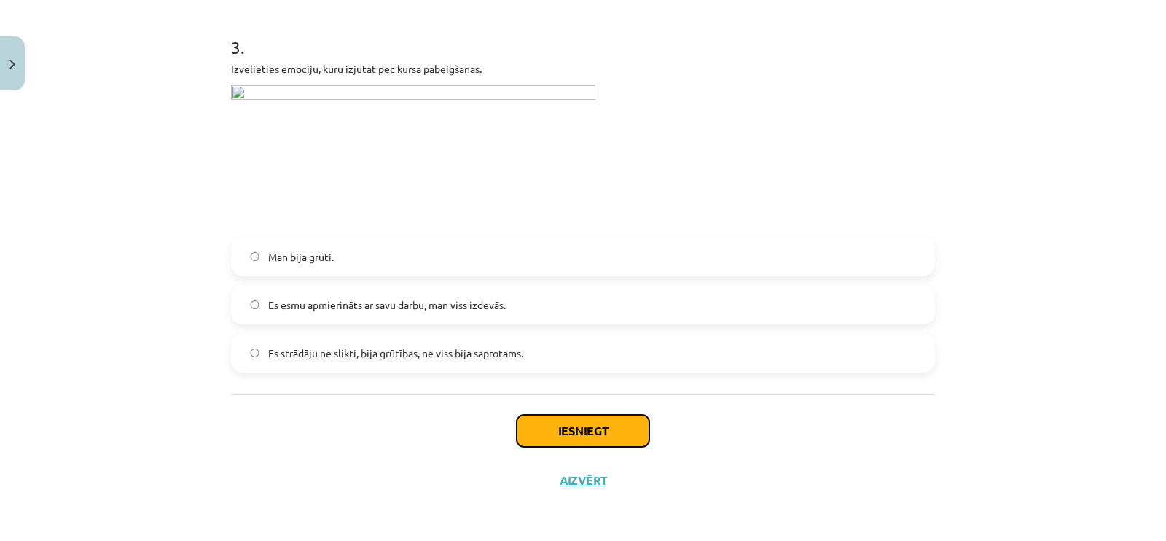
click at [542, 420] on button "Iesniegt" at bounding box center [583, 431] width 133 height 32
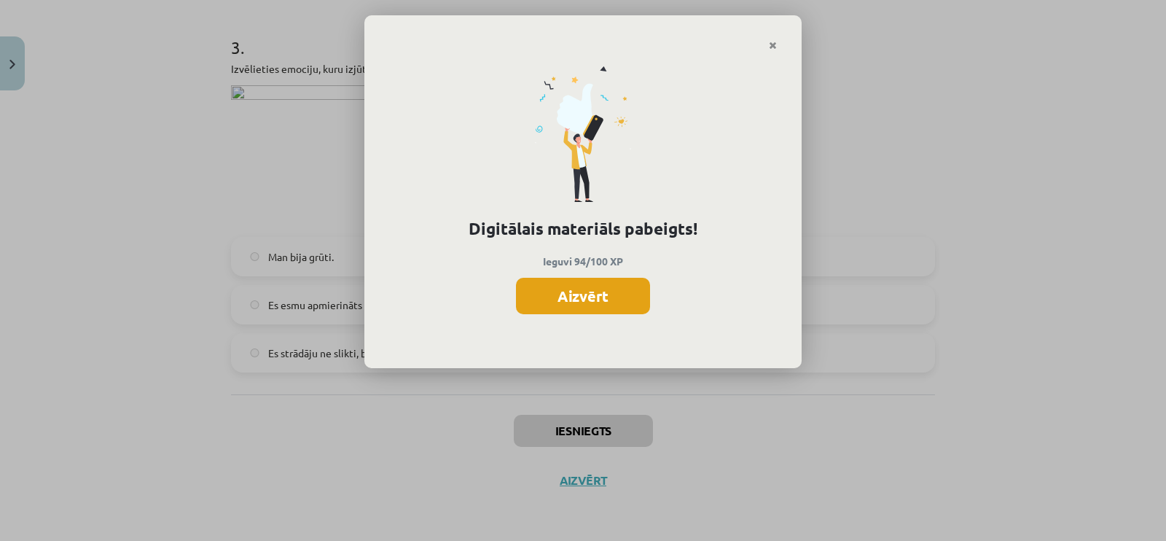
click at [586, 293] on button "Aizvērt" at bounding box center [583, 296] width 134 height 36
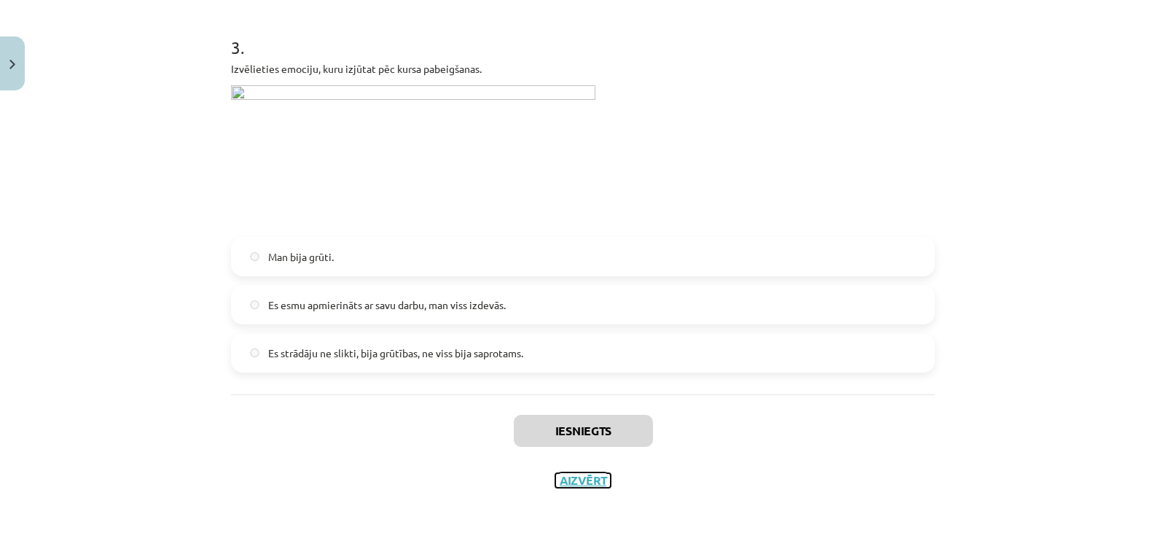
click at [584, 481] on button "Aizvērt" at bounding box center [582, 480] width 55 height 15
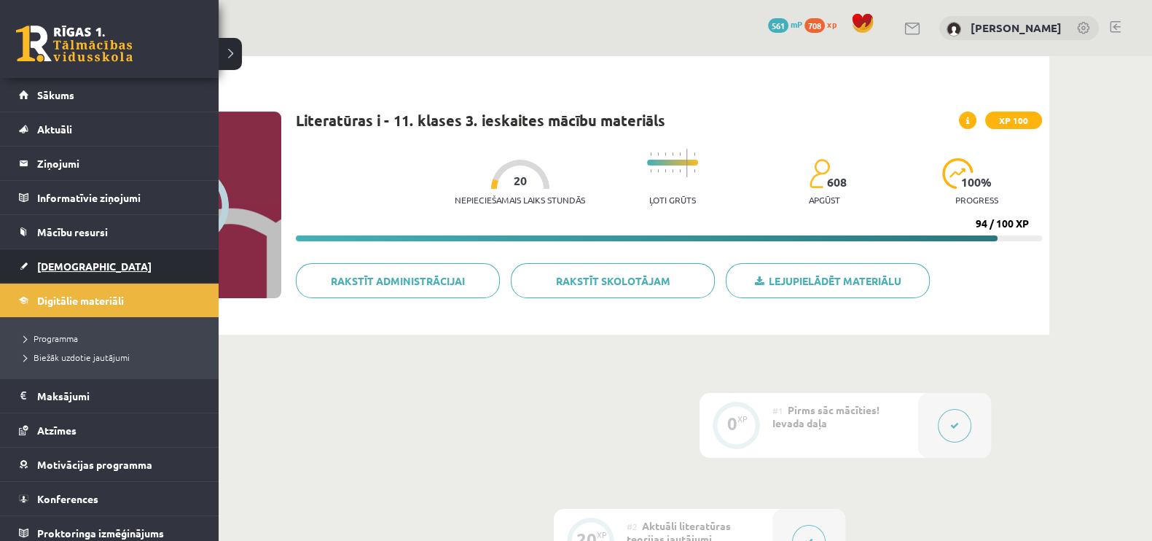
click at [55, 269] on span "[DEMOGRAPHIC_DATA]" at bounding box center [94, 265] width 114 height 13
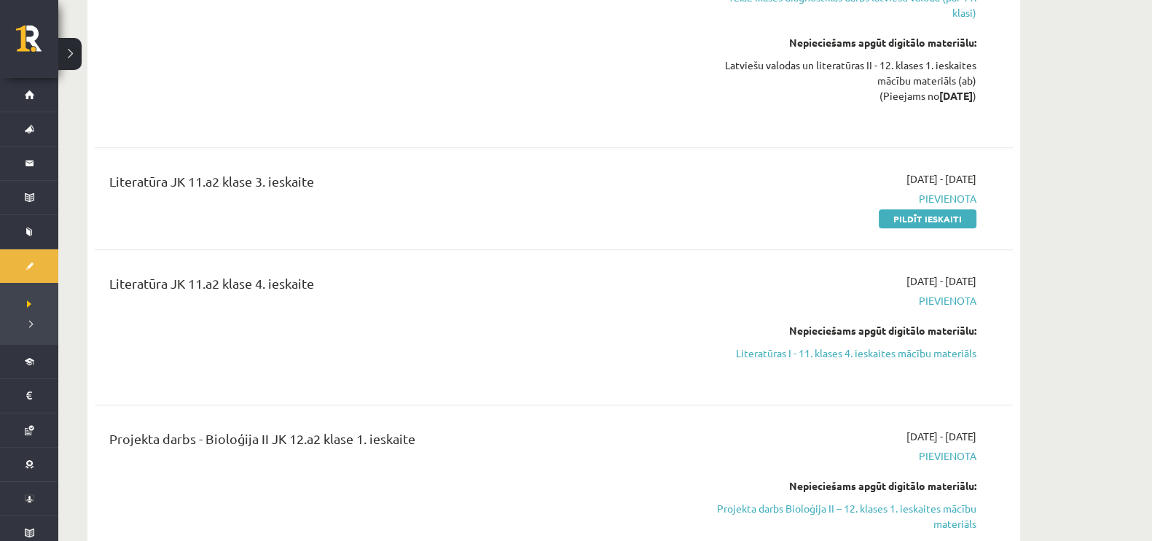
scroll to position [1913, 0]
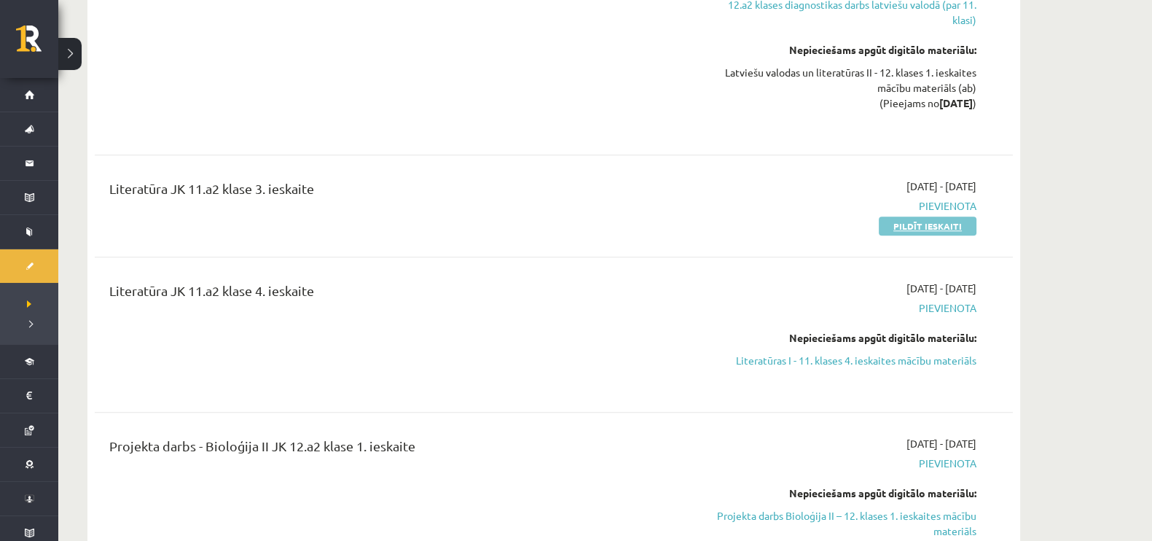
click at [912, 216] on link "Pildīt ieskaiti" at bounding box center [928, 225] width 98 height 19
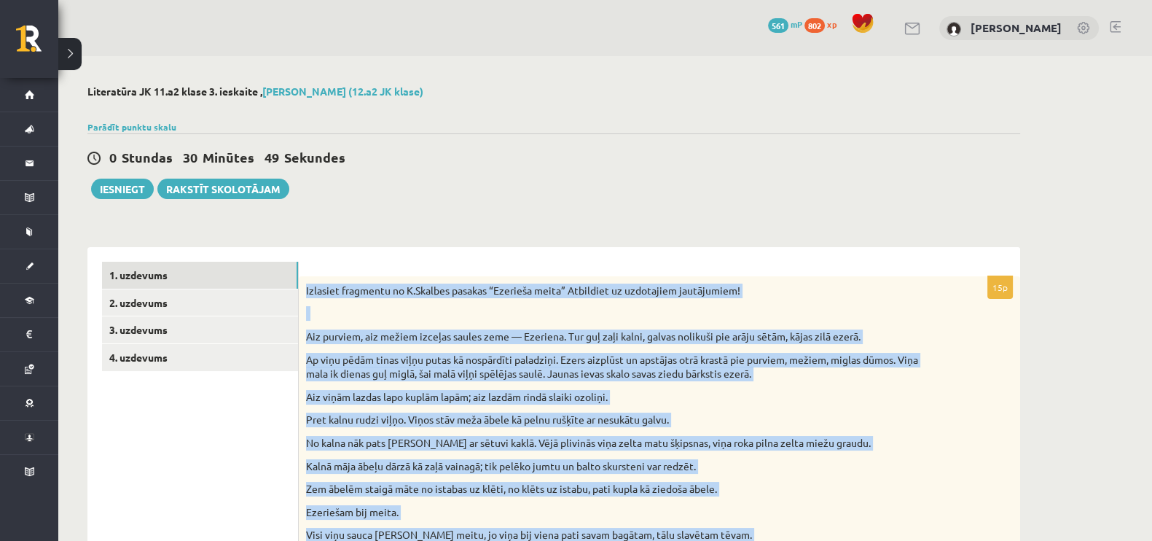
drag, startPoint x: 834, startPoint y: 153, endPoint x: 302, endPoint y: 286, distance: 547.6
copy div "Izlasiet fragmentu no K.Skalbes pasakas “Ezerieša meita” Atbildiet uz uzdotajie…"
click at [444, 294] on p "Izlasiet fragmentu no K.Skalbes pasakas “Ezerieša meita” Atbildiet uz uzdotajie…" at bounding box center [623, 290] width 634 height 15
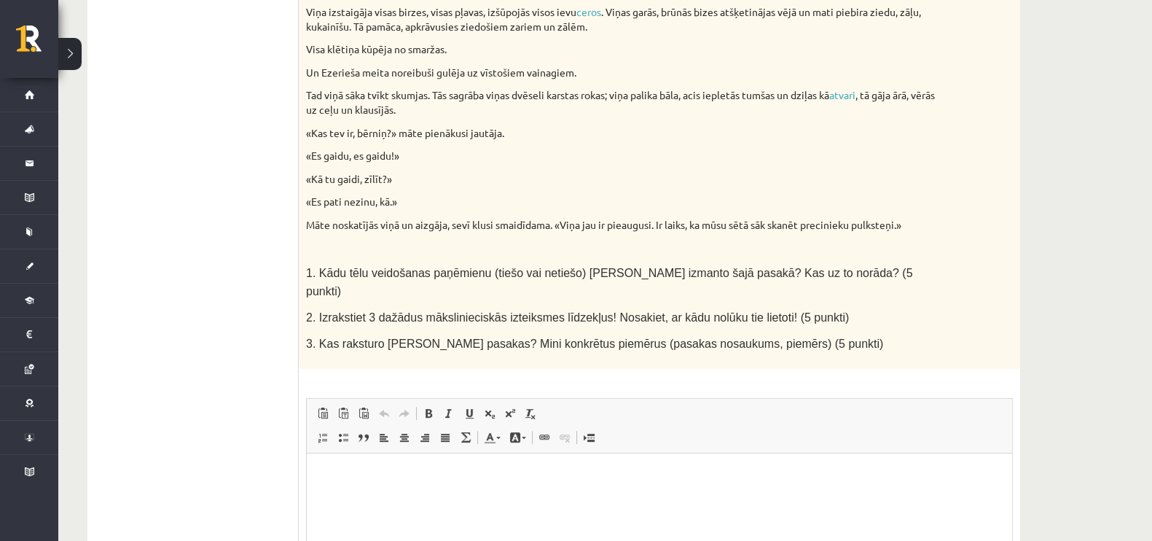
scroll to position [820, 0]
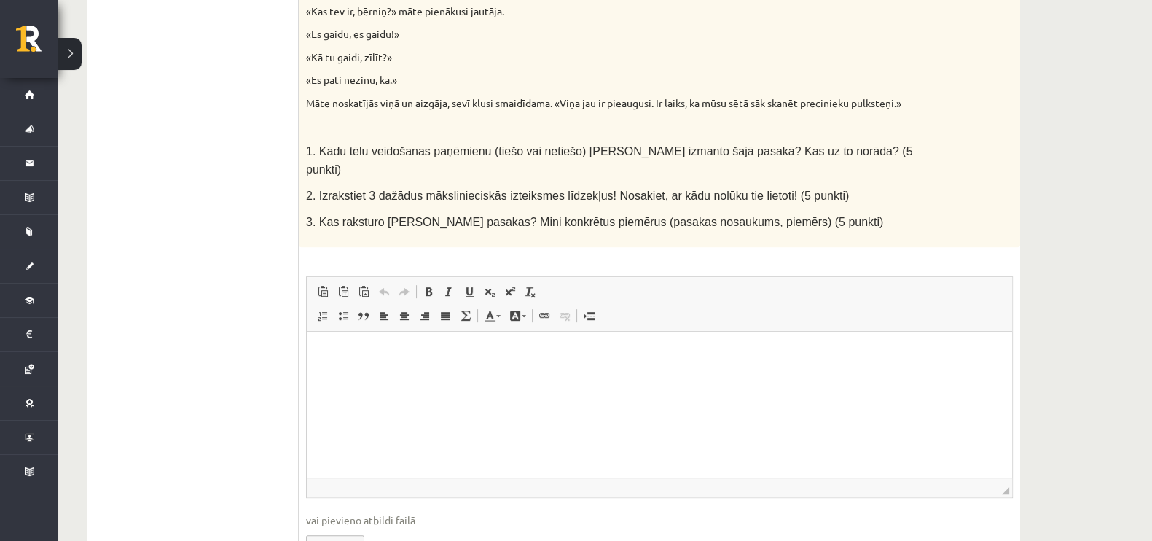
click at [380, 373] on html at bounding box center [659, 353] width 705 height 44
drag, startPoint x: 445, startPoint y: 319, endPoint x: 509, endPoint y: 245, distance: 98.7
click at [509, 331] on html "**********" at bounding box center [659, 353] width 705 height 44
click at [697, 375] on html "**********" at bounding box center [659, 353] width 705 height 44
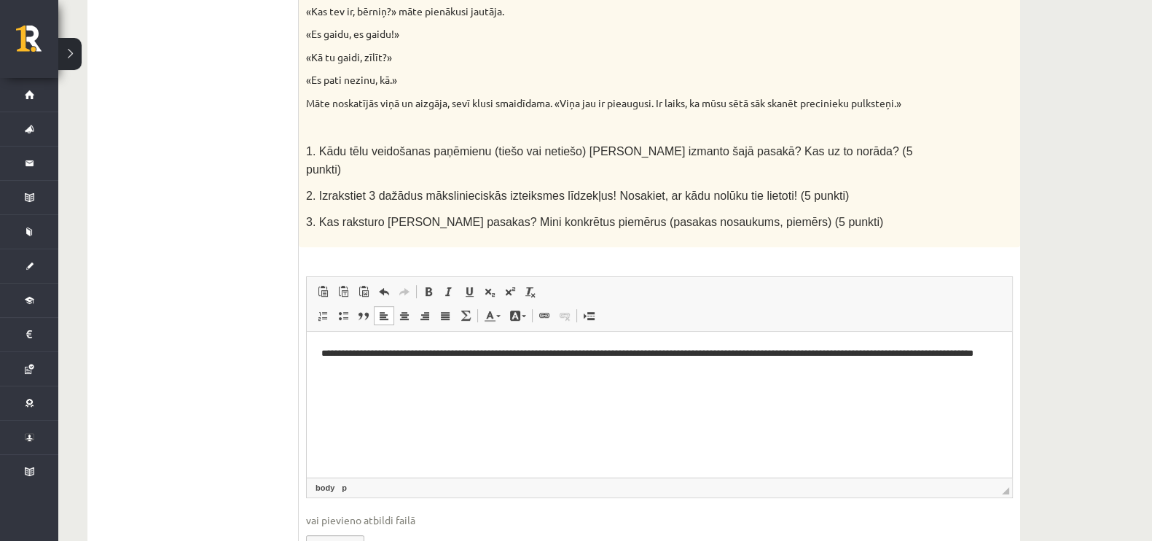
drag, startPoint x: 533, startPoint y: 356, endPoint x: 543, endPoint y: 361, distance: 11.8
click at [533, 355] on p "**********" at bounding box center [659, 360] width 676 height 31
drag, startPoint x: 726, startPoint y: 351, endPoint x: 934, endPoint y: 358, distance: 207.8
click at [934, 358] on p "**********" at bounding box center [659, 360] width 676 height 31
click at [864, 360] on p "**********" at bounding box center [659, 352] width 676 height 15
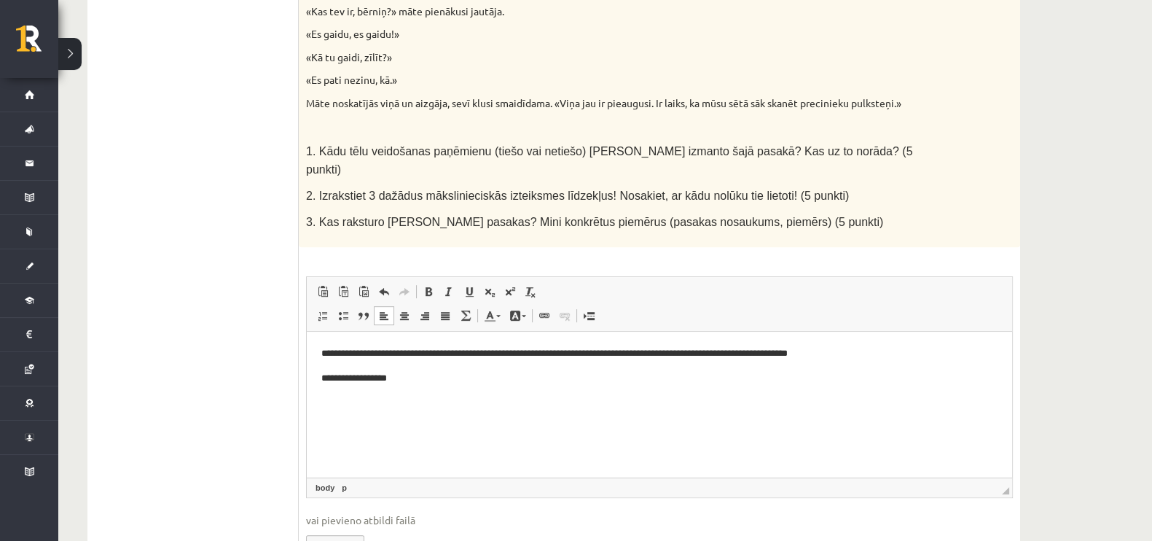
scroll to position [287, 0]
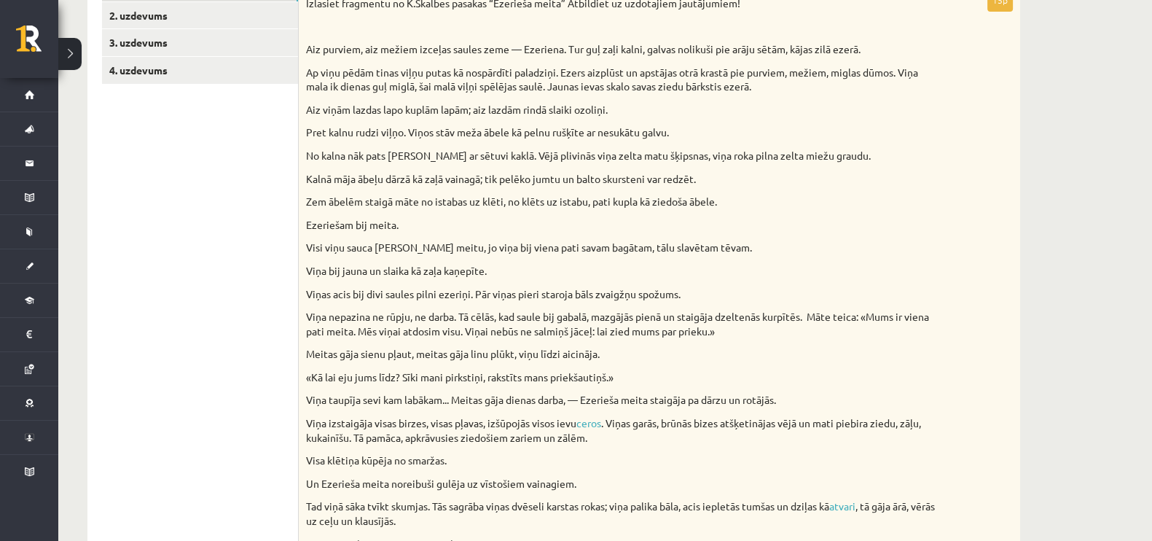
drag, startPoint x: 394, startPoint y: 270, endPoint x: 509, endPoint y: 272, distance: 115.2
click at [509, 272] on p "Viņa bij jauna un slaika kā zaļa kaņepīte." at bounding box center [623, 271] width 634 height 15
copy p "slaika kā zaļa kaņepīte."
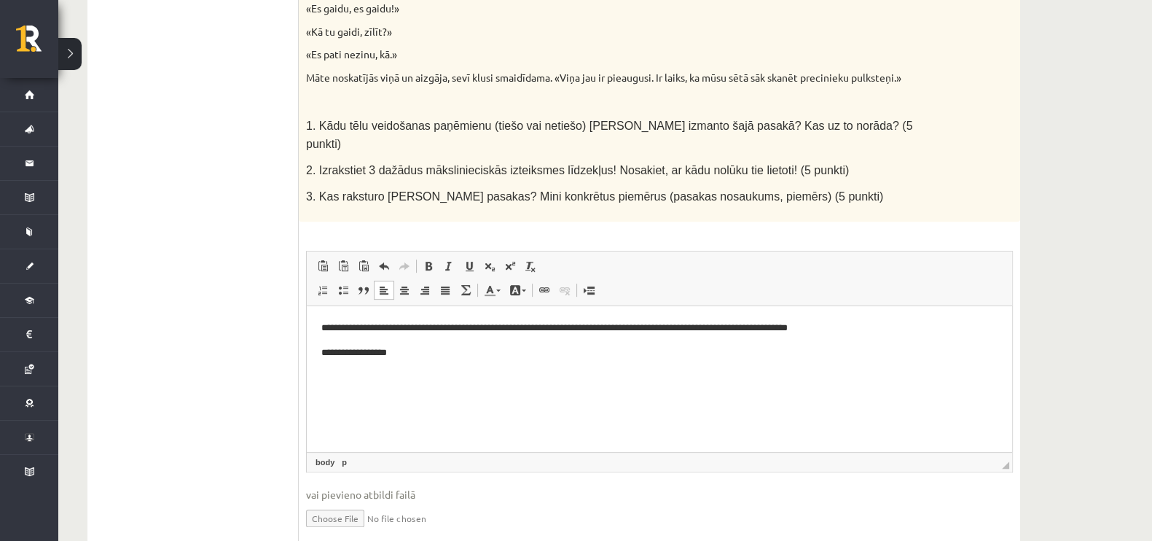
scroll to position [882, 0]
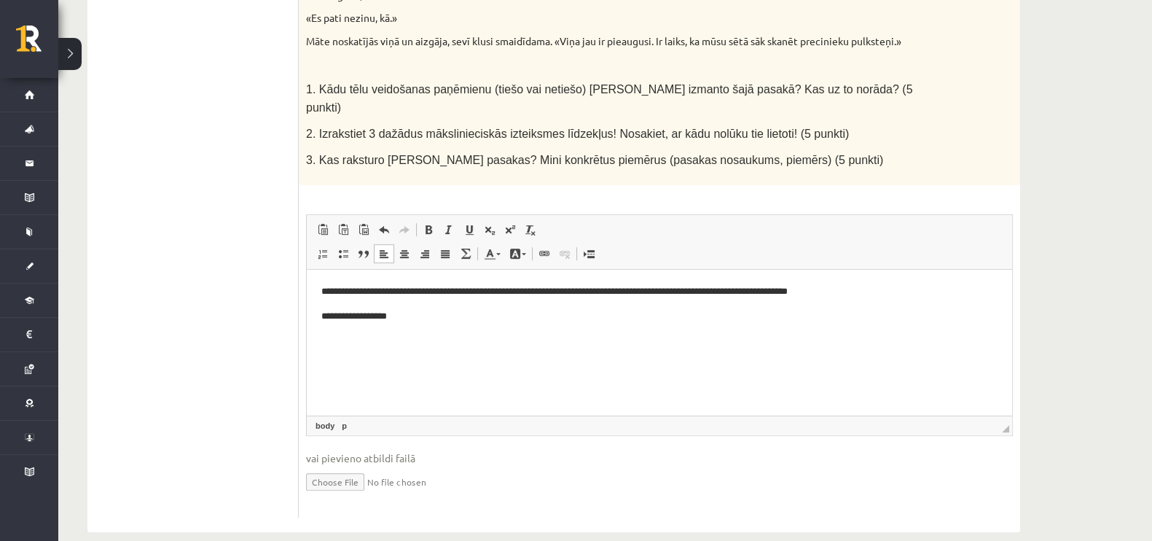
click at [418, 323] on html "**********" at bounding box center [659, 303] width 705 height 69
click at [504, 319] on p "**********" at bounding box center [659, 315] width 676 height 15
click at [623, 322] on p "**********" at bounding box center [659, 315] width 676 height 15
click at [330, 315] on p "**********" at bounding box center [659, 315] width 676 height 15
drag, startPoint x: 332, startPoint y: 314, endPoint x: 346, endPoint y: 321, distance: 15.6
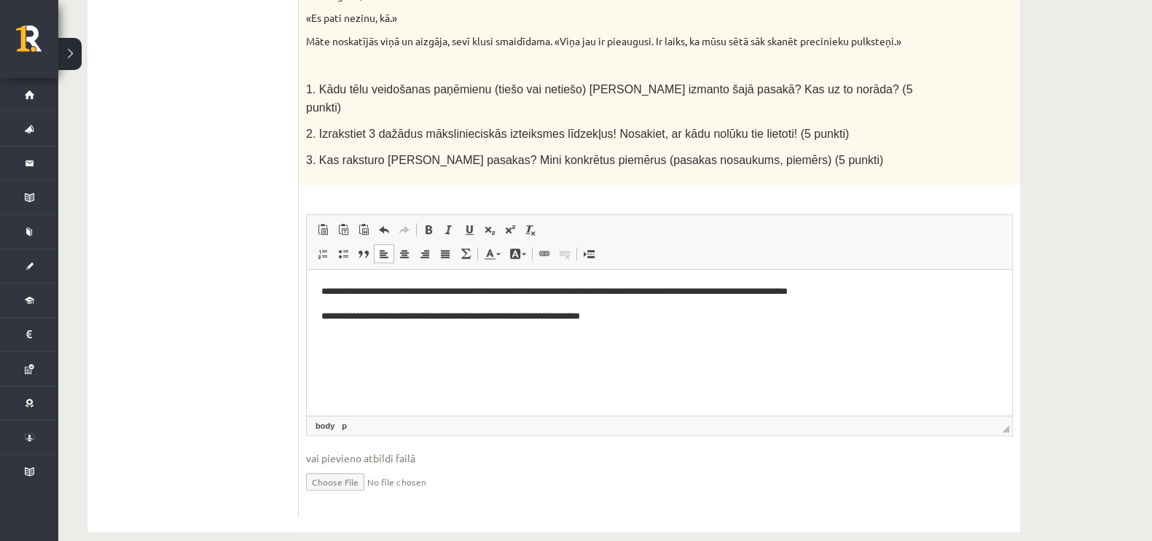
click at [338, 318] on p "**********" at bounding box center [659, 315] width 676 height 15
click at [333, 315] on p "**********" at bounding box center [659, 315] width 676 height 15
click at [346, 248] on span at bounding box center [343, 254] width 12 height 12
click at [383, 224] on span at bounding box center [384, 230] width 12 height 12
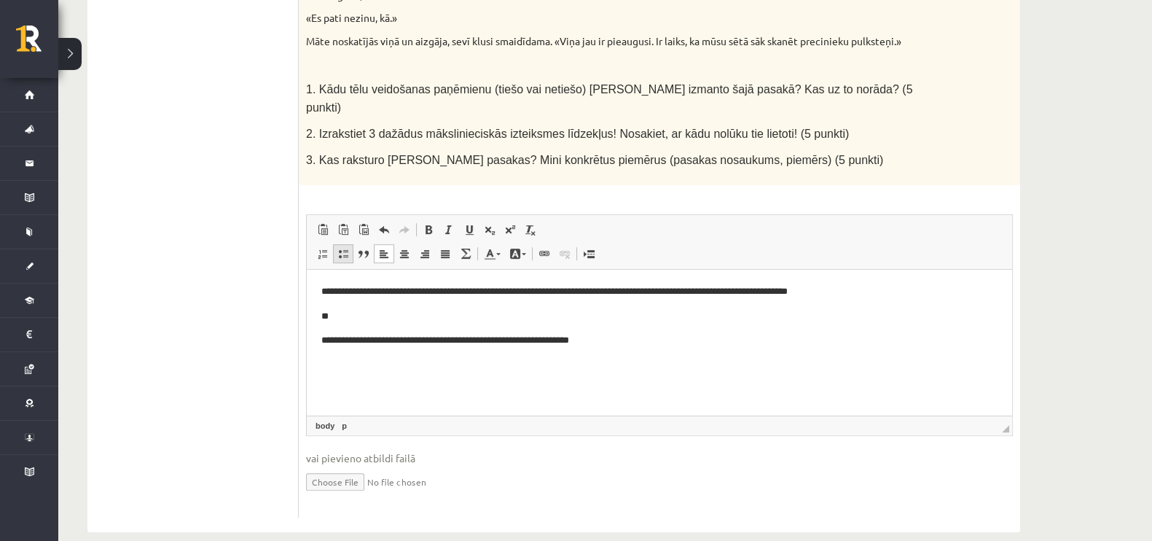
click at [343, 248] on span at bounding box center [343, 254] width 12 height 12
click at [331, 332] on ul "**********" at bounding box center [659, 339] width 676 height 15
click at [342, 319] on p "**" at bounding box center [659, 315] width 676 height 15
drag, startPoint x: 641, startPoint y: 340, endPoint x: 646, endPoint y: 347, distance: 8.9
click at [643, 342] on li "**********" at bounding box center [660, 339] width 618 height 15
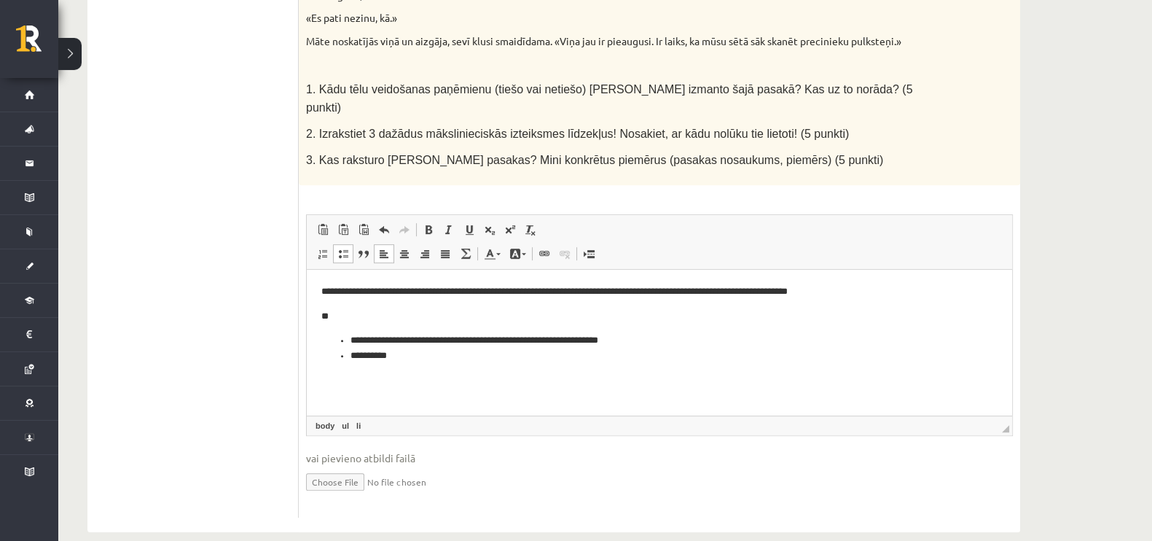
scroll to position [310, 0]
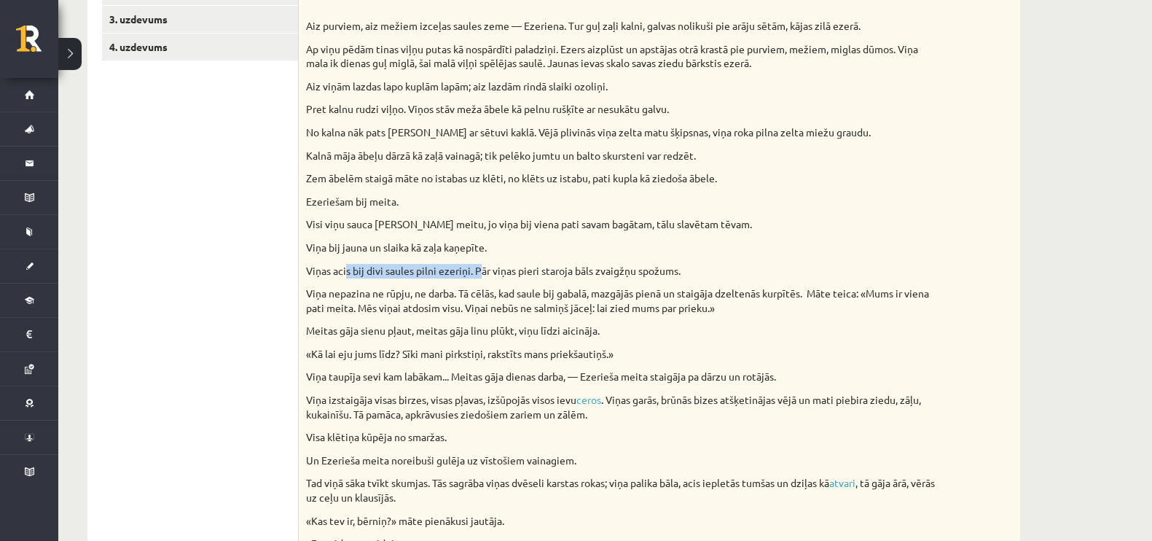
drag, startPoint x: 354, startPoint y: 271, endPoint x: 477, endPoint y: 275, distance: 122.5
click at [477, 275] on p "Viņas acis bij divi saules pilni ezeriņi. Pār viņas pieri staroja bāls zvaigžņu…" at bounding box center [623, 271] width 634 height 15
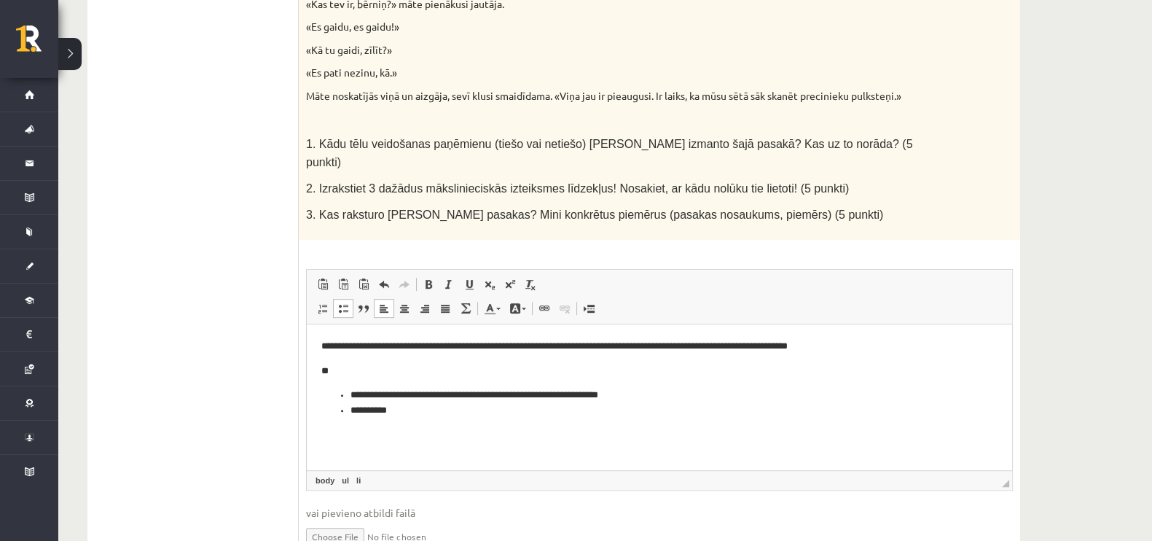
scroll to position [882, 0]
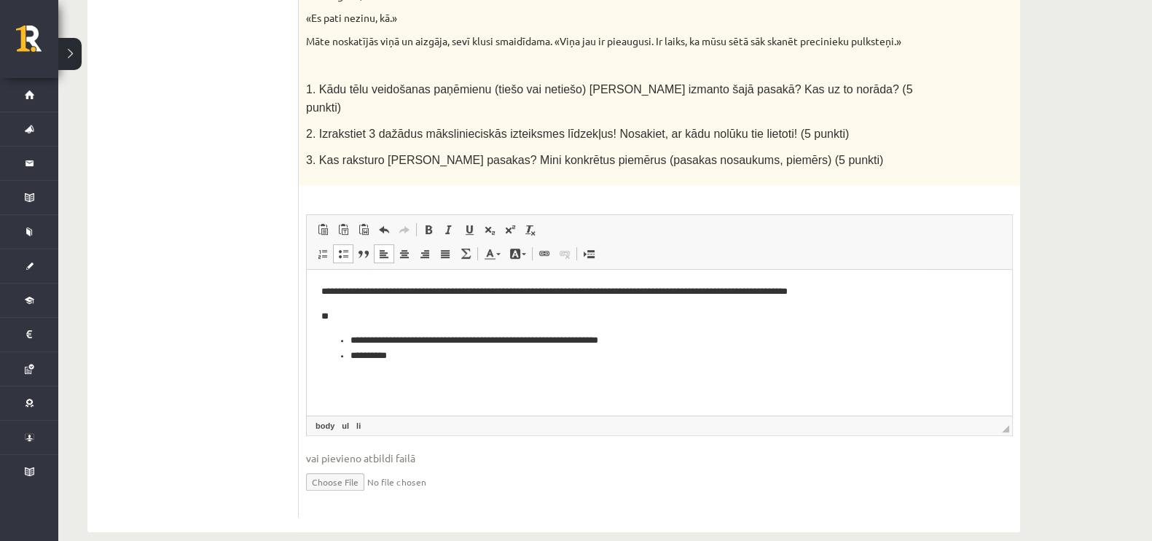
click at [461, 362] on li "**********" at bounding box center [660, 355] width 618 height 15
click at [406, 376] on li "*********" at bounding box center [660, 370] width 618 height 15
click at [345, 244] on link "Вставить / удалить маркированный список" at bounding box center [343, 253] width 20 height 19
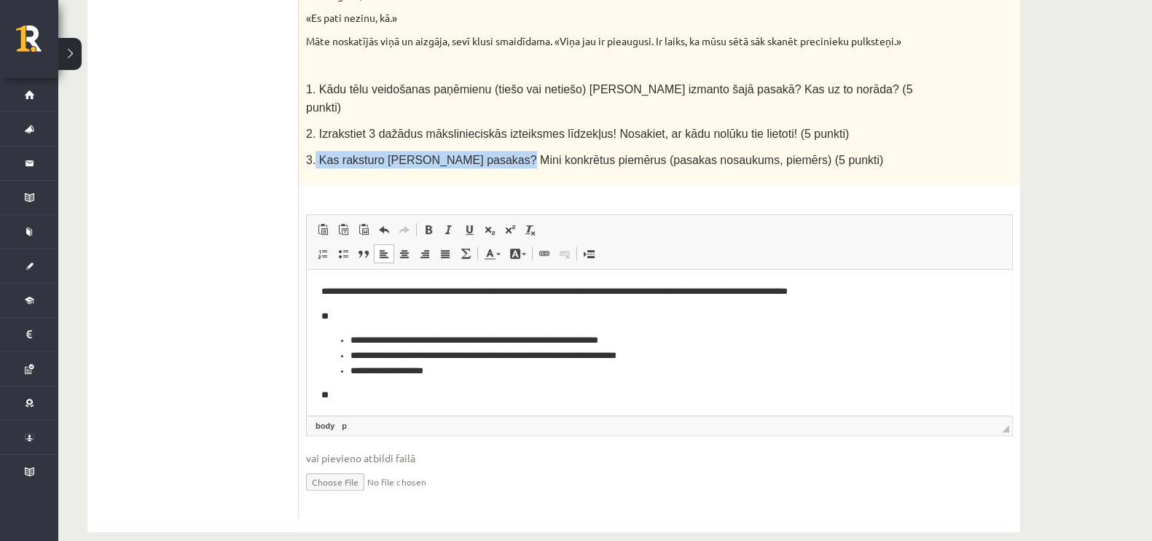
drag, startPoint x: 316, startPoint y: 137, endPoint x: 485, endPoint y: 149, distance: 169.5
copy span "Kas raksturo Kārļa Skalbes pasakas?"
click at [471, 403] on html "**********" at bounding box center [659, 343] width 705 height 148
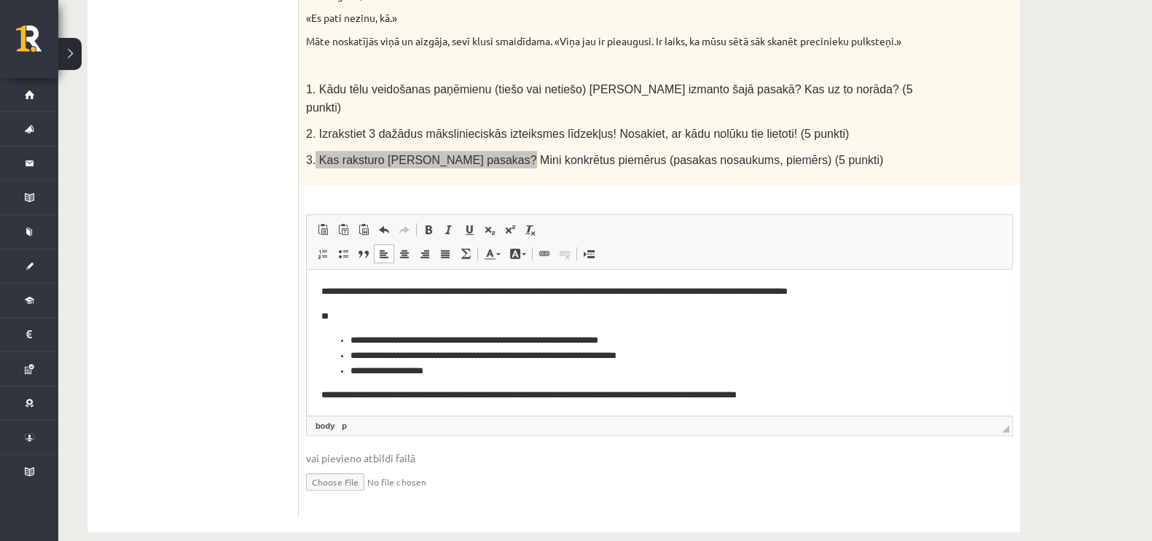
click at [879, 324] on body "**********" at bounding box center [659, 342] width 676 height 119
click at [463, 151] on p "3. Kas raksturo Kārļa Skalbes pasakas? Mini konkrētus piemērus (pasakas nosauku…" at bounding box center [623, 159] width 634 height 17
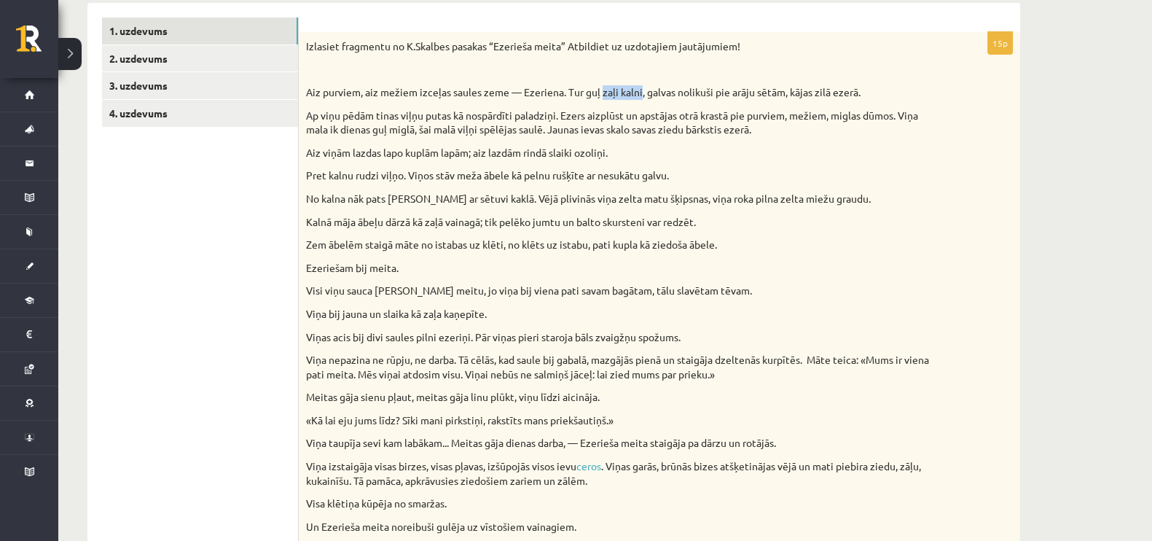
scroll to position [244, 0]
click at [149, 57] on link "2. uzdevums" at bounding box center [200, 58] width 196 height 27
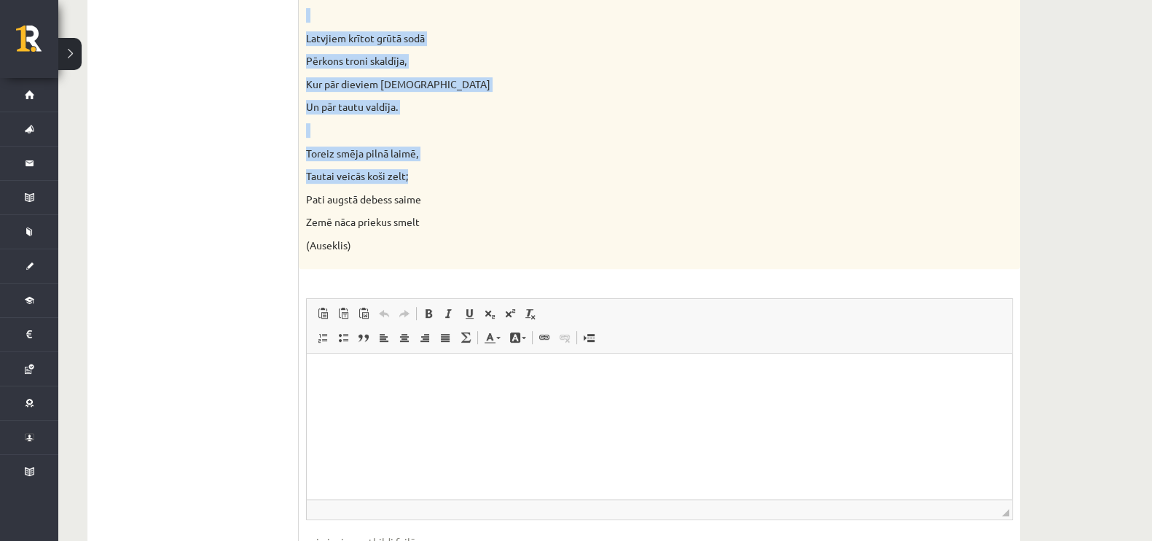
scroll to position [882, 0]
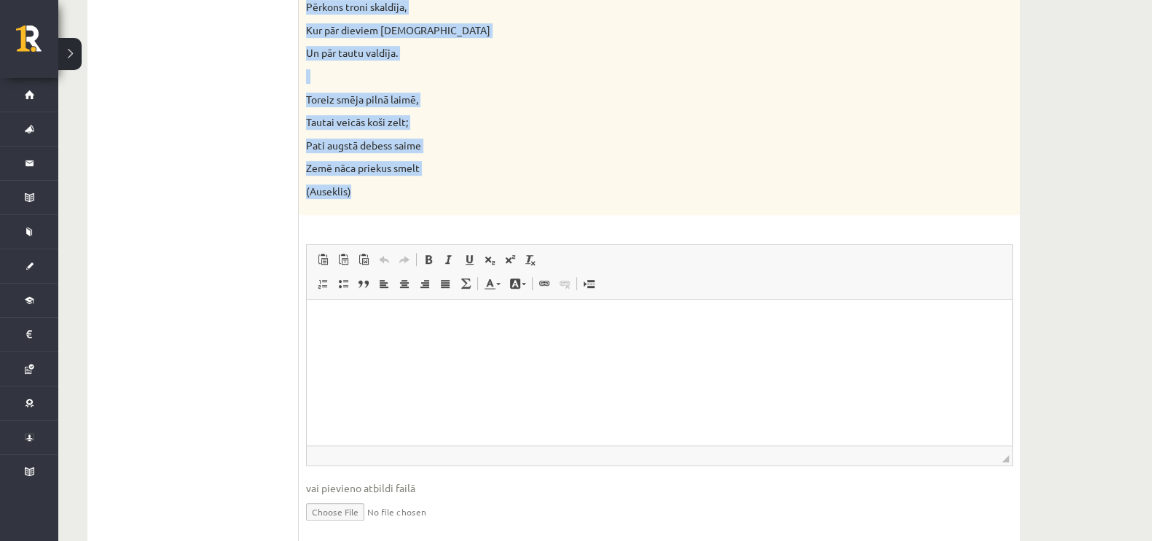
drag, startPoint x: 304, startPoint y: 44, endPoint x: 633, endPoint y: 191, distance: 360.5
copy div "Lasiet tautiskā romantisma dzejas piemērus! Kādas pazīmes, idejas, tēli, atslēg…"
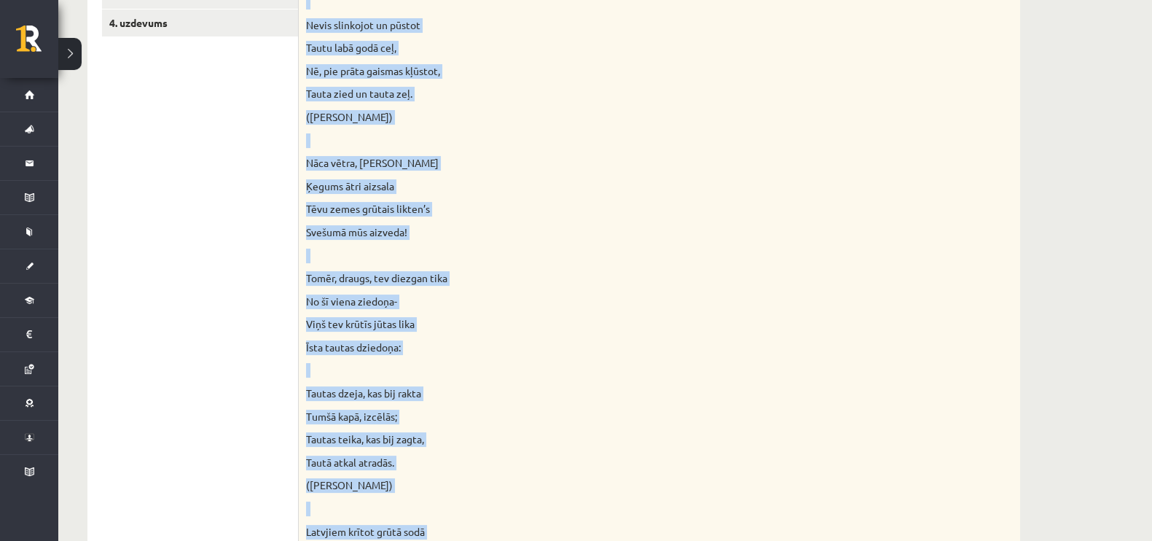
scroll to position [0, 0]
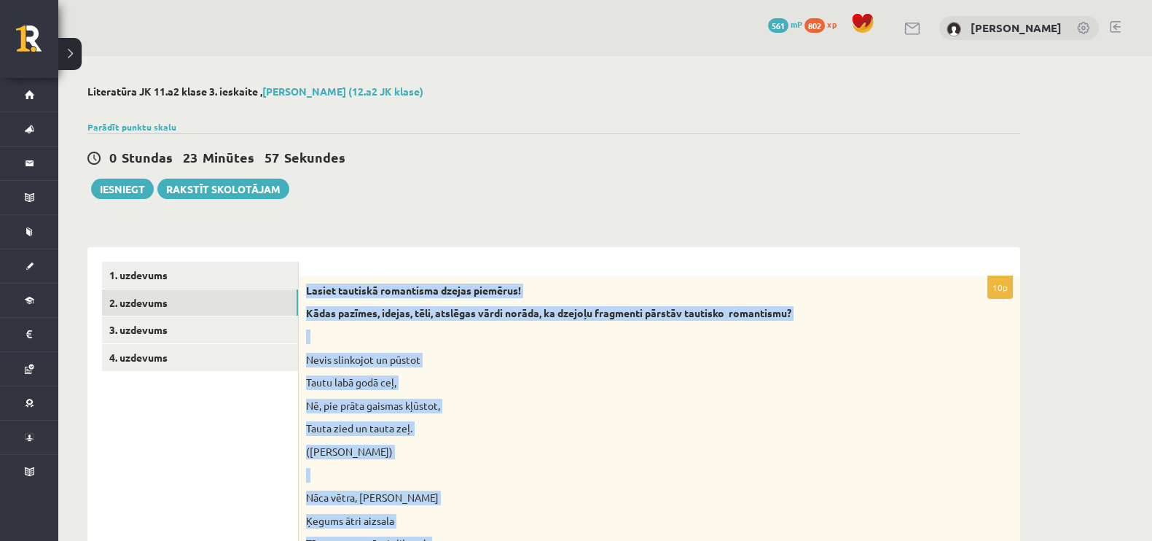
click at [574, 399] on p "Nē, pie prāta gaismas kļūstot," at bounding box center [623, 406] width 634 height 15
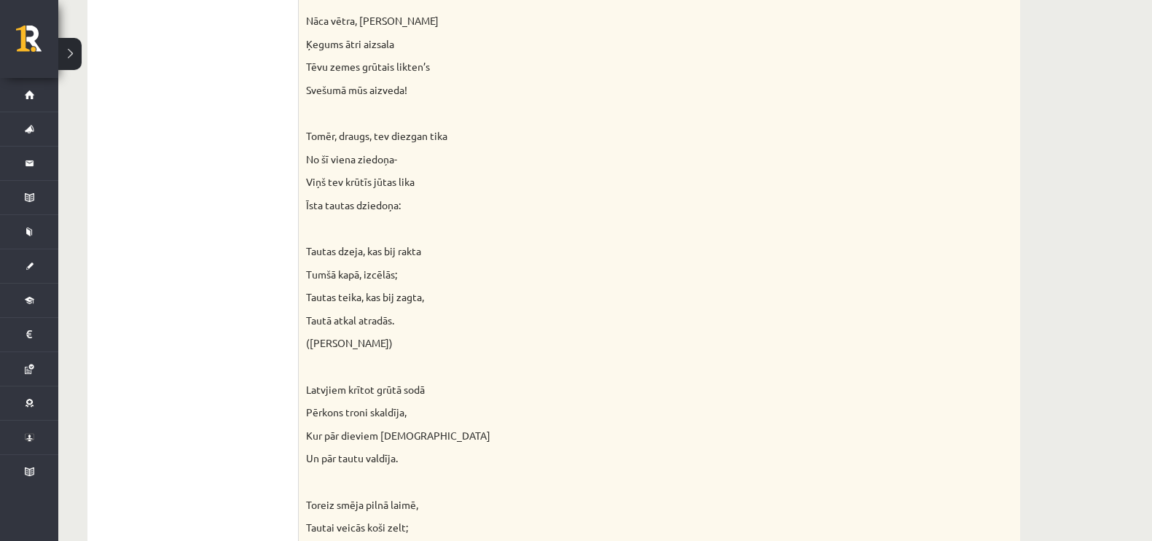
scroll to position [21, 0]
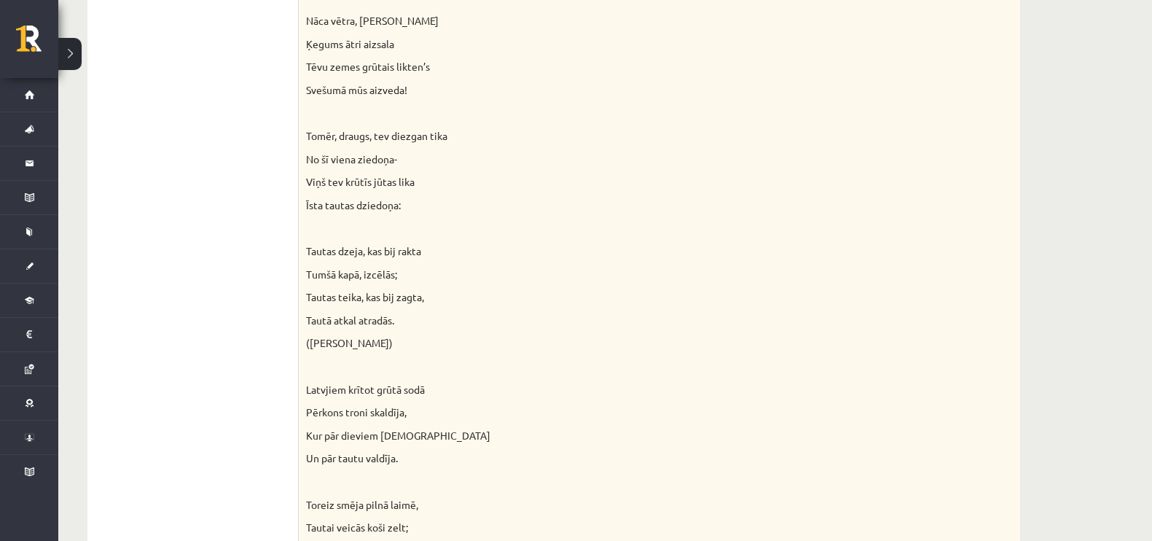
scroll to position [932, 0]
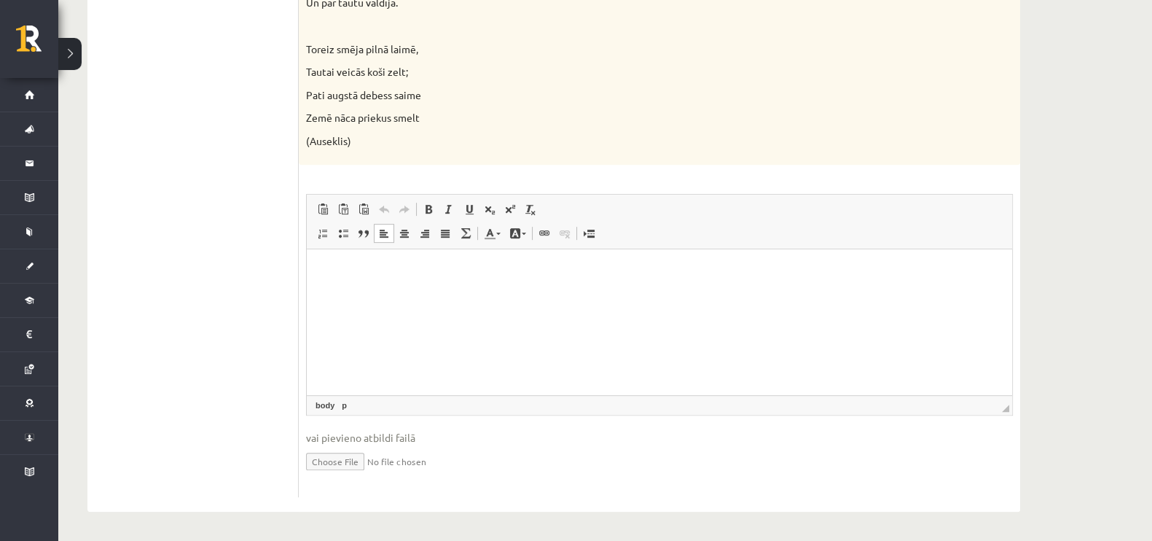
click at [372, 256] on html at bounding box center [659, 271] width 705 height 44
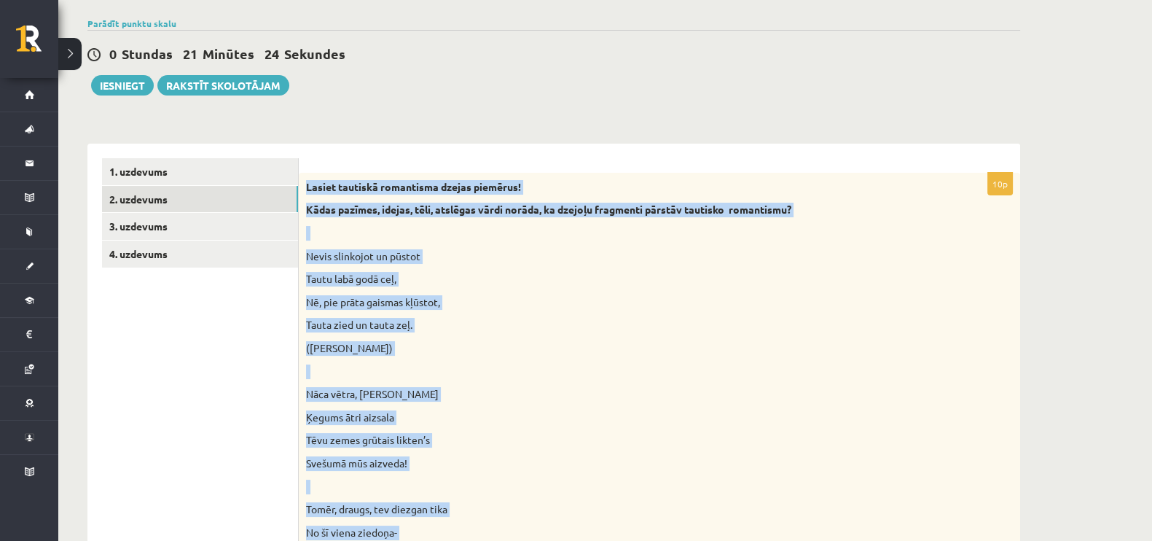
scroll to position [21, 0]
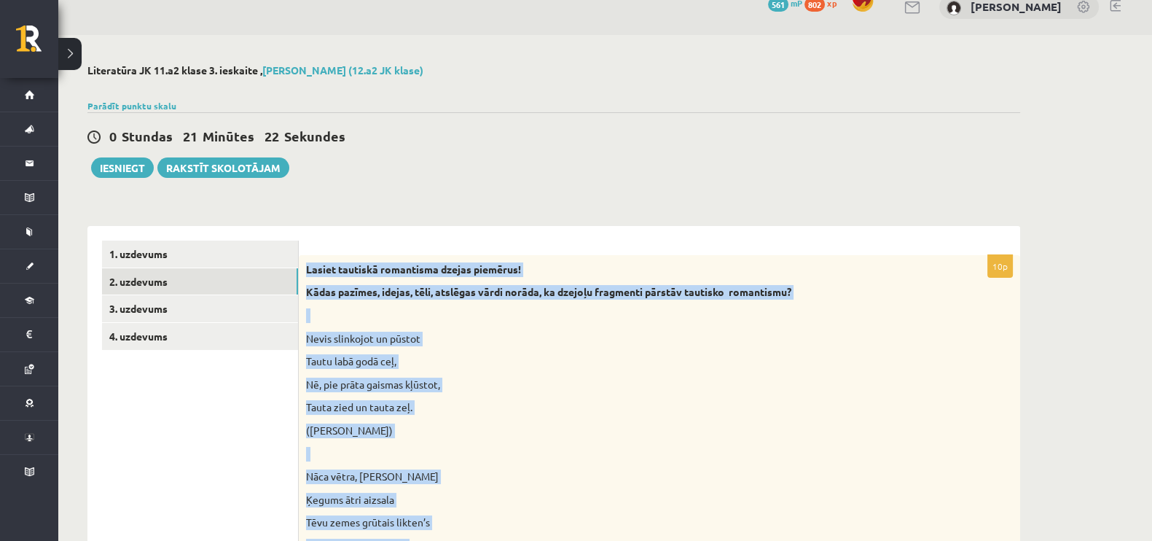
drag, startPoint x: 404, startPoint y: 149, endPoint x: 306, endPoint y: 264, distance: 150.9
copy div "Lasiet tautiskā romantisma dzejas piemērus! Kādas pazīmes, idejas, tēli, atslēg…"
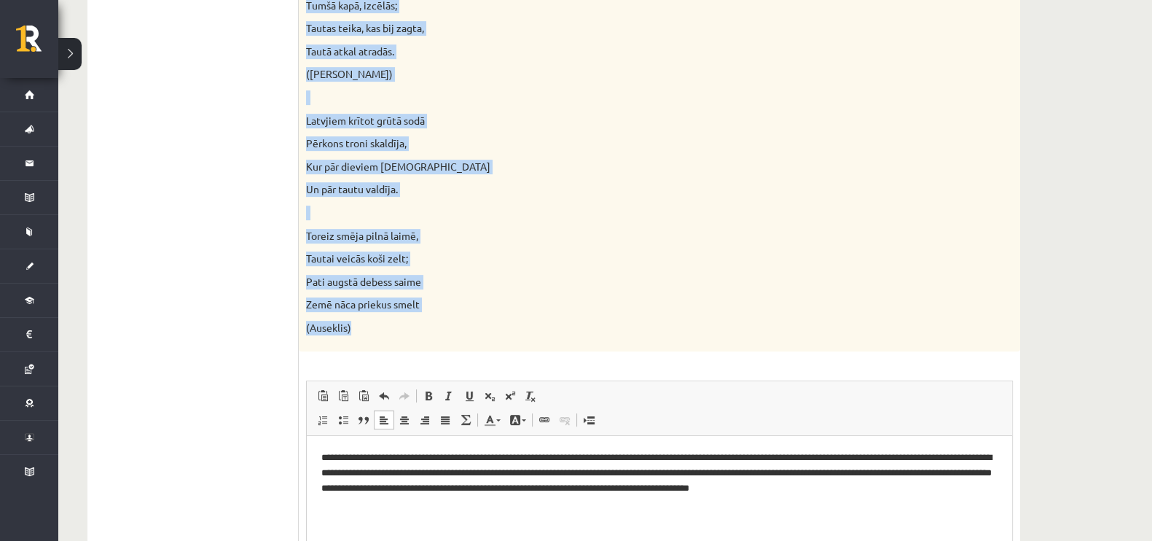
scroll to position [750, 0]
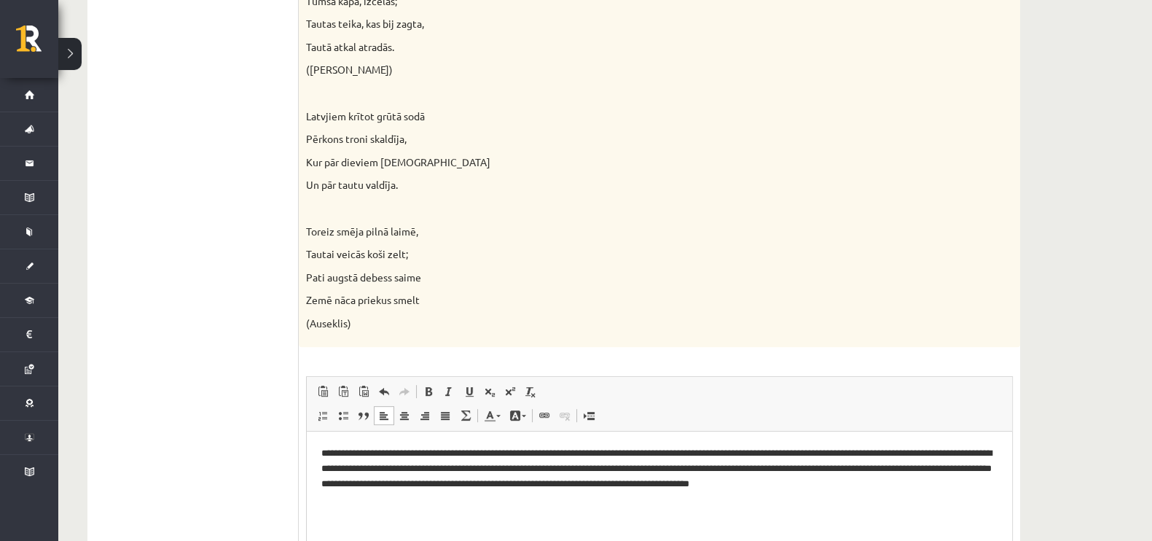
scroll to position [932, 0]
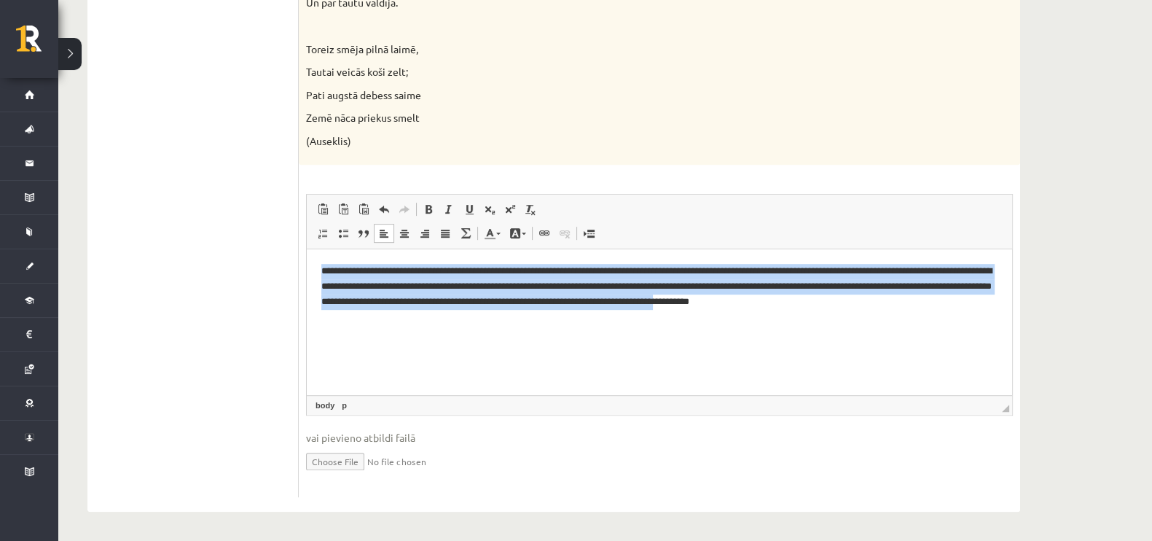
drag, startPoint x: 893, startPoint y: 315, endPoint x: 134, endPoint y: 258, distance: 761.5
click at [307, 258] on html "**********" at bounding box center [659, 286] width 705 height 74
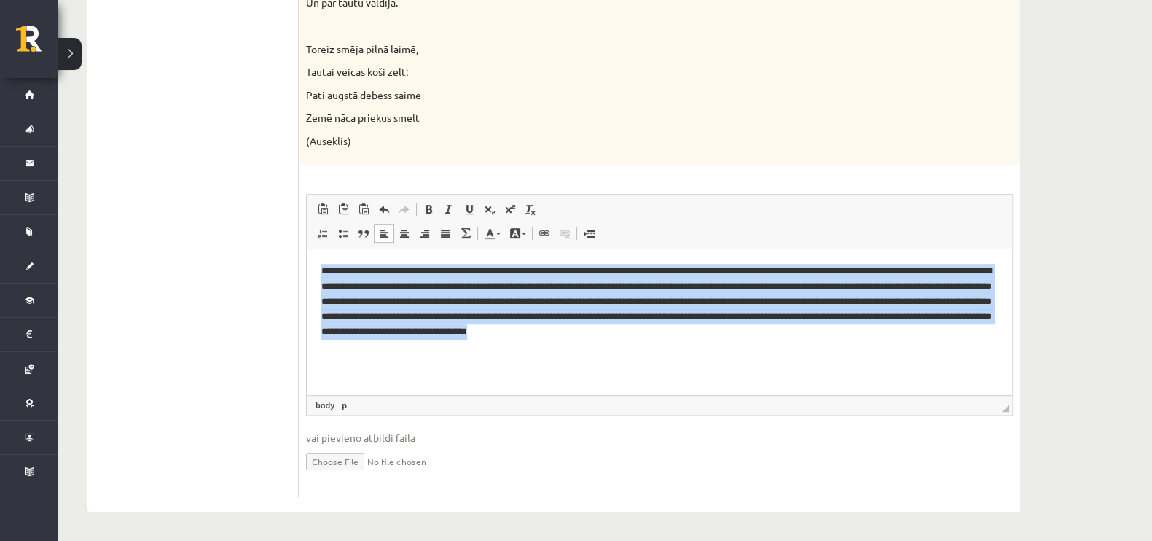
drag, startPoint x: 961, startPoint y: 343, endPoint x: 219, endPoint y: 241, distance: 748.8
click at [307, 249] on html "**********" at bounding box center [659, 301] width 705 height 105
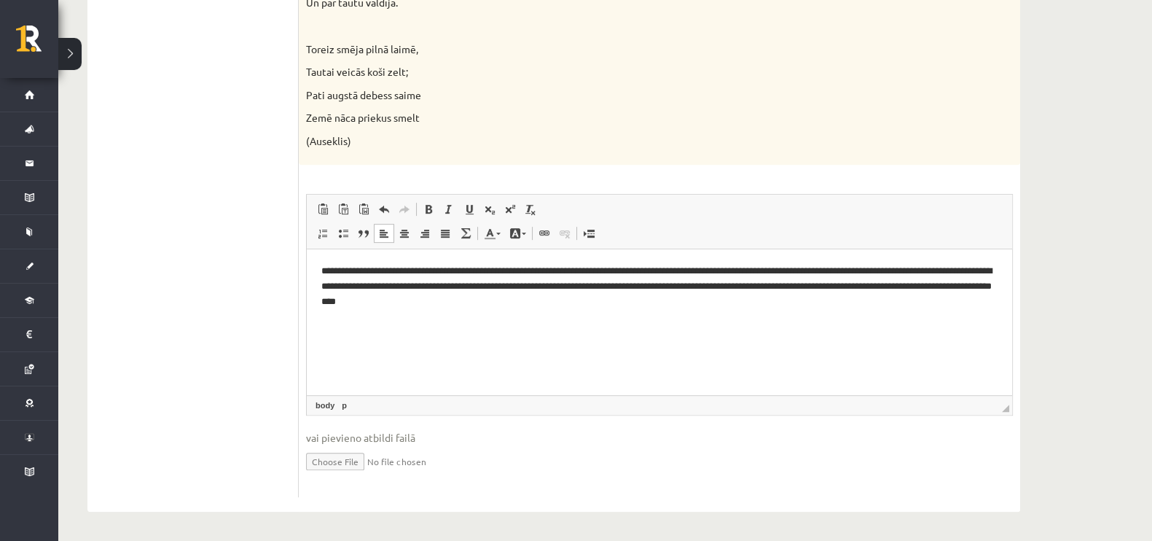
drag, startPoint x: -87, startPoint y: -7, endPoint x: 303, endPoint y: 264, distance: 475.5
click at [729, 323] on html "**********" at bounding box center [659, 286] width 705 height 74
click at [453, 114] on p "Zemē nāca priekus smelt" at bounding box center [623, 118] width 634 height 15
click at [852, 274] on p "**********" at bounding box center [659, 285] width 676 height 45
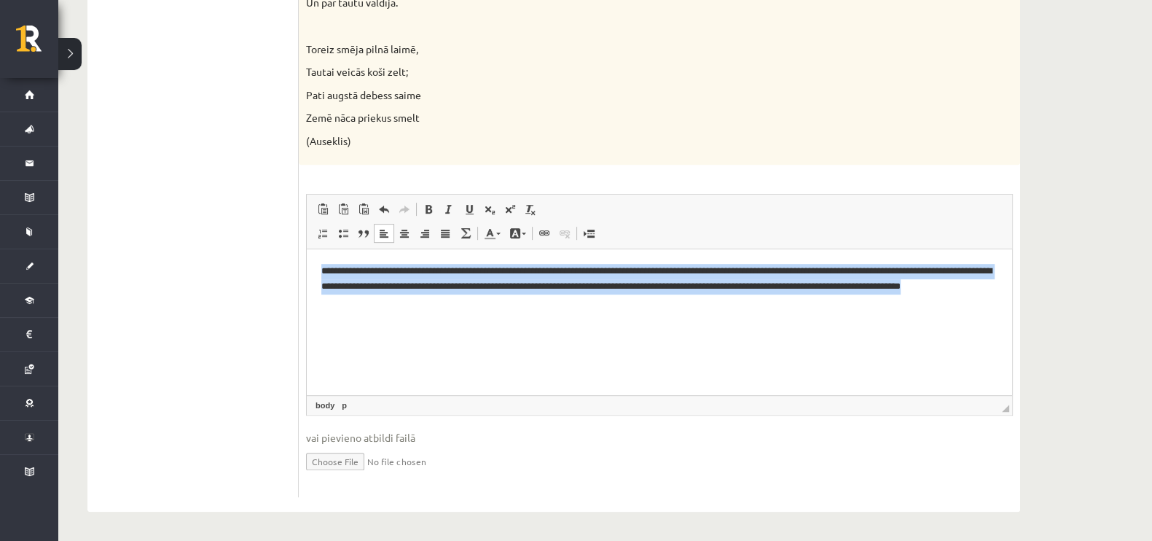
drag, startPoint x: 501, startPoint y: 300, endPoint x: 283, endPoint y: 243, distance: 224.5
click at [307, 249] on html "**********" at bounding box center [659, 286] width 705 height 74
copy p "**********"
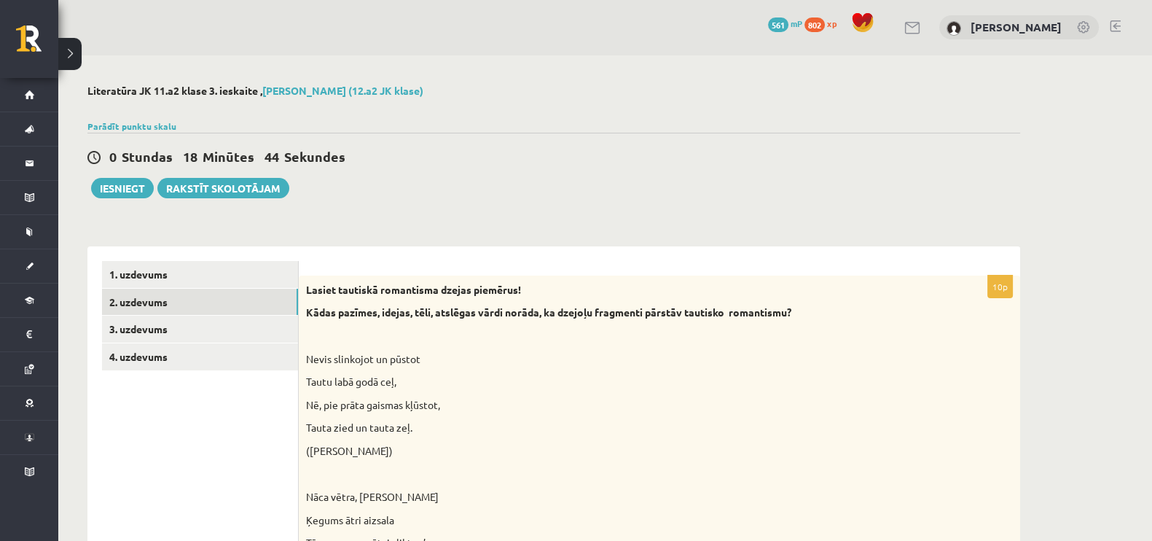
scroll to position [0, 0]
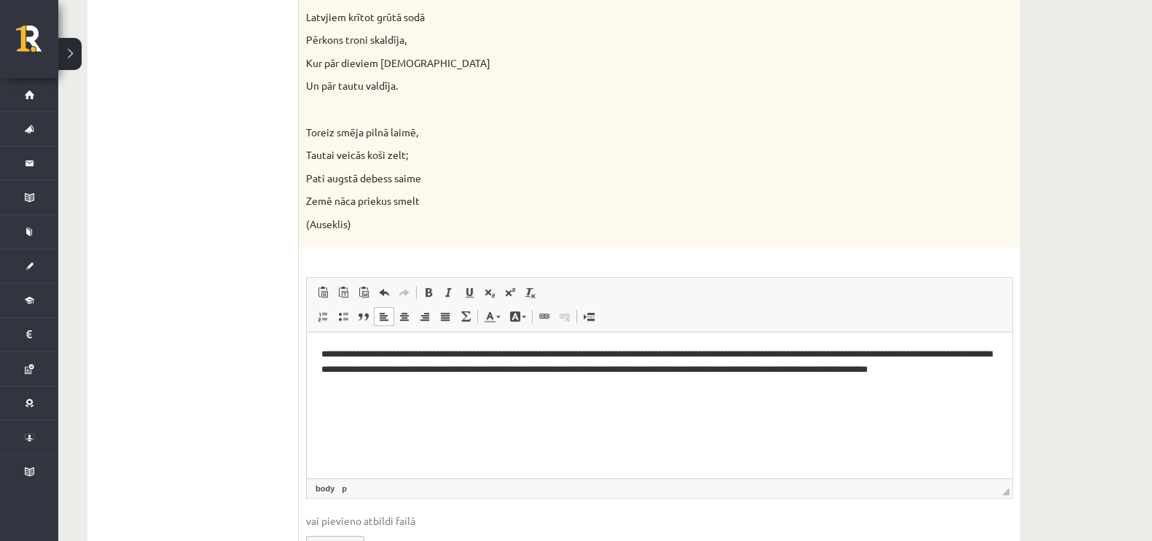
scroll to position [932, 0]
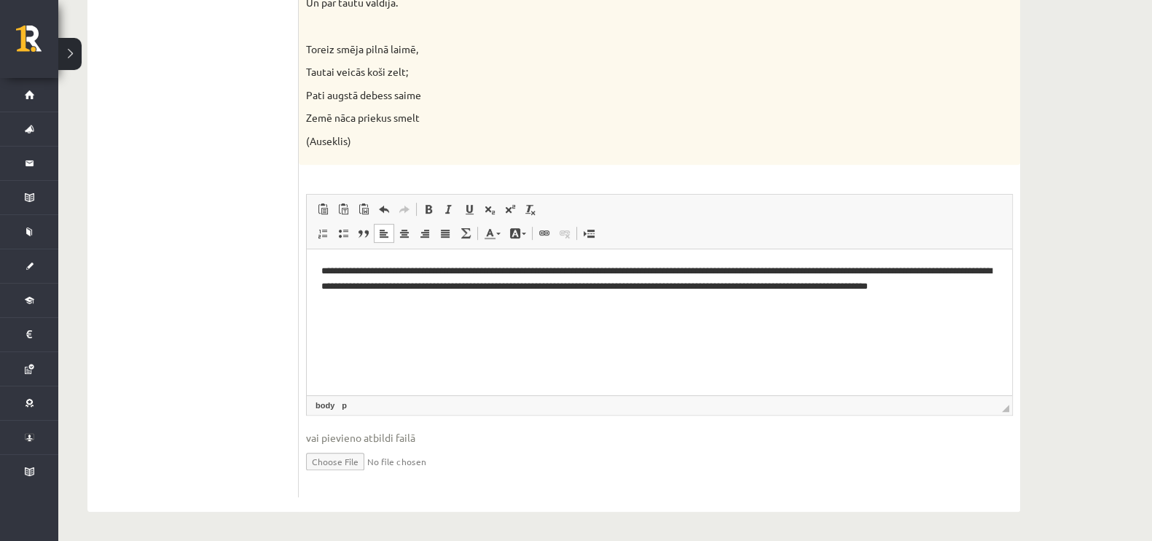
click at [432, 272] on p "**********" at bounding box center [659, 285] width 676 height 45
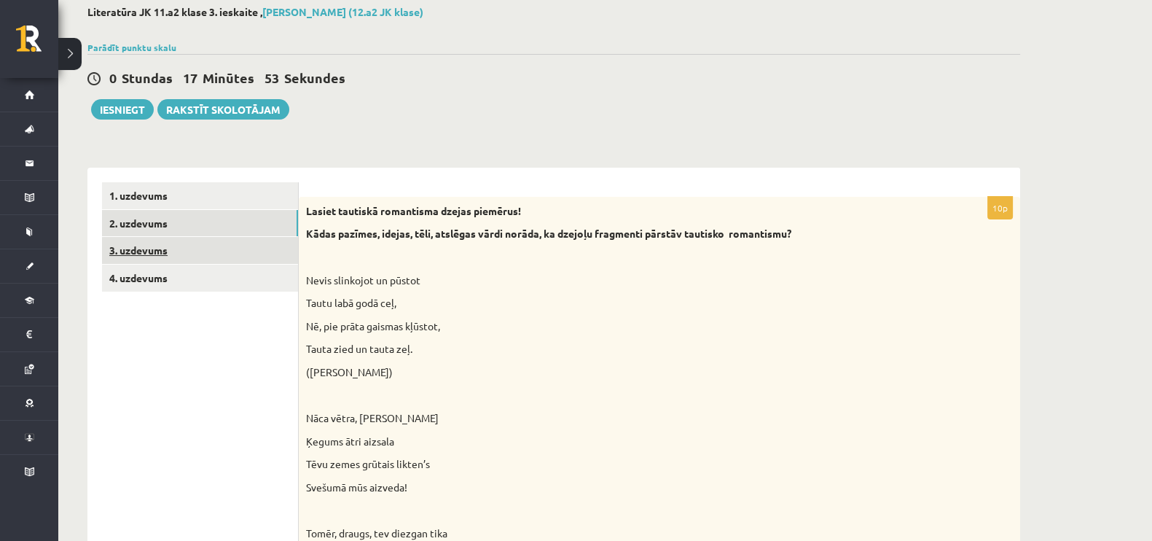
scroll to position [90, 0]
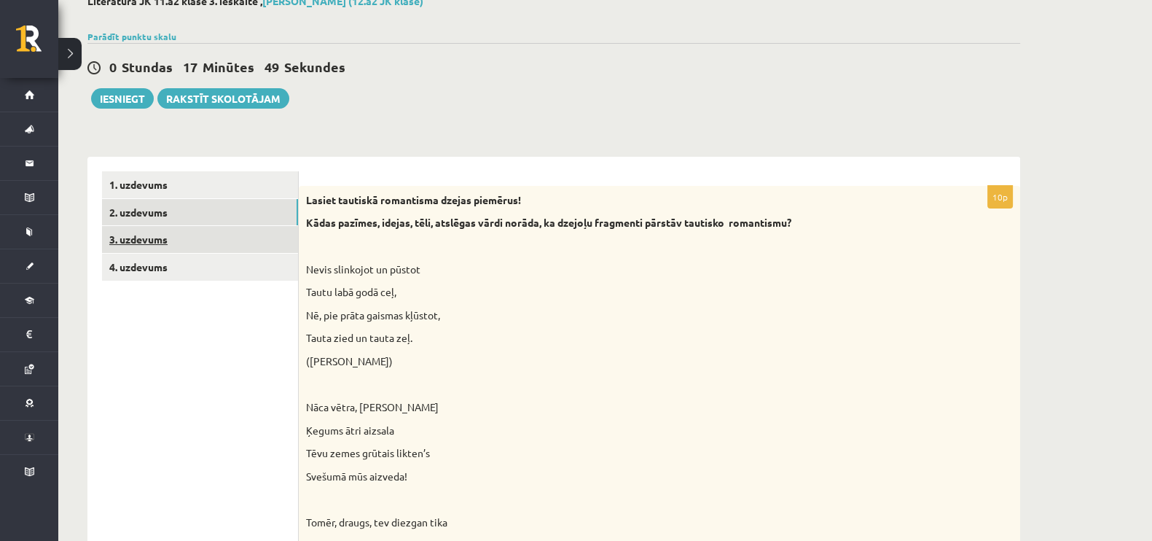
click at [150, 236] on link "3. uzdevums" at bounding box center [200, 239] width 196 height 27
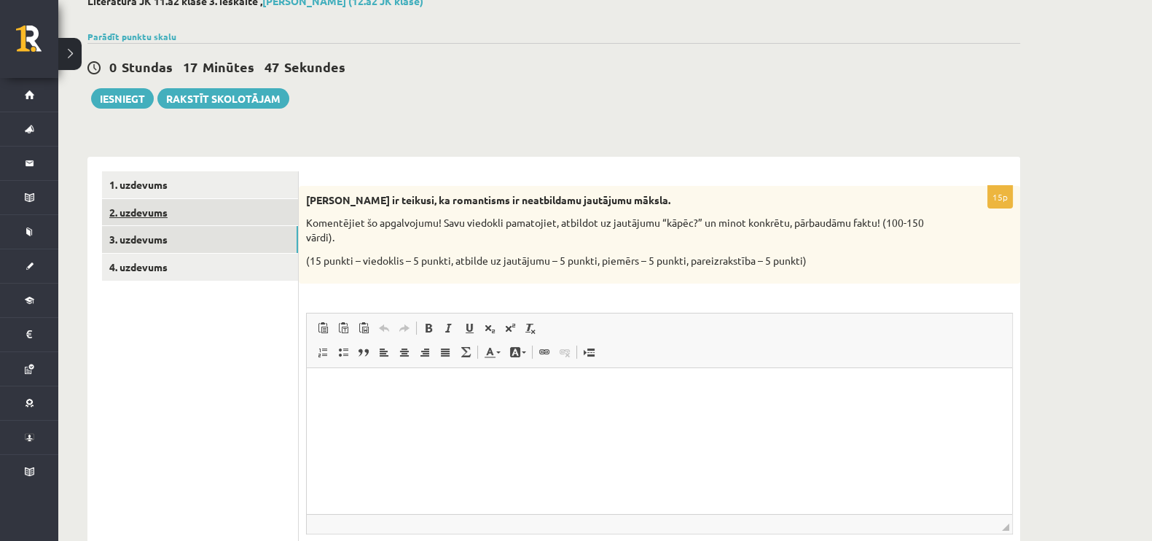
scroll to position [0, 0]
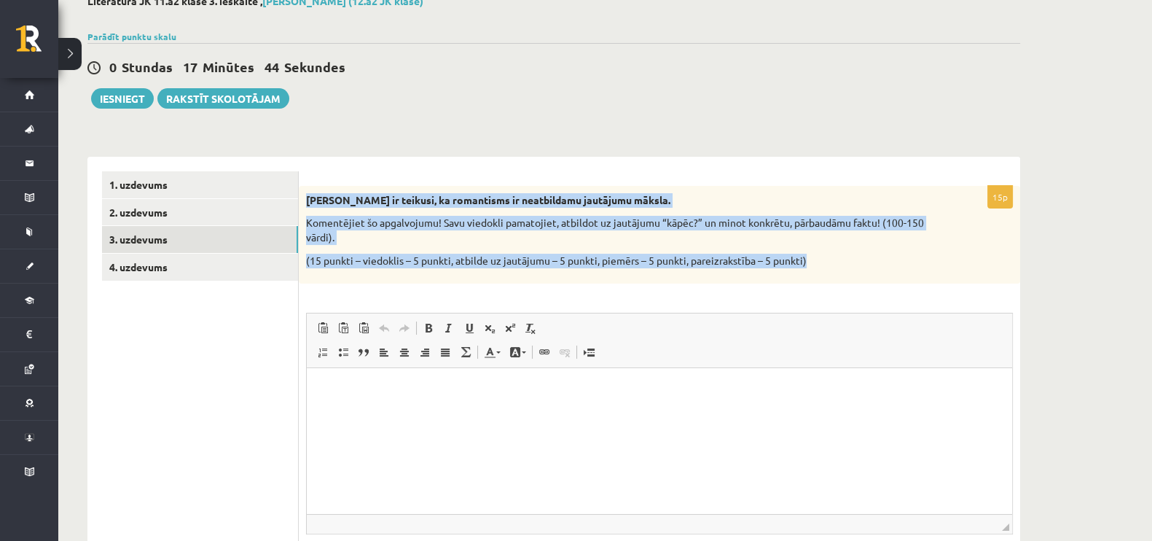
drag, startPoint x: 307, startPoint y: 193, endPoint x: 861, endPoint y: 277, distance: 560.9
click at [861, 277] on div "Zenta Mauriņa ir teikusi, ka romantisms ir neatbildamu jautājumu māksla. Koment…" at bounding box center [659, 235] width 721 height 98
copy div "Zenta Mauriņa ir teikusi, ka romantisms ir neatbildamu jautājumu māksla. Koment…"
click at [856, 254] on p "(15 punkti – viedoklis – 5 punkti, atbilde uz jautājumu – 5 punkti, piemērs – 5…" at bounding box center [623, 261] width 634 height 15
drag, startPoint x: 828, startPoint y: 260, endPoint x: 306, endPoint y: 198, distance: 525.5
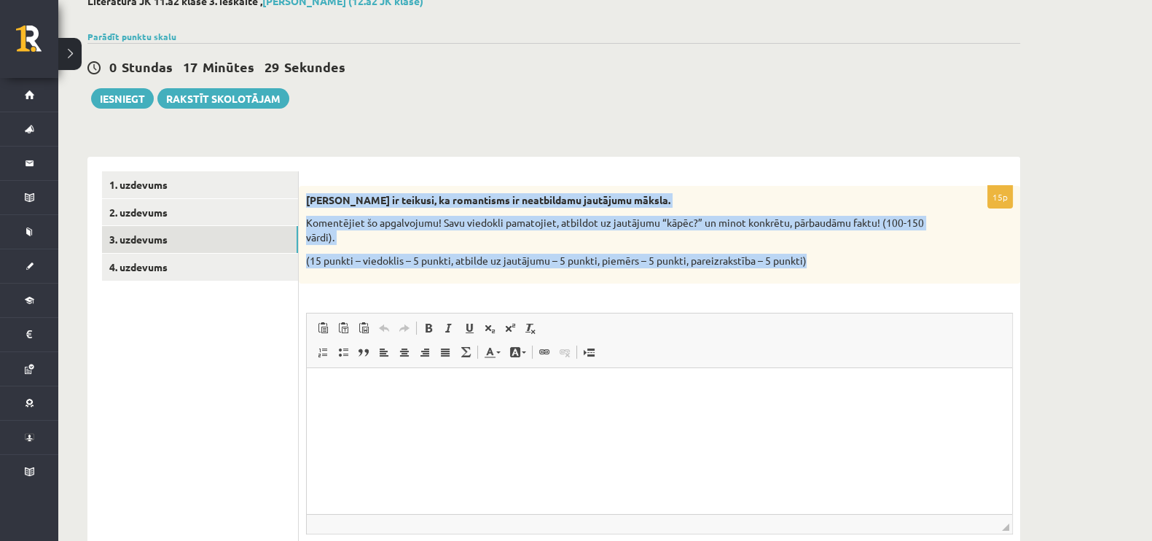
click at [306, 198] on div "Zenta Mauriņa ir teikusi, ka romantisms ir neatbildamu jautājumu māksla. Koment…" at bounding box center [659, 235] width 721 height 98
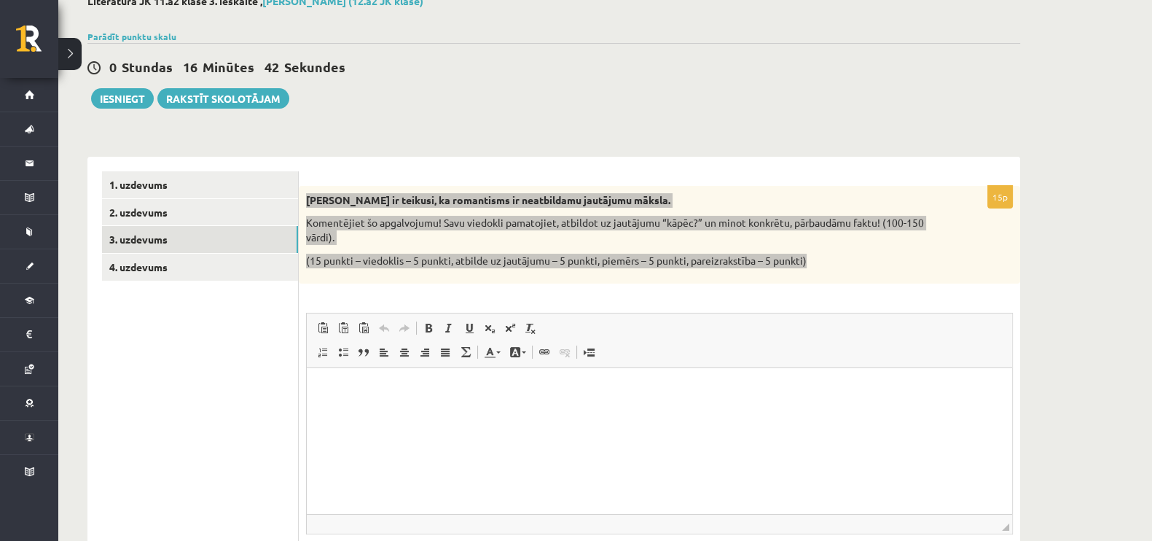
click at [422, 383] on p "Визуальный текстовый редактор, wiswyg-editor-user-answer-47433797537280" at bounding box center [659, 390] width 676 height 15
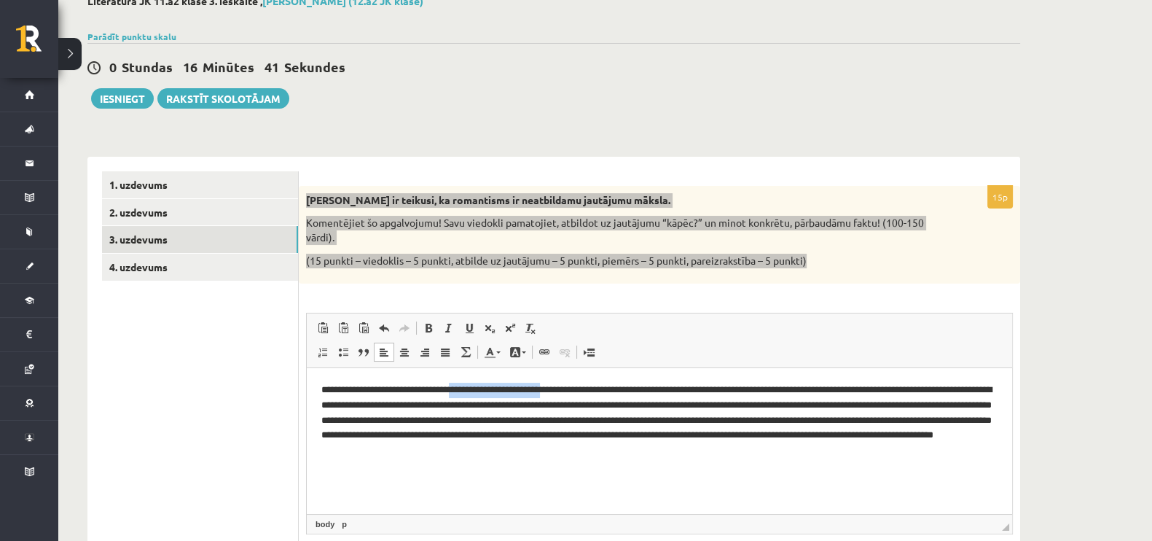
drag, startPoint x: 515, startPoint y: 392, endPoint x: 678, endPoint y: 363, distance: 165.8
click at [678, 368] on html "**********" at bounding box center [659, 420] width 705 height 105
click at [868, 318] on span "Вставить Комбинация клавиш Ctrl+V Вставить только текст Комбинация клавиш Ctrl+…" at bounding box center [660, 330] width 694 height 24
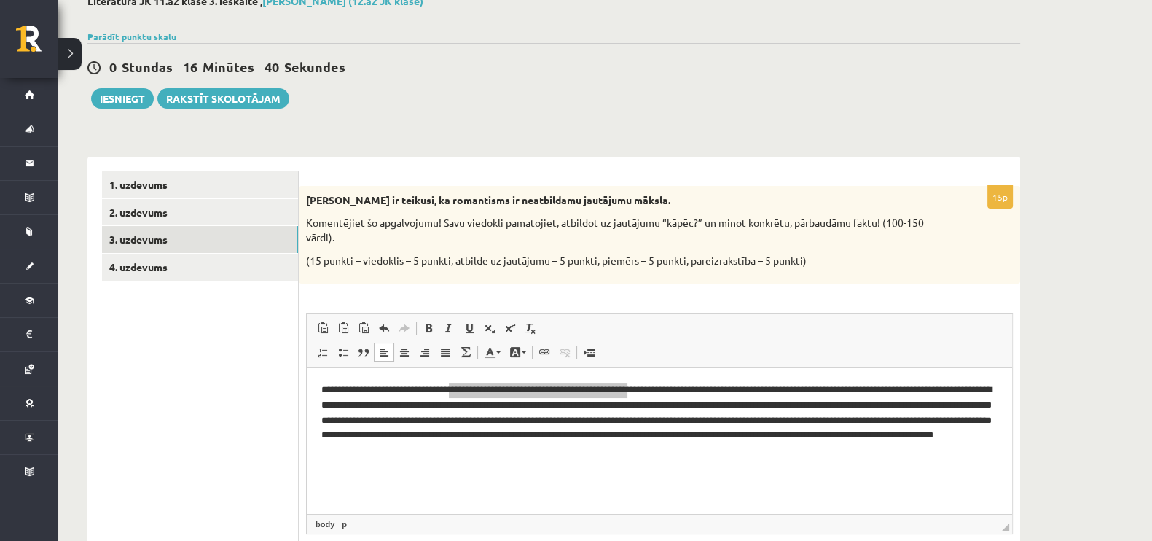
click at [875, 310] on div "15p Zenta Mauriņa ir teikusi, ka romantisms ir neatbildamu jautājumu māksla. Ko…" at bounding box center [659, 401] width 721 height 430
click at [884, 283] on div "15p Zenta Mauriņa ir teikusi, ka romantisms ir neatbildamu jautājumu māksla. Ko…" at bounding box center [659, 401] width 721 height 430
click at [806, 396] on p "**********" at bounding box center [659, 421] width 676 height 76
click at [770, 450] on p "**********" at bounding box center [659, 421] width 676 height 76
click at [323, 419] on p "**********" at bounding box center [659, 421] width 676 height 76
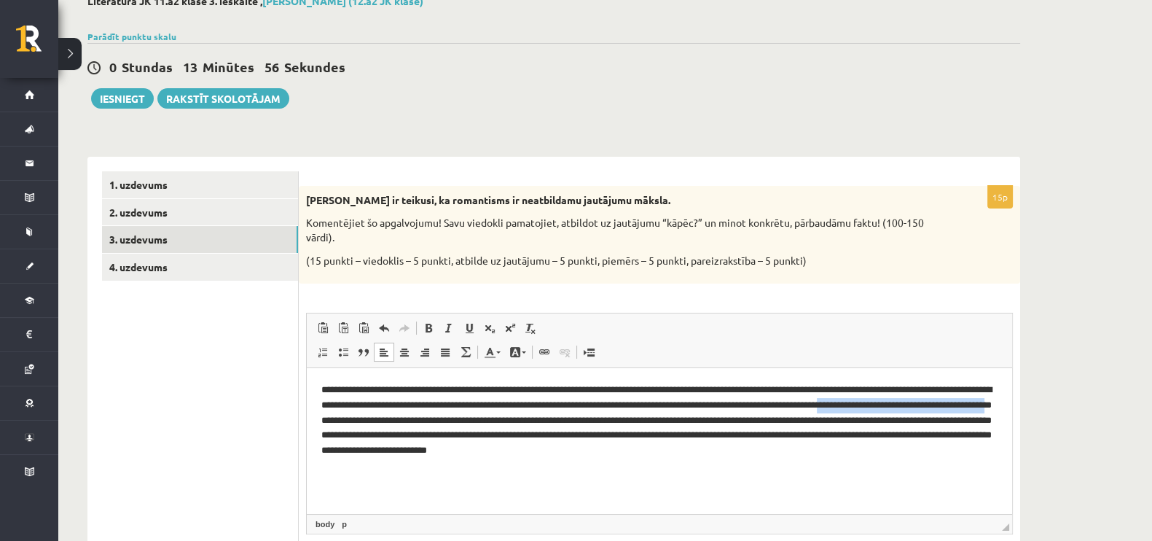
drag, startPoint x: 316, startPoint y: 419, endPoint x: 524, endPoint y: 426, distance: 208.6
click at [524, 426] on html "**********" at bounding box center [659, 420] width 705 height 105
copy p "**********"
click at [524, 418] on p "**********" at bounding box center [659, 421] width 676 height 76
click at [561, 419] on p "**********" at bounding box center [659, 421] width 676 height 76
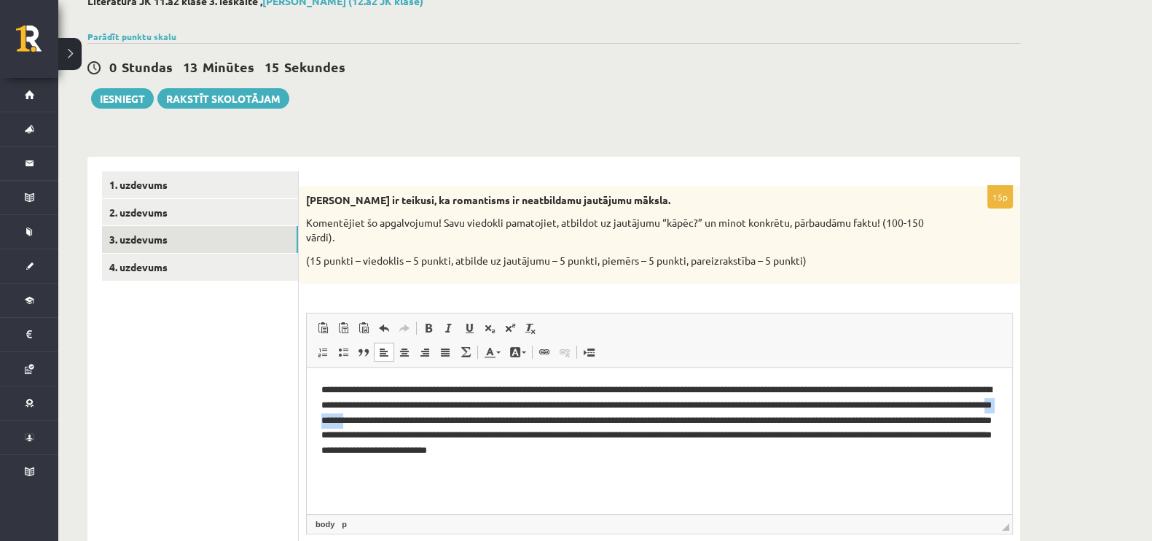
drag, startPoint x: 569, startPoint y: 421, endPoint x: 539, endPoint y: 431, distance: 31.6
click at [533, 429] on p "**********" at bounding box center [659, 421] width 676 height 76
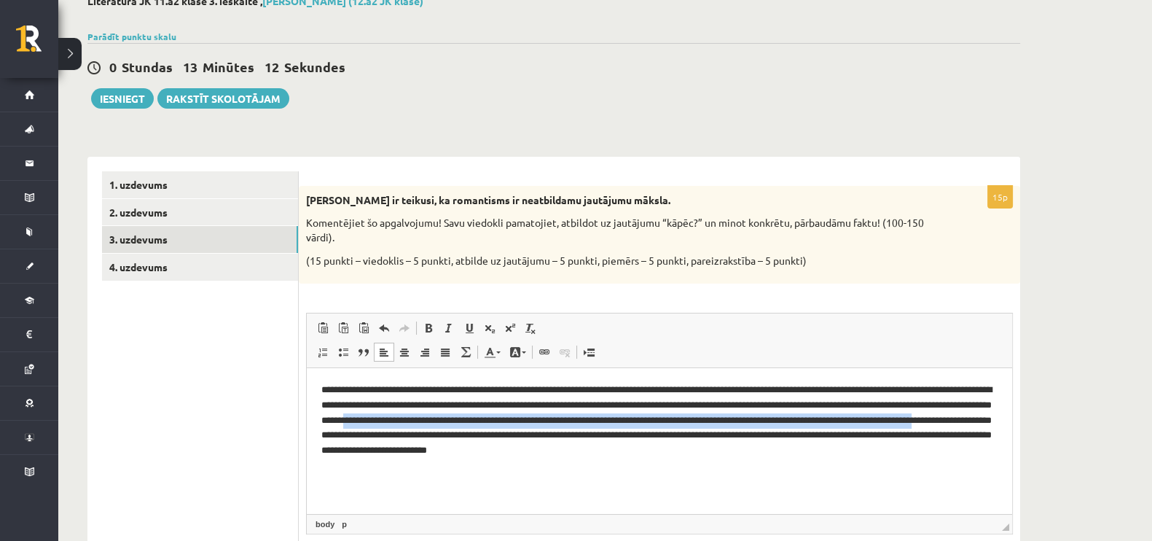
click at [574, 420] on p "**********" at bounding box center [659, 421] width 676 height 76
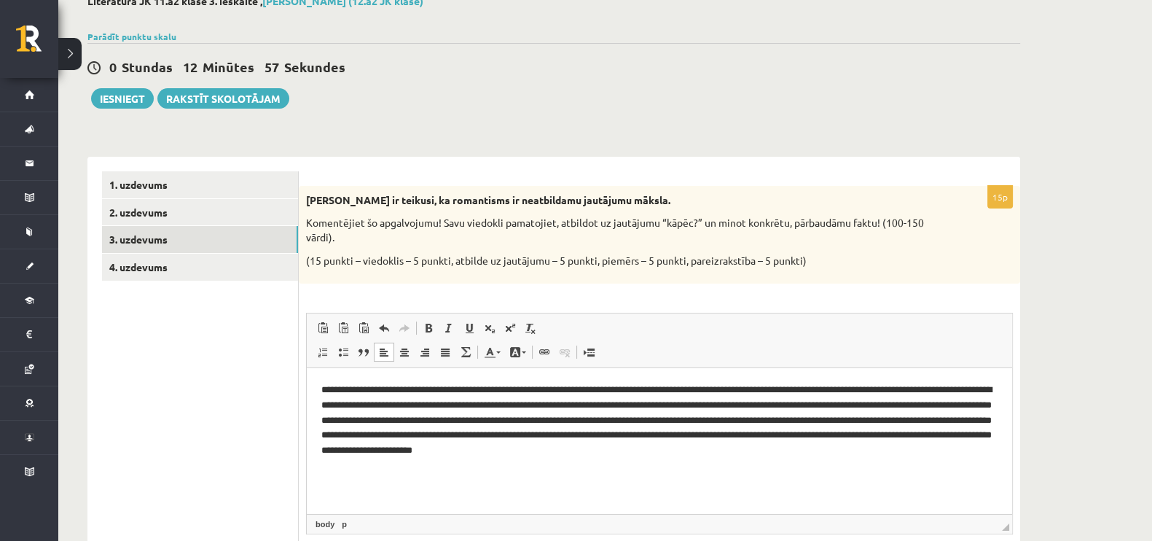
drag, startPoint x: 569, startPoint y: 423, endPoint x: 611, endPoint y: 465, distance: 59.3
click at [571, 423] on p "**********" at bounding box center [659, 421] width 676 height 76
click at [461, 437] on p "**********" at bounding box center [659, 421] width 676 height 76
click at [459, 436] on p "**********" at bounding box center [659, 421] width 676 height 76
drag, startPoint x: 966, startPoint y: 437, endPoint x: 909, endPoint y: 447, distance: 57.6
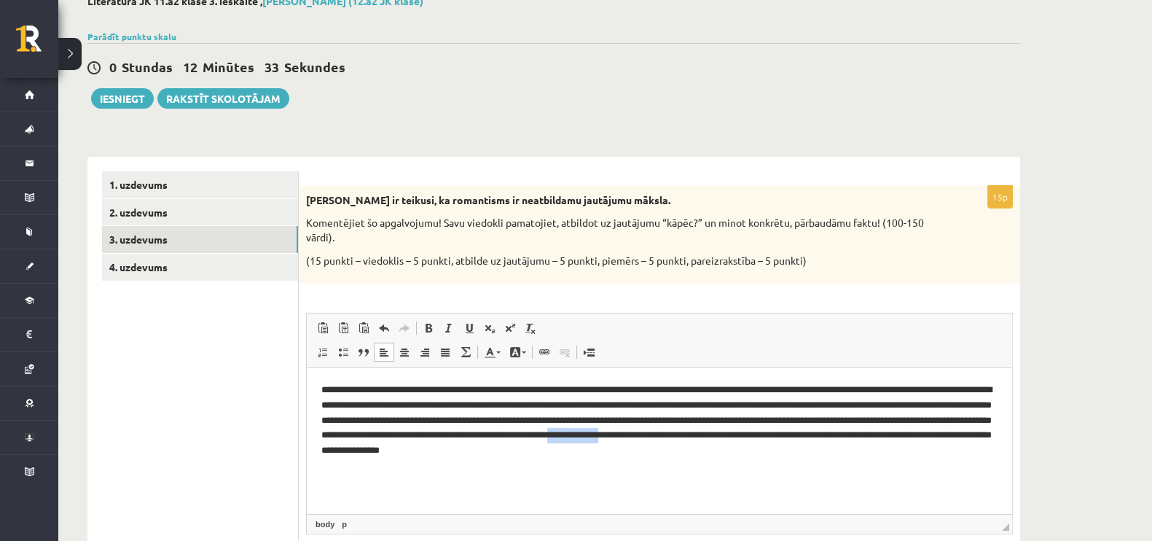
click at [897, 437] on p "**********" at bounding box center [659, 421] width 676 height 76
click at [138, 262] on link "4. uzdevums" at bounding box center [200, 267] width 196 height 27
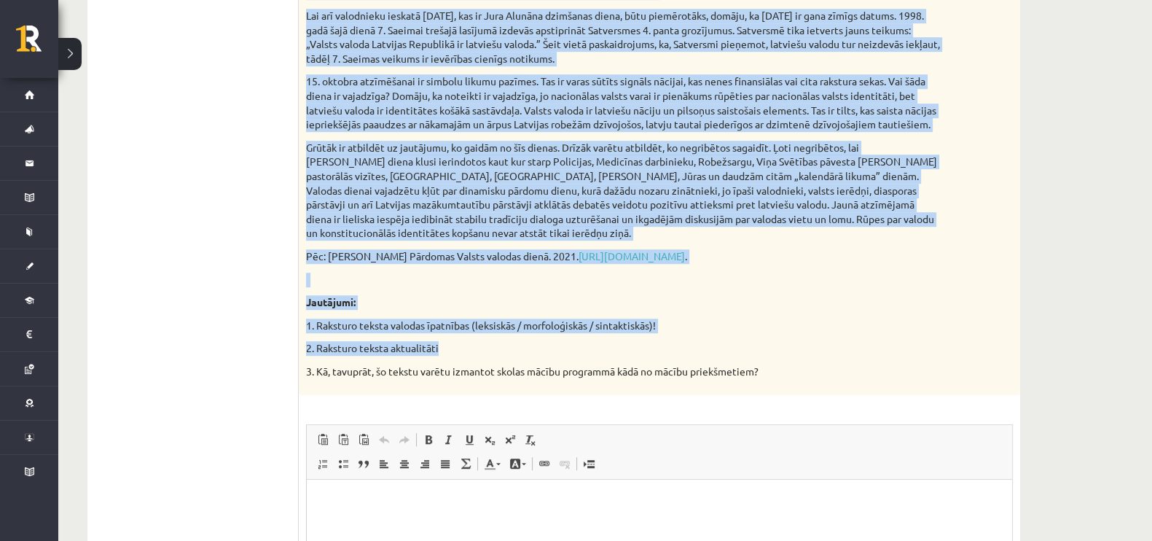
scroll to position [1184, 0]
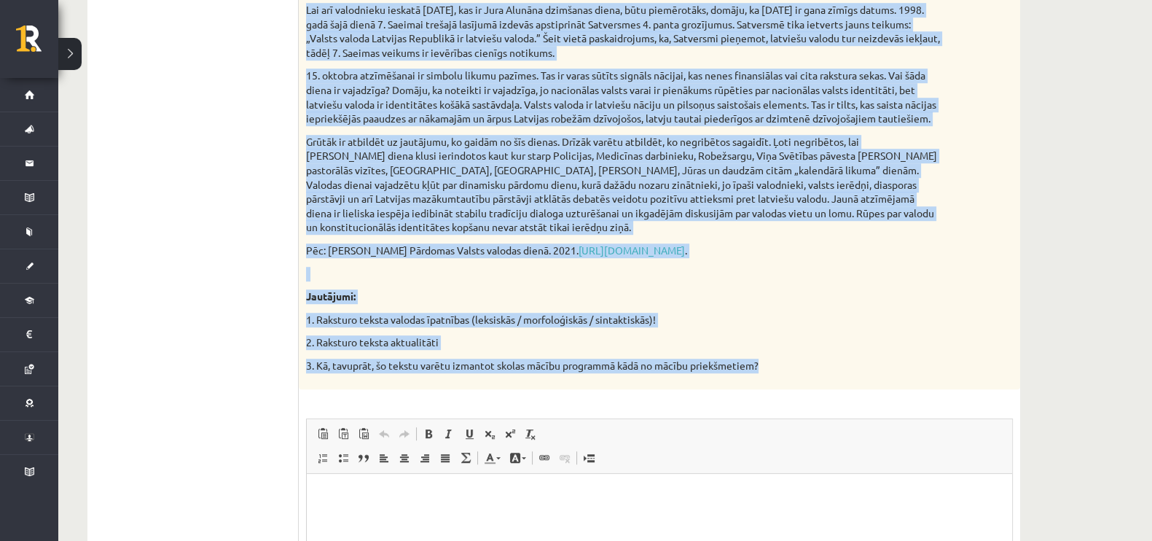
drag, startPoint x: 306, startPoint y: 197, endPoint x: 889, endPoint y: 354, distance: 603.7
copy div "Izvēlies vienu no piedāvātajiem tekstiem! Izvēlies vienu no piedāvātajiem jautā…"
click at [394, 161] on p "Grūtāk ir atbildēt uz jautājumu, ko gaidām no šīs dienas. Drīzāk varētu atbildē…" at bounding box center [623, 185] width 634 height 100
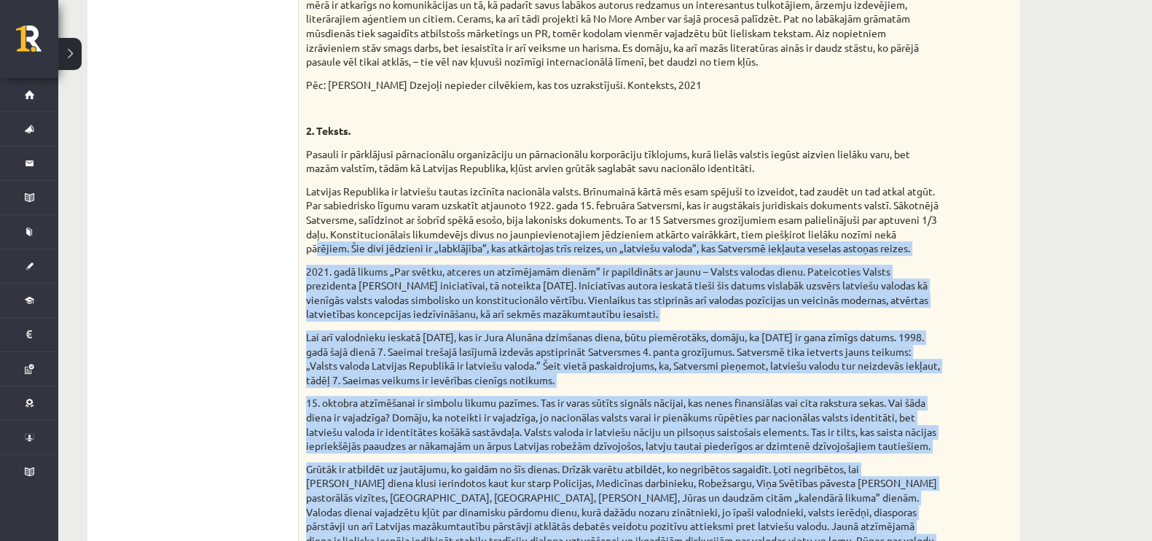
scroll to position [820, 0]
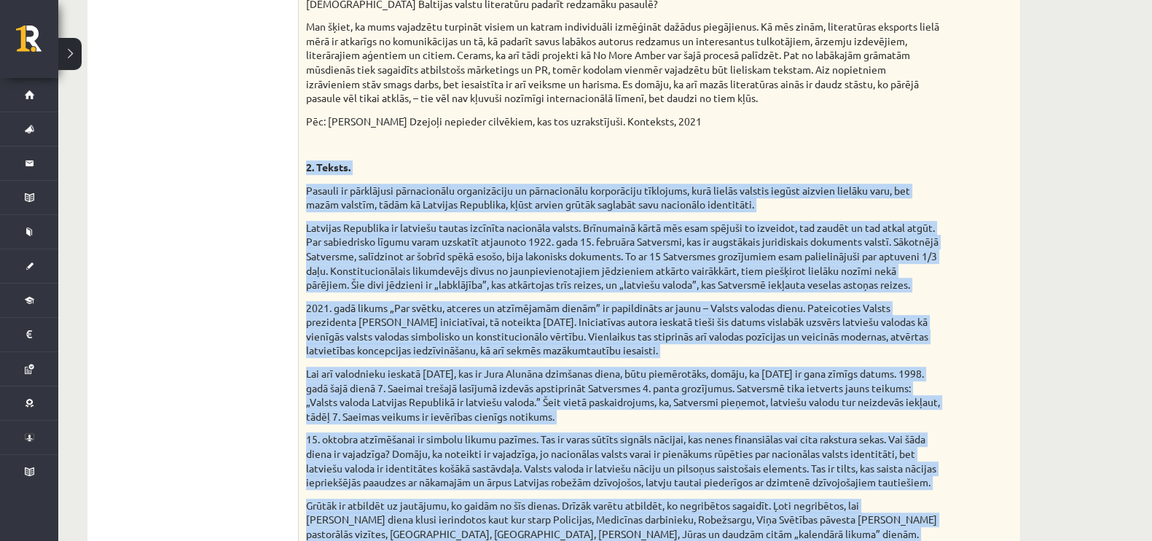
drag, startPoint x: 716, startPoint y: 337, endPoint x: 305, endPoint y: 158, distance: 448.8
click at [305, 158] on div "Izvēlies vienu no piedāvātajiem tekstiem! Izvēlies vienu no piedāvātajiem jautā…" at bounding box center [659, 104] width 721 height 1296
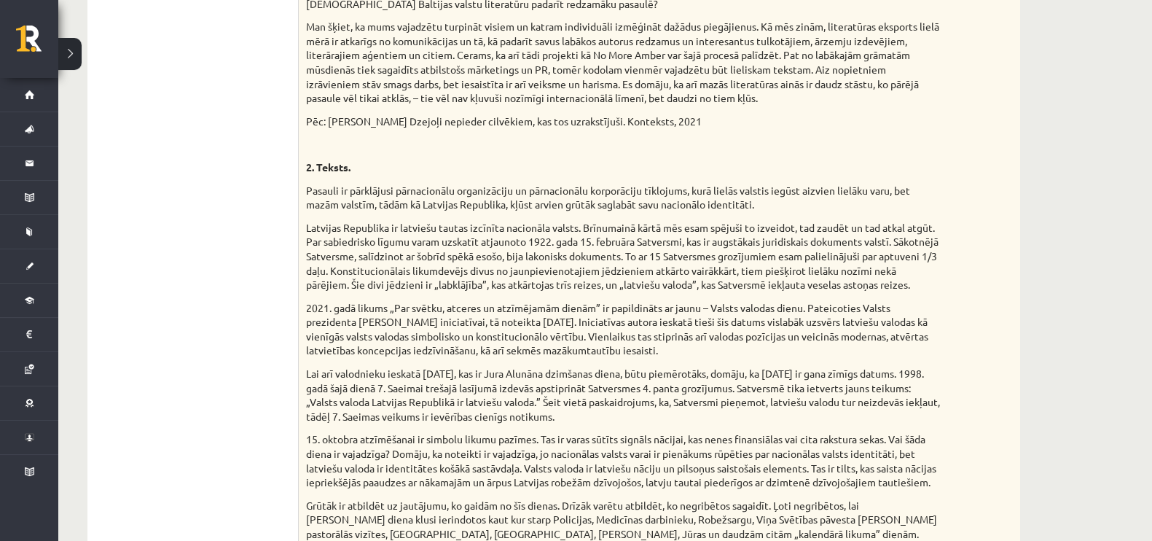
click at [255, 149] on ul "1. uzdevums 2. uzdevums 3. uzdevums 4. uzdevums" at bounding box center [200, 263] width 197 height 1643
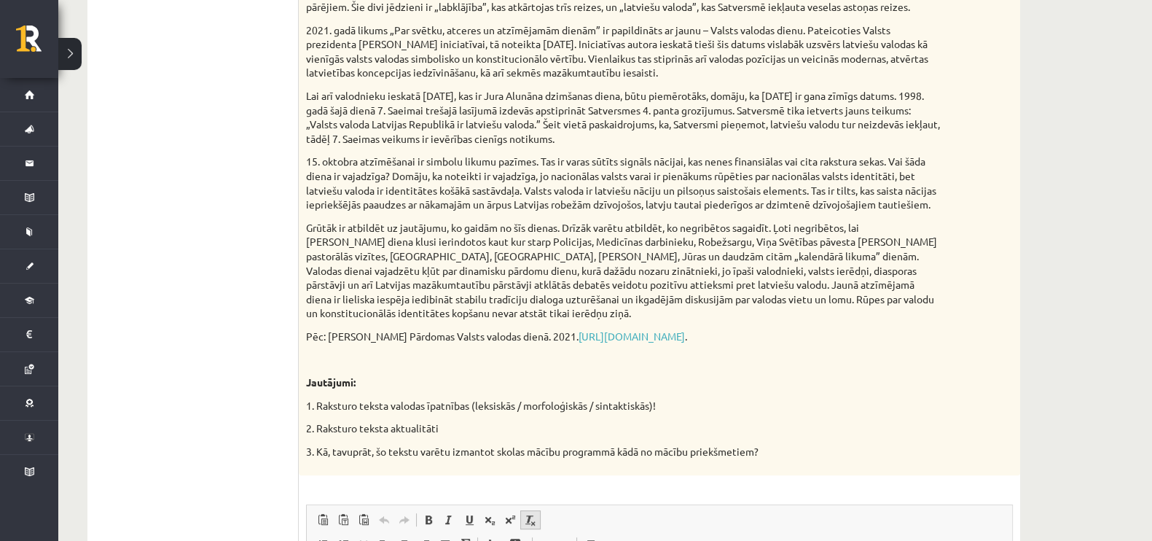
scroll to position [1393, 0]
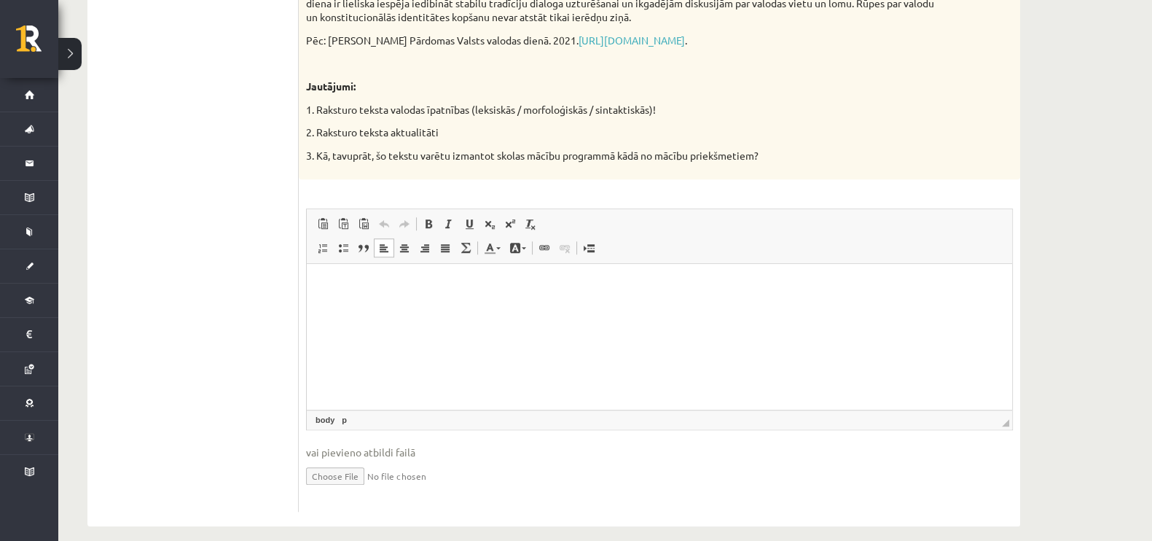
click at [577, 298] on html at bounding box center [659, 285] width 705 height 44
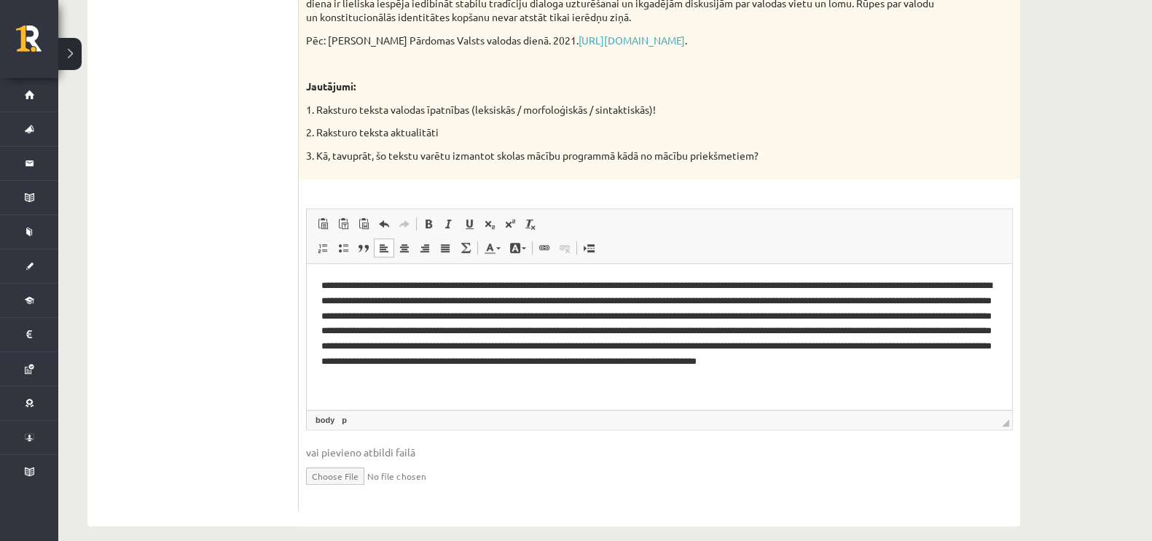
click at [881, 316] on p "Визуальный текстовый редактор, wiswyg-editor-user-answer-47434014403120" at bounding box center [659, 331] width 676 height 106
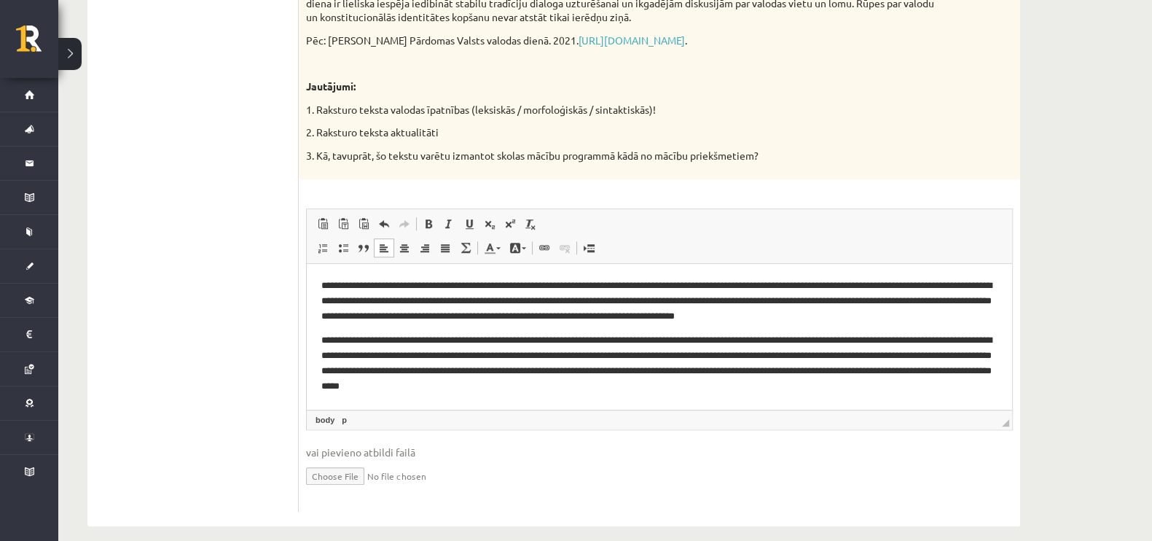
drag, startPoint x: 321, startPoint y: 281, endPoint x: 371, endPoint y: 313, distance: 58.6
click at [324, 283] on p "**********" at bounding box center [659, 300] width 676 height 45
drag, startPoint x: 317, startPoint y: 340, endPoint x: 328, endPoint y: 344, distance: 11.8
click at [318, 340] on html "**********" at bounding box center [659, 335] width 705 height 144
click at [829, 351] on p "**********" at bounding box center [659, 362] width 676 height 60
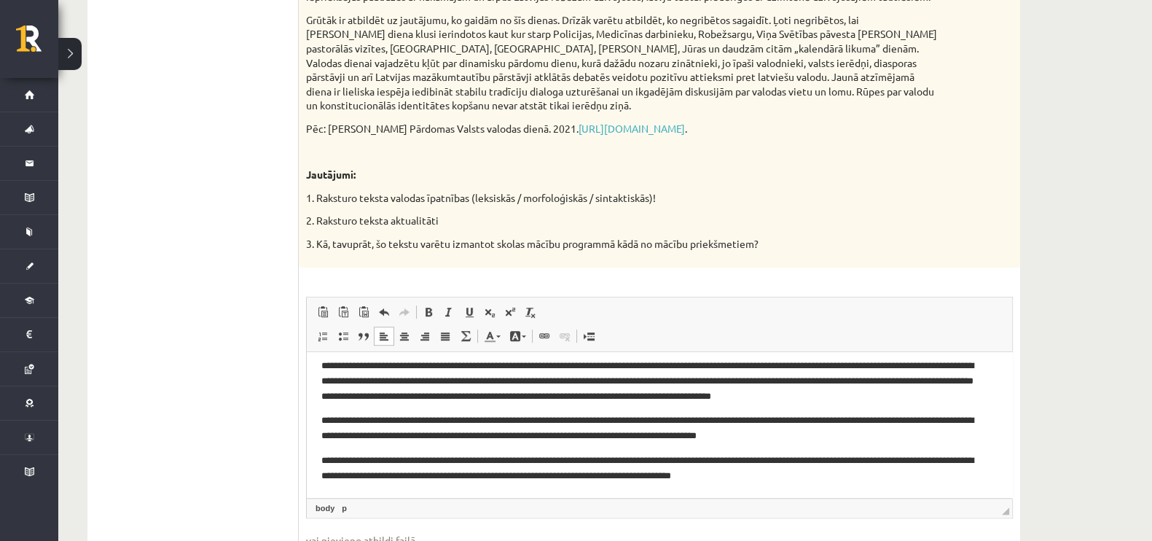
scroll to position [1302, 0]
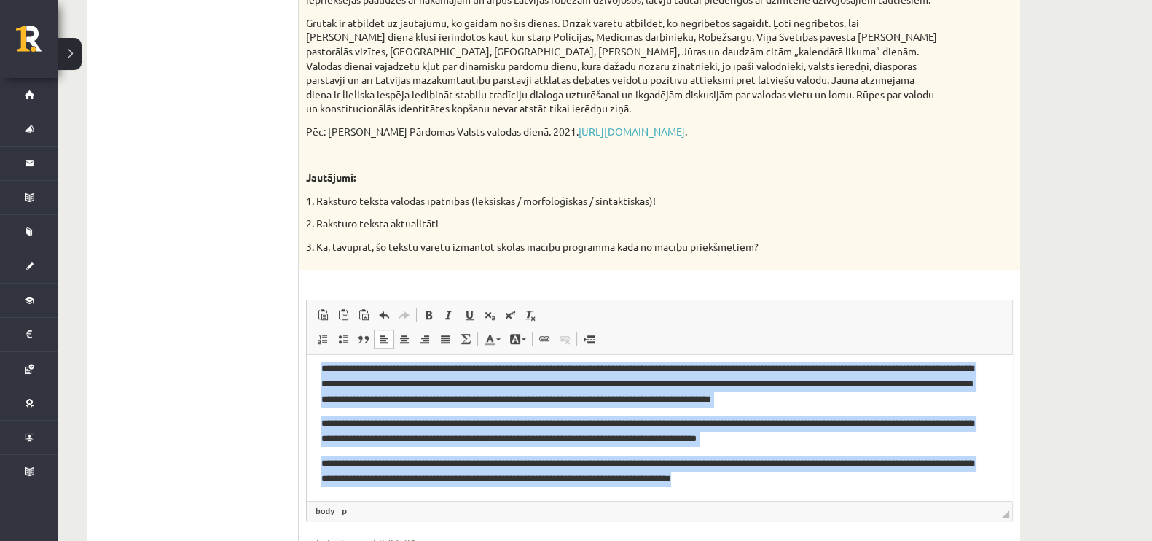
drag, startPoint x: 641, startPoint y: 458, endPoint x: 270, endPoint y: 367, distance: 381.4
click at [307, 367] on html "**********" at bounding box center [659, 423] width 705 height 154
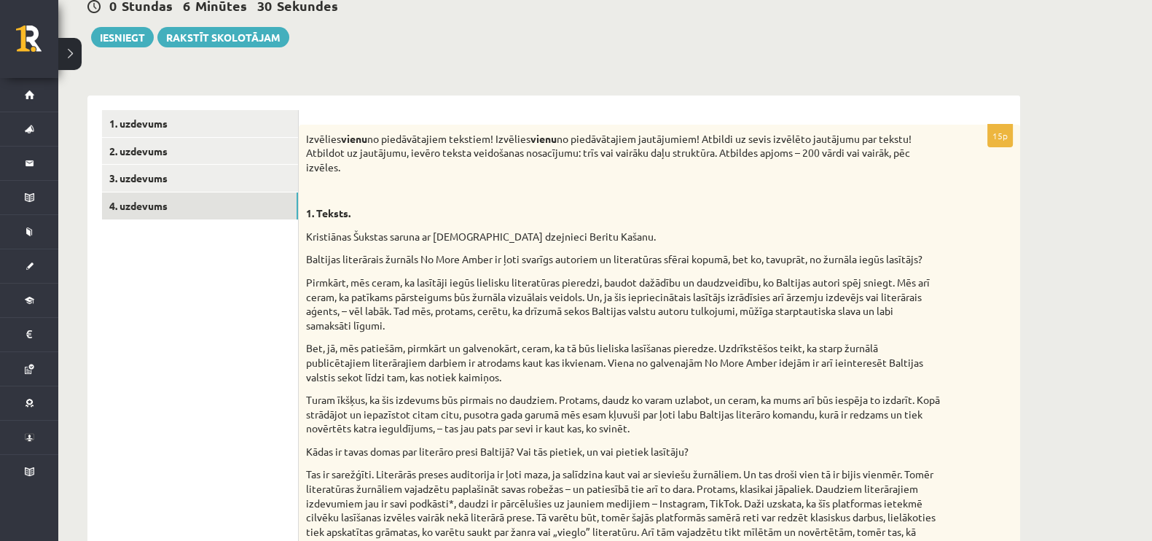
scroll to position [0, 0]
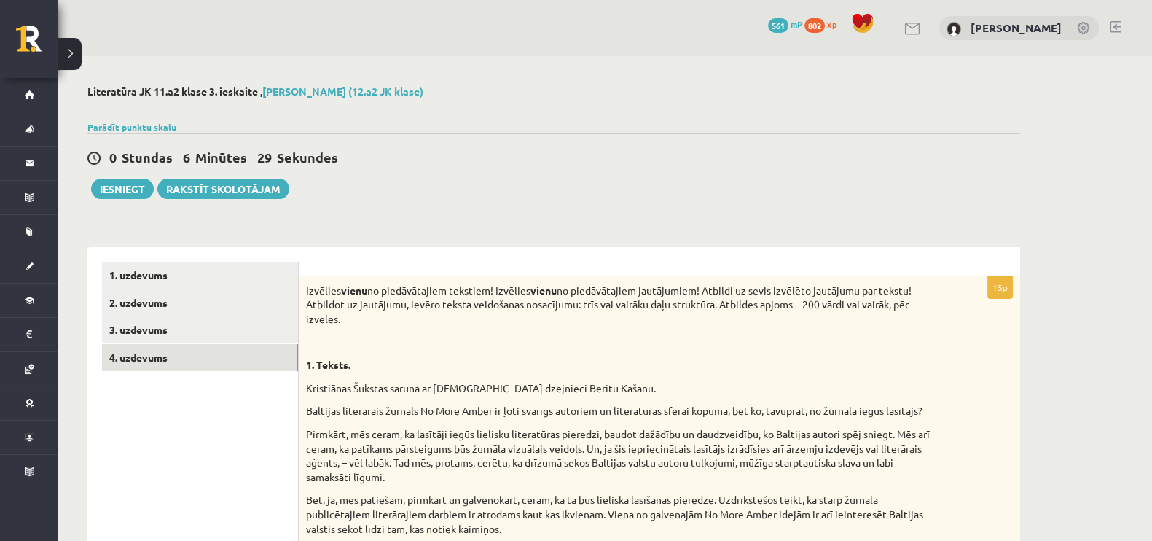
click at [744, 348] on p at bounding box center [623, 342] width 634 height 15
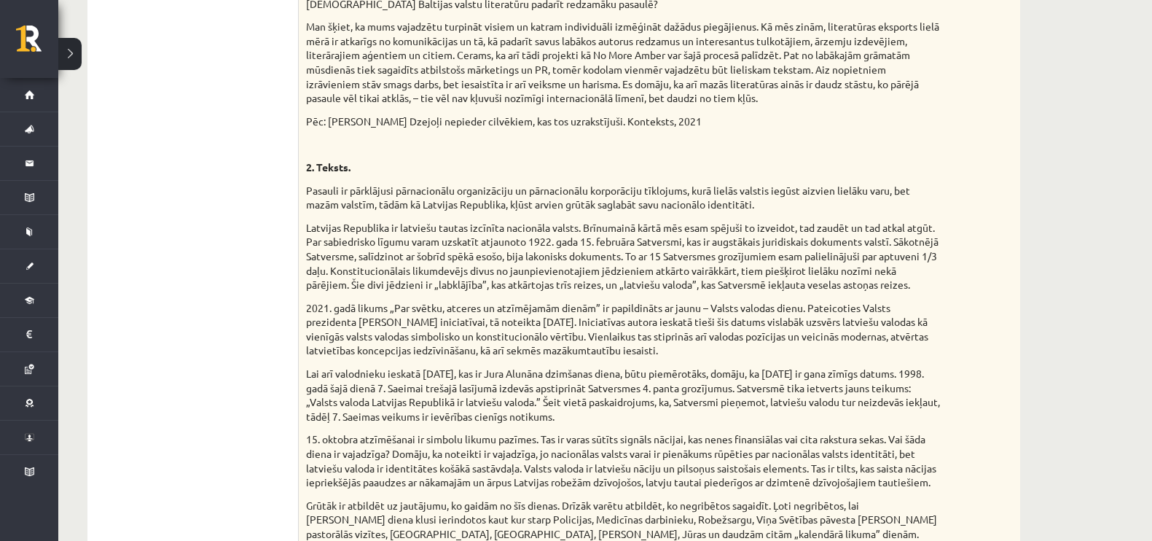
scroll to position [1275, 0]
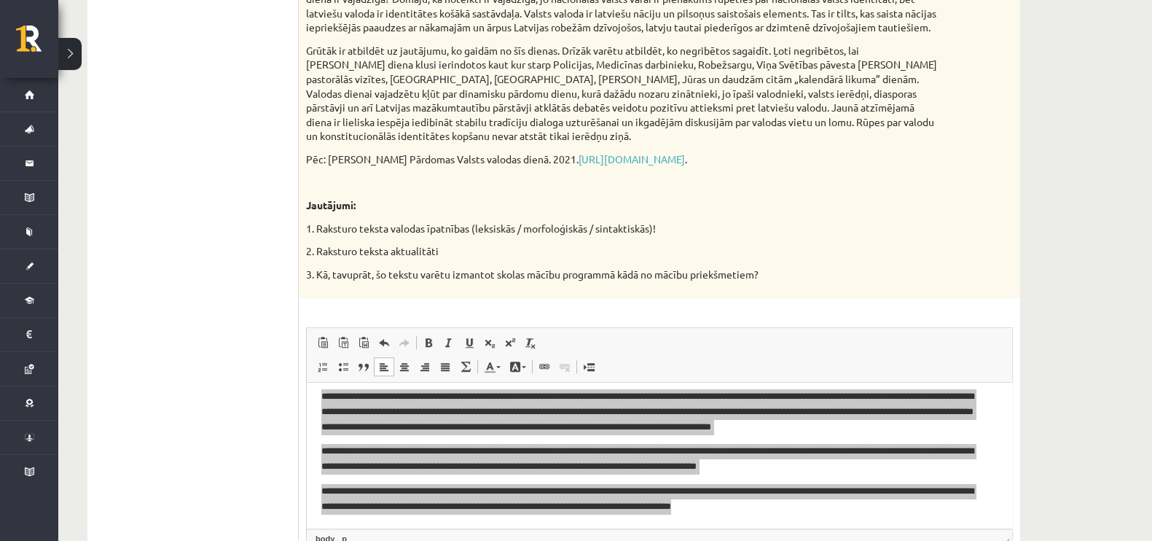
click at [876, 267] on p "3. Kā, tavuprāt, šo tekstu varētu izmantot skolas mācību programmā kādā no mācī…" at bounding box center [623, 274] width 634 height 15
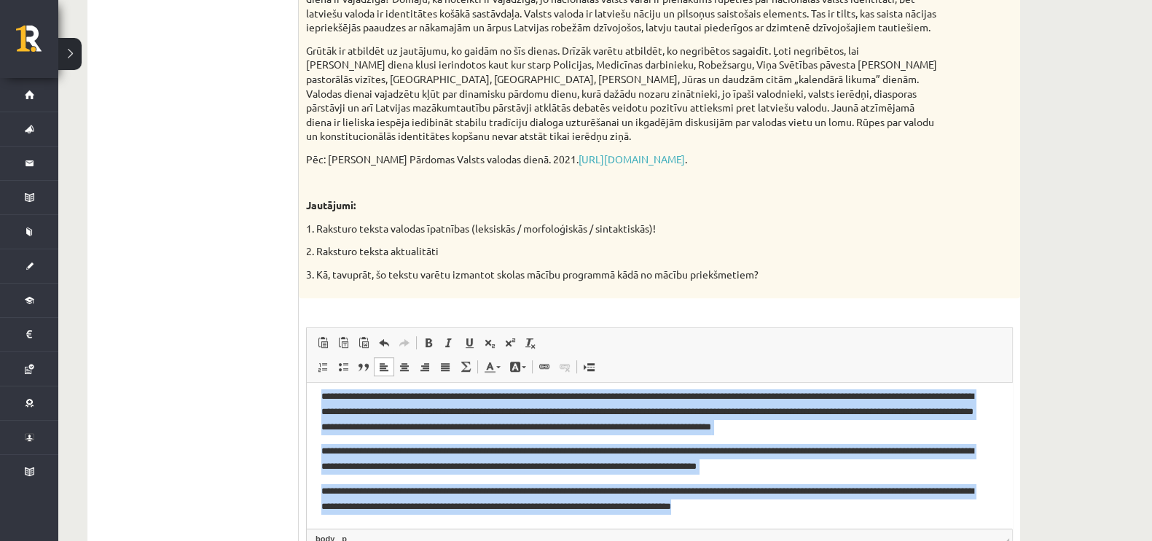
click at [880, 423] on p "**********" at bounding box center [652, 410] width 662 height 45
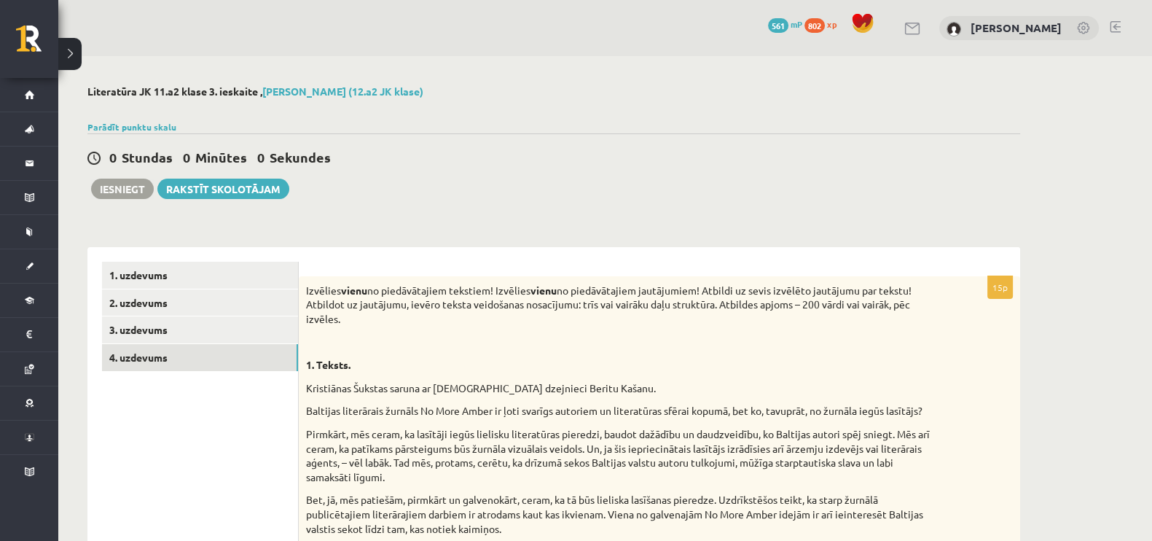
scroll to position [0, 0]
click at [134, 333] on link "3. uzdevums" at bounding box center [200, 329] width 196 height 27
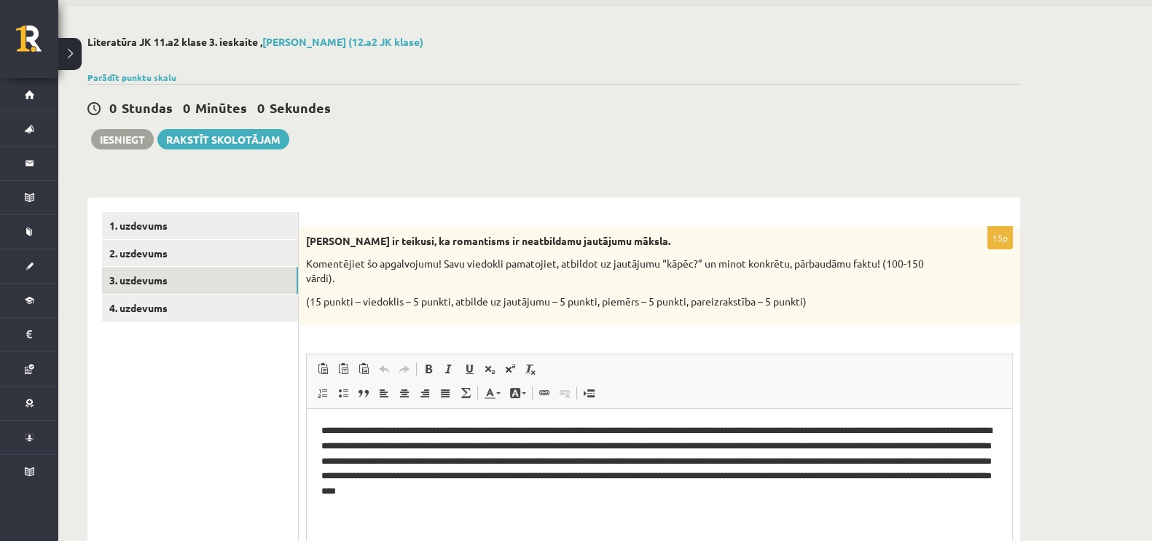
scroll to position [27, 0]
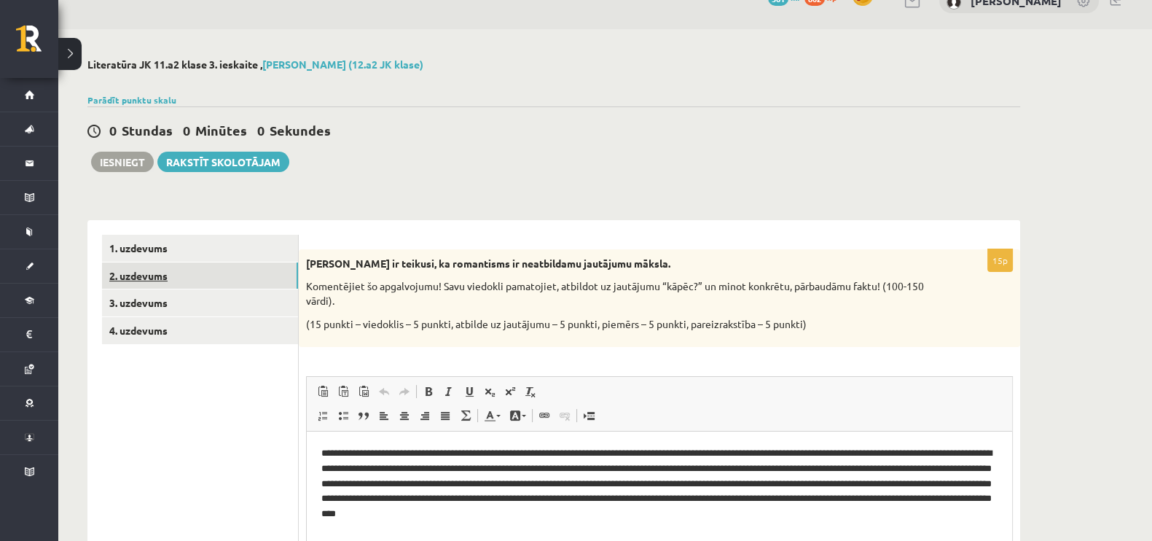
click at [144, 278] on link "2. uzdevums" at bounding box center [200, 275] width 196 height 27
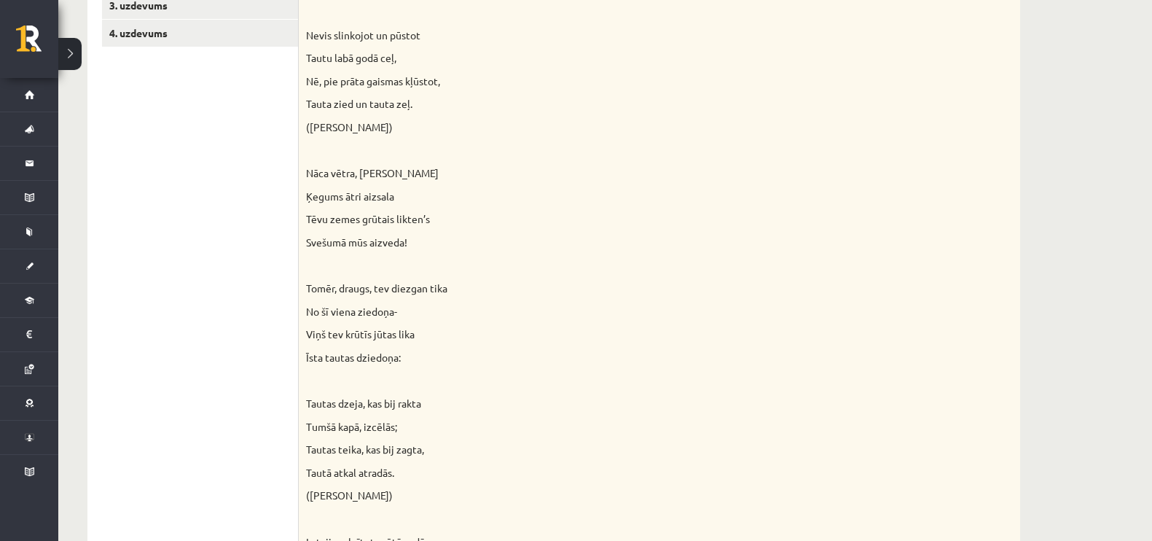
scroll to position [0, 0]
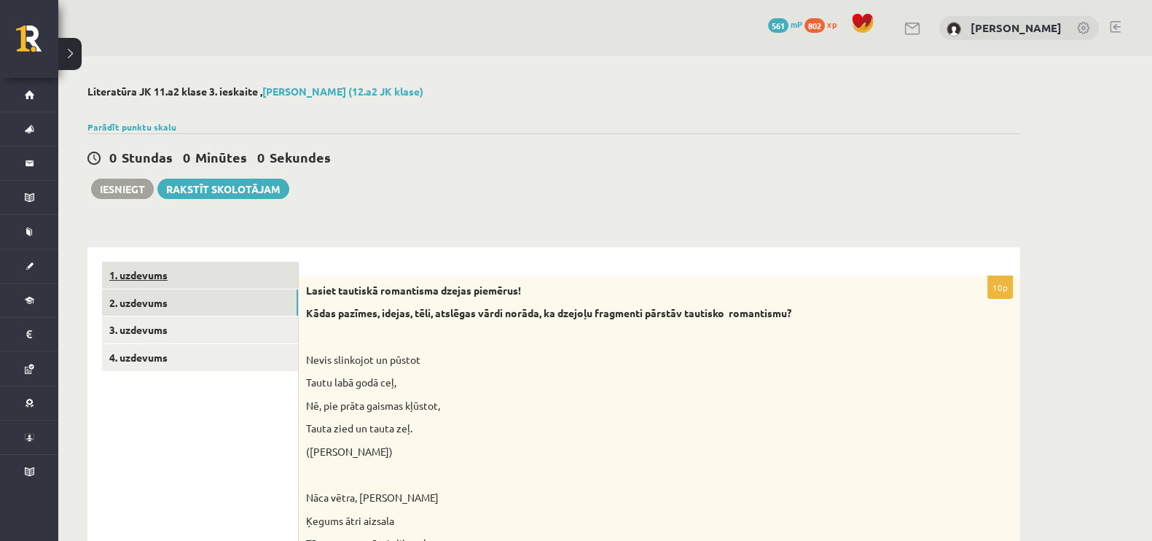
click at [157, 284] on link "1. uzdevums" at bounding box center [200, 275] width 196 height 27
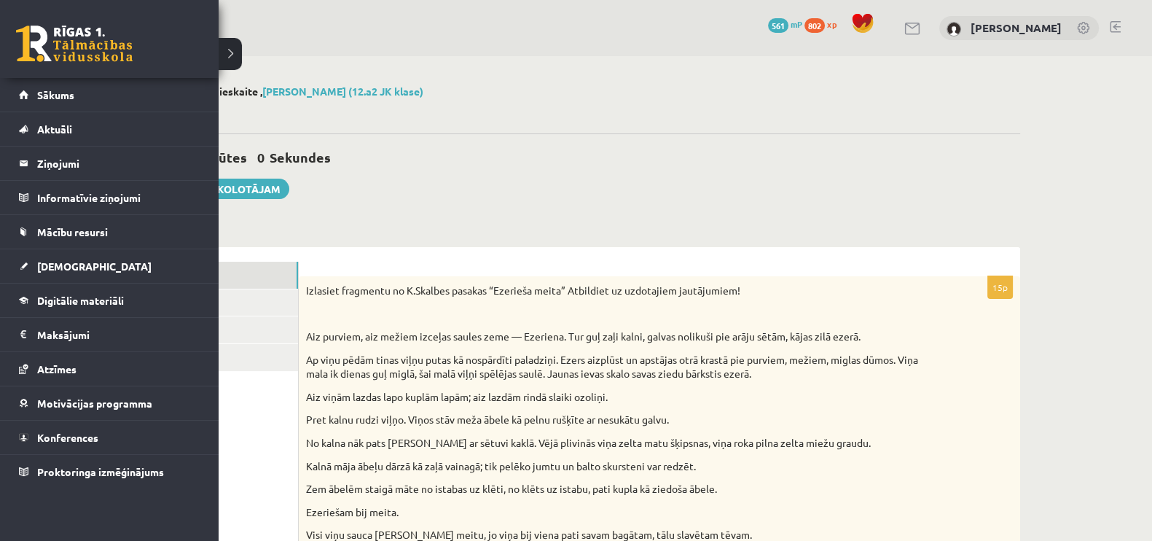
click at [48, 49] on link at bounding box center [74, 44] width 117 height 36
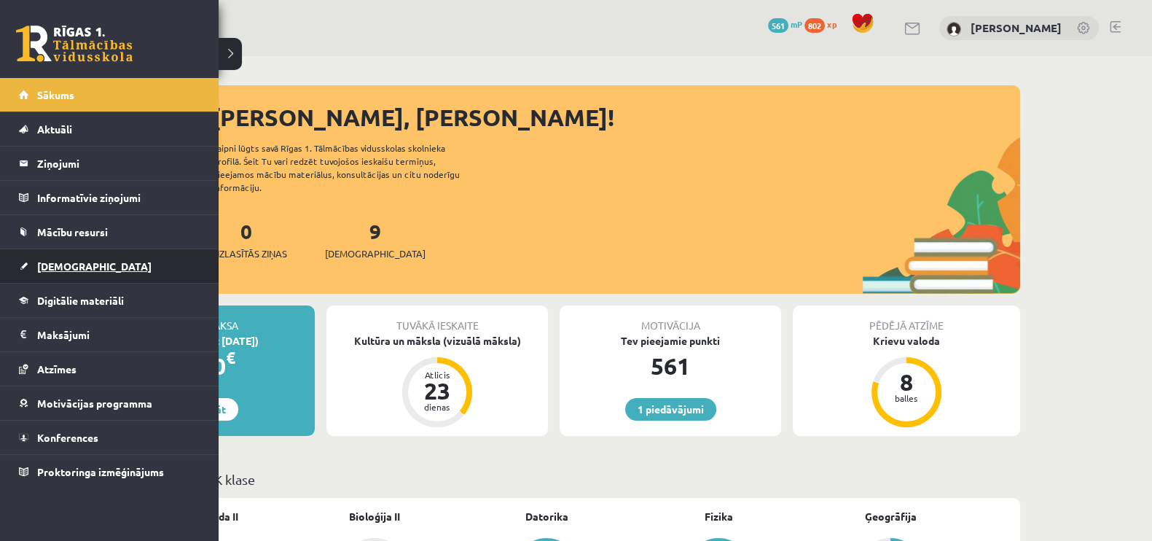
click at [47, 265] on span "[DEMOGRAPHIC_DATA]" at bounding box center [94, 265] width 114 height 13
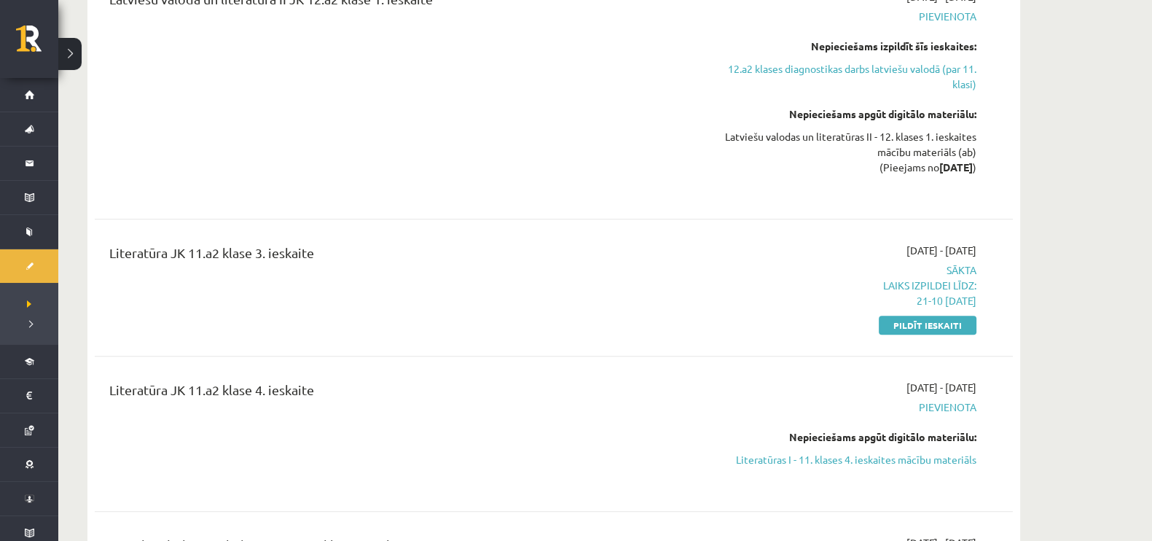
scroll to position [1913, 0]
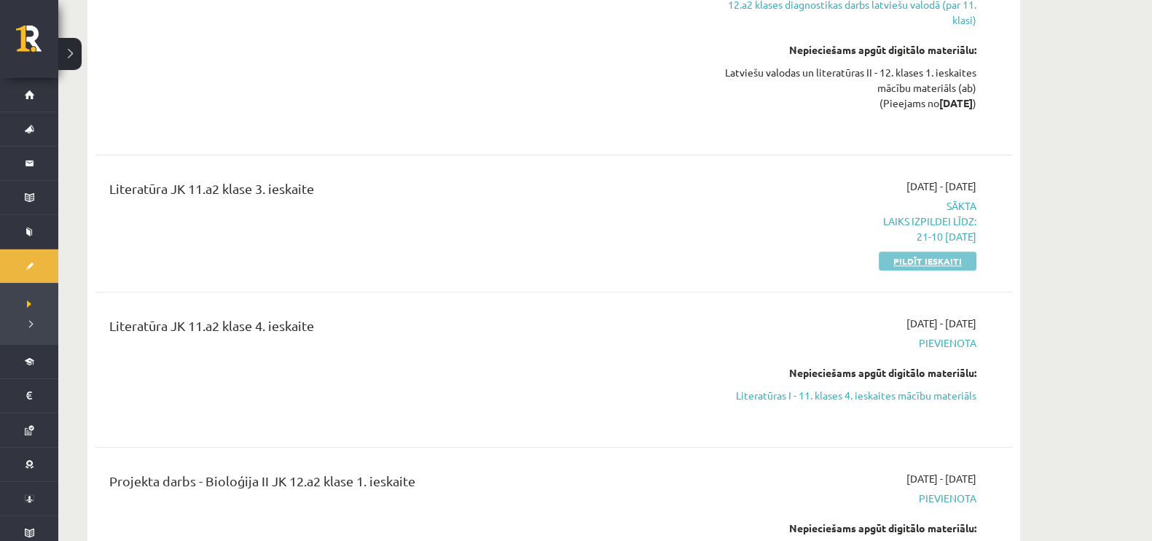
click at [918, 254] on link "Pildīt ieskaiti" at bounding box center [928, 260] width 98 height 19
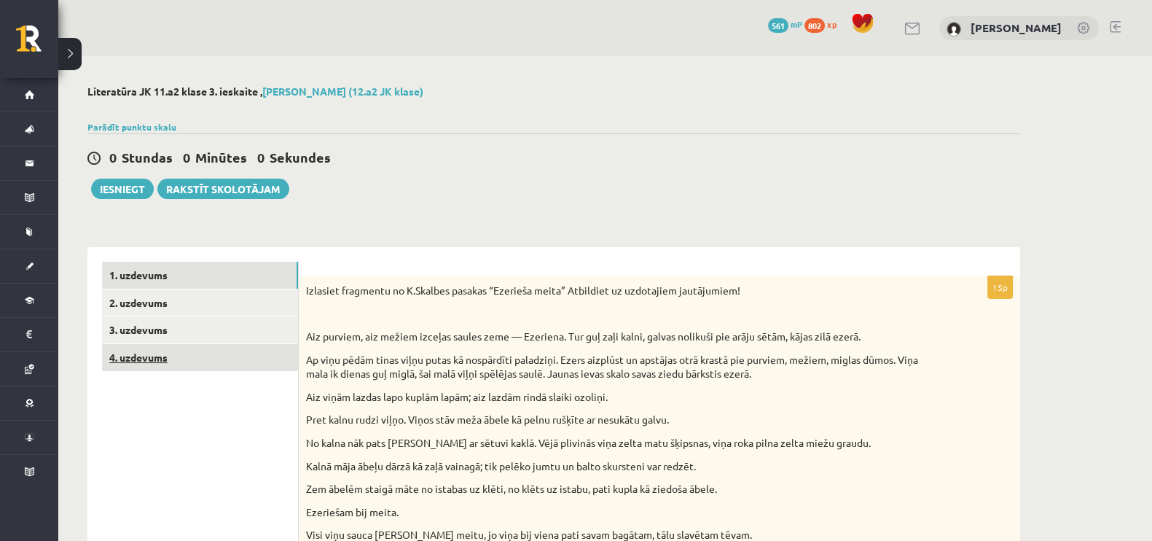
click at [162, 356] on link "4. uzdevums" at bounding box center [200, 357] width 196 height 27
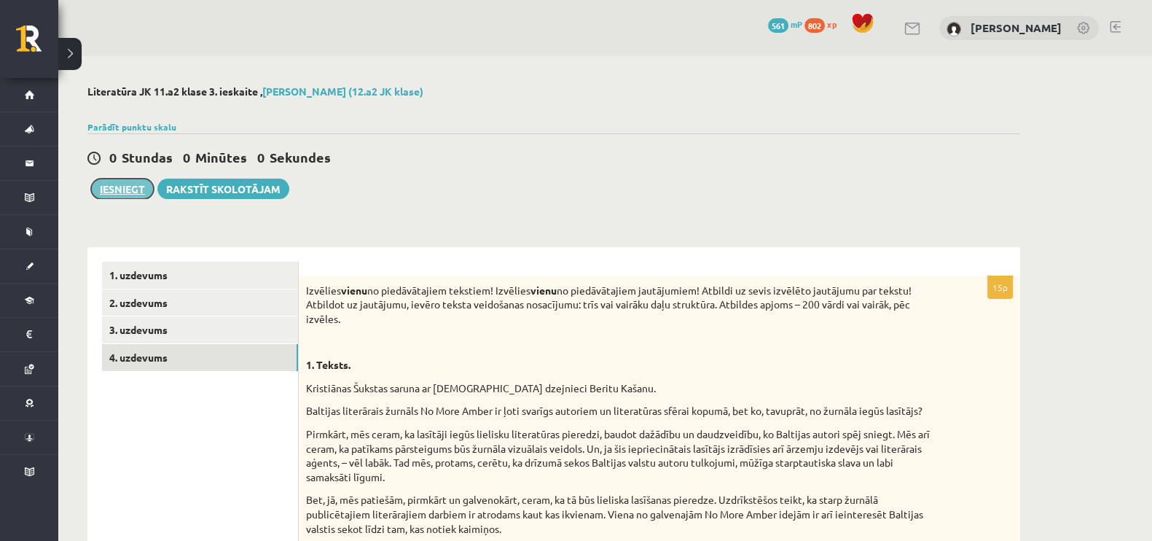
click at [108, 187] on button "Iesniegt" at bounding box center [122, 189] width 63 height 20
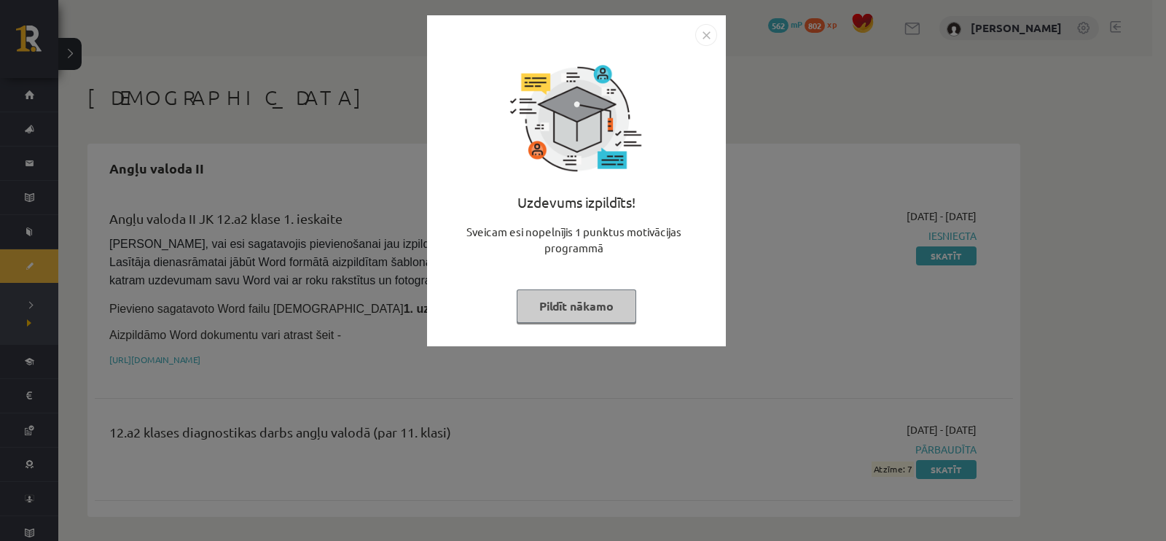
click at [594, 300] on button "Pildīt nākamo" at bounding box center [577, 306] width 120 height 34
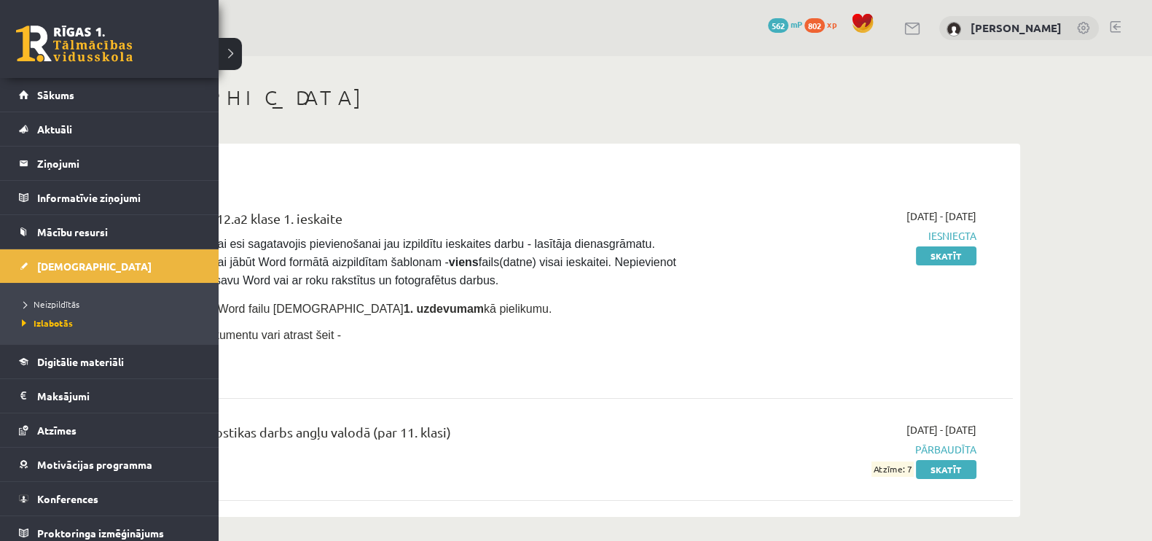
click at [52, 27] on link at bounding box center [74, 44] width 117 height 36
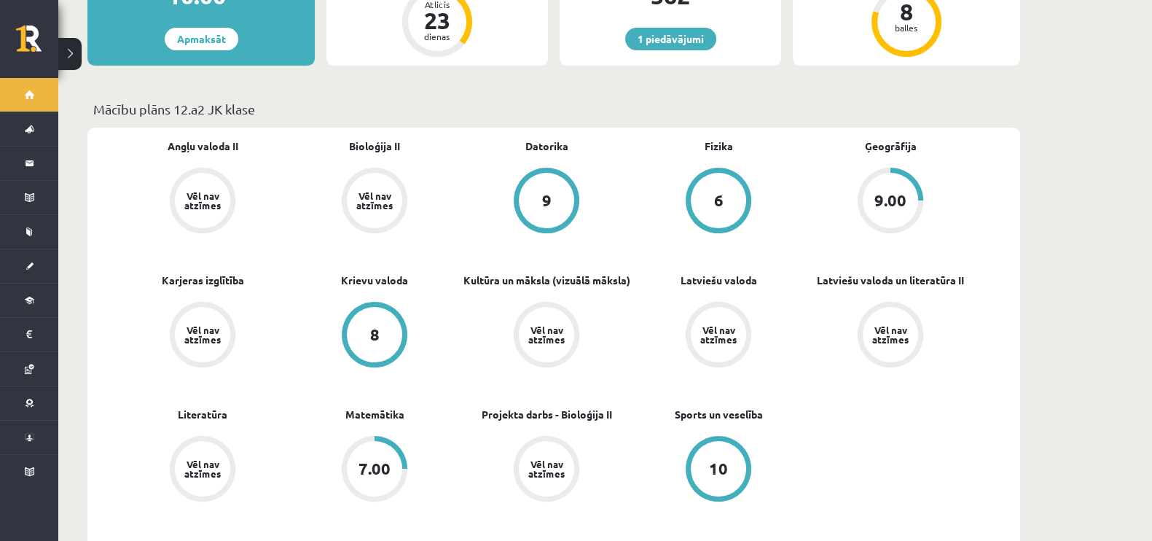
scroll to position [455, 0]
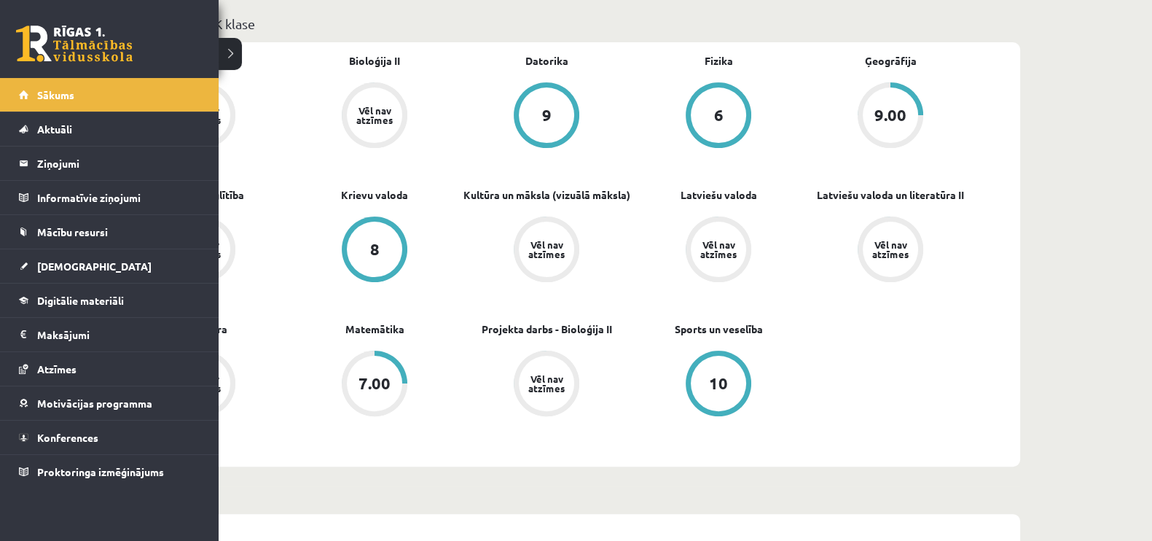
click at [40, 54] on link at bounding box center [74, 44] width 117 height 36
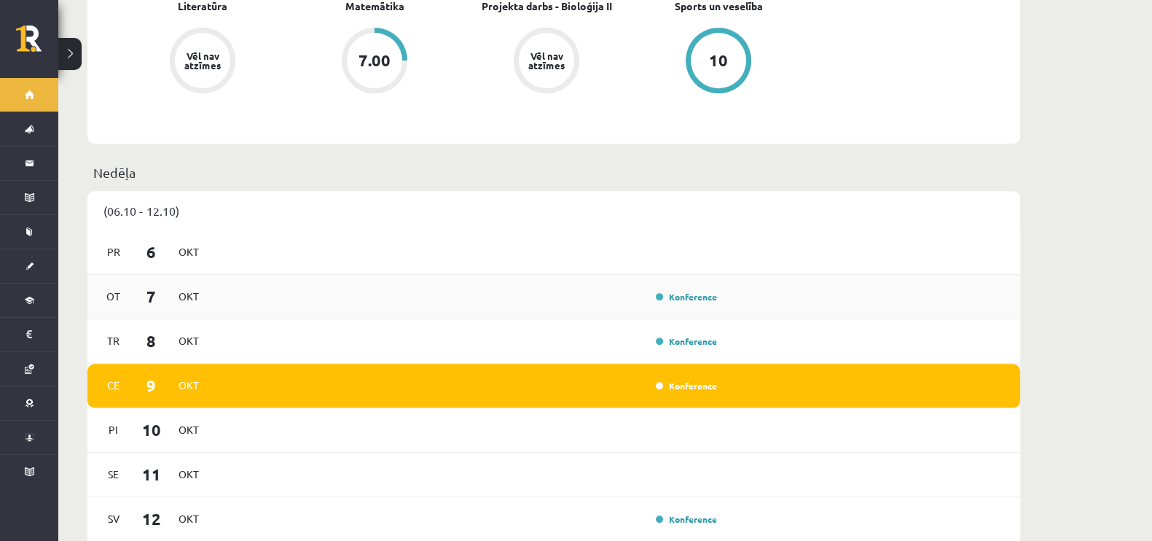
scroll to position [820, 0]
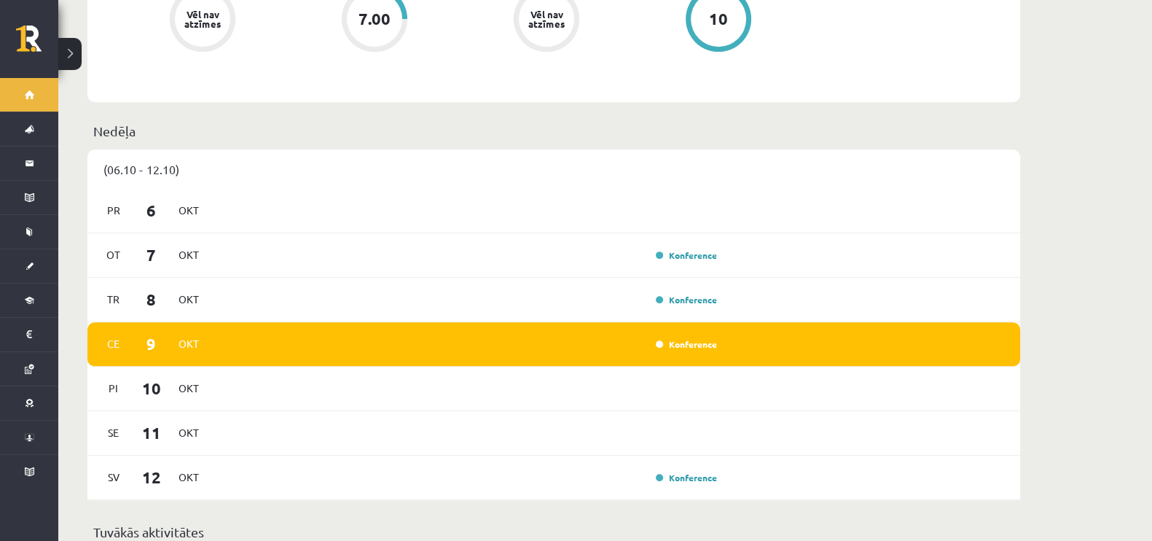
drag, startPoint x: 474, startPoint y: 230, endPoint x: 711, endPoint y: 52, distance: 295.7
click at [711, 52] on div "[PERSON_NAME], [PERSON_NAME]! Laipni lūgts savā Rīgas 1. Tālmācības vidusskolas…" at bounding box center [553, 401] width 933 height 2272
